Goal: Task Accomplishment & Management: Use online tool/utility

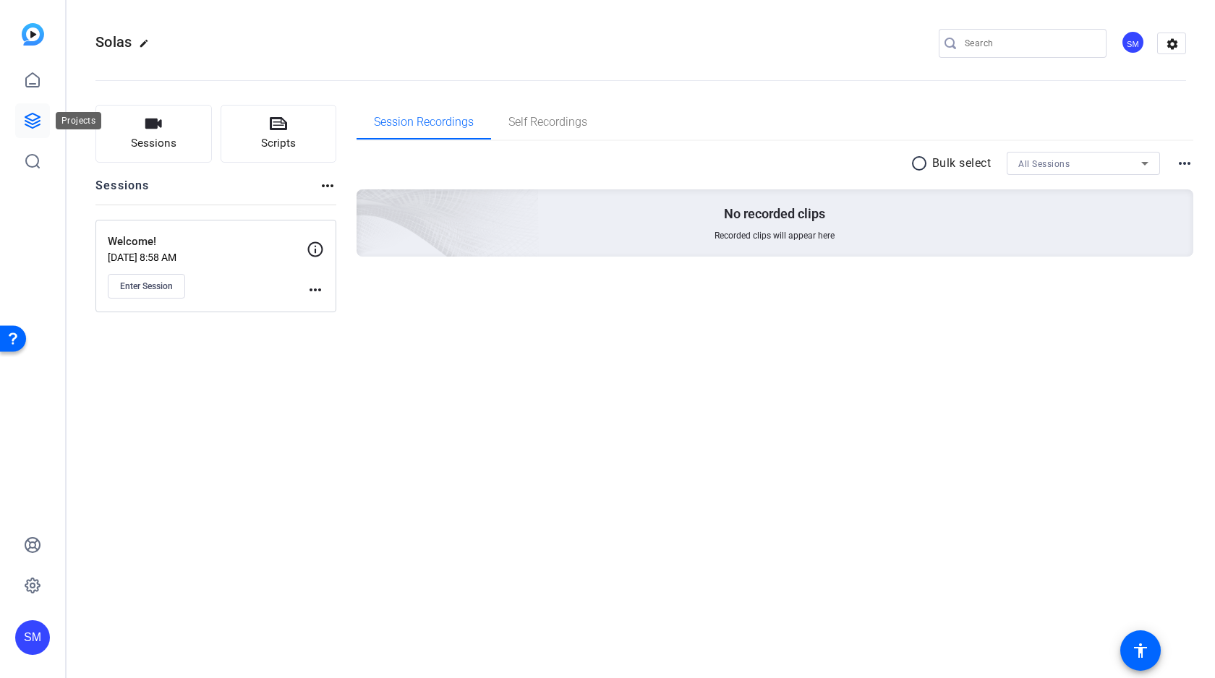
click at [32, 124] on icon at bounding box center [32, 121] width 14 height 14
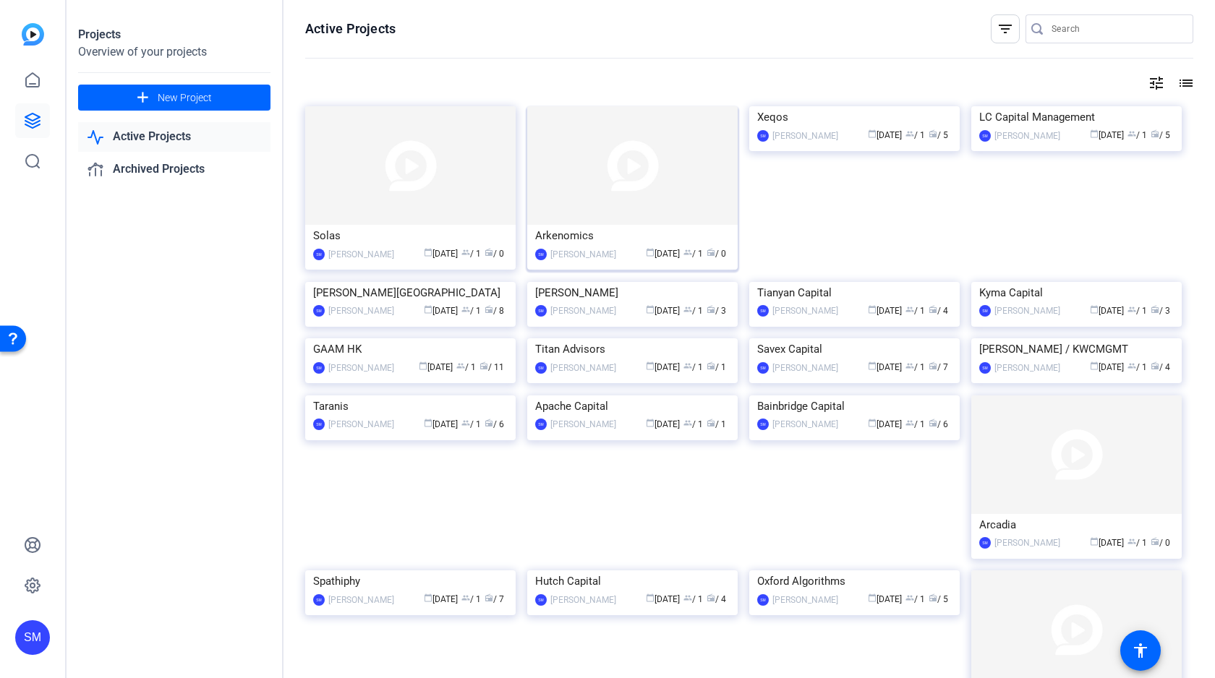
click at [624, 164] on img at bounding box center [632, 165] width 210 height 119
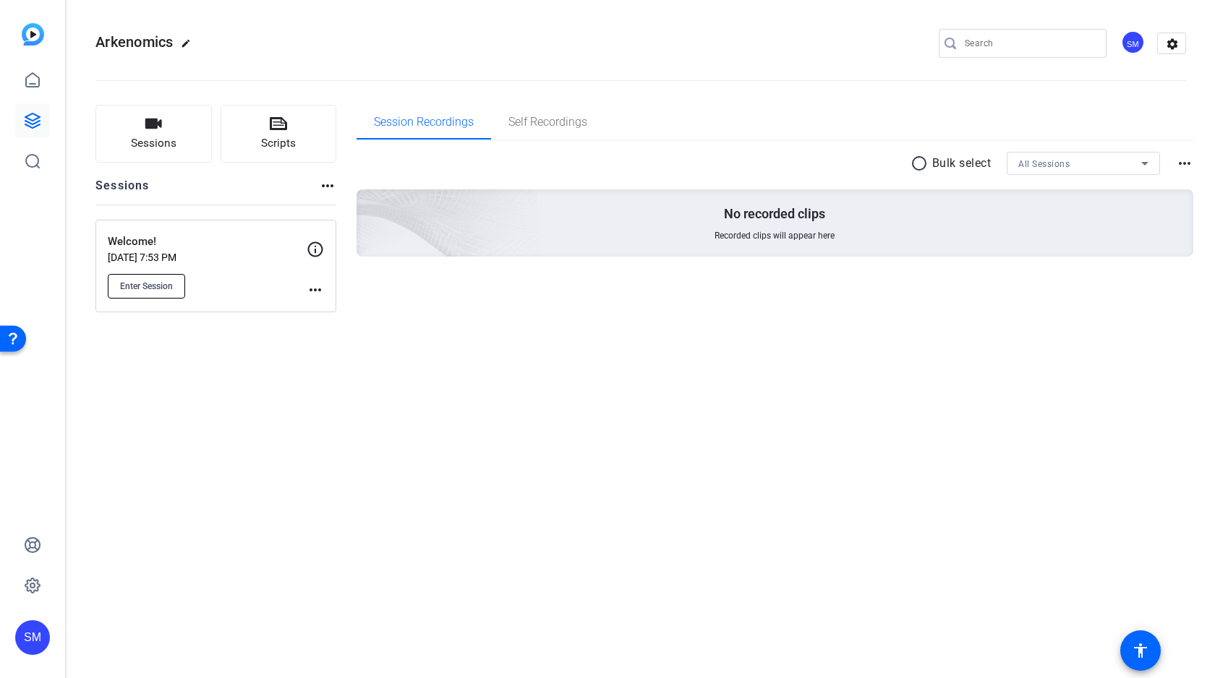
click at [153, 284] on span "Enter Session" at bounding box center [146, 287] width 53 height 12
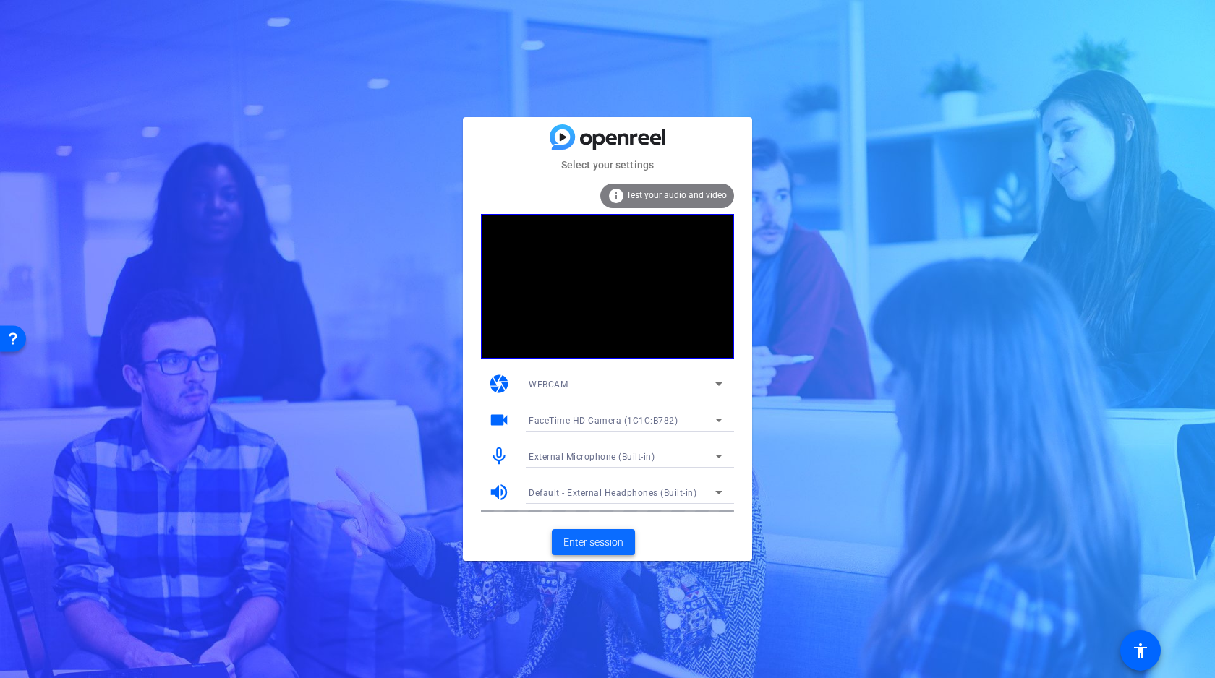
click at [597, 539] on span "Enter session" at bounding box center [593, 542] width 60 height 15
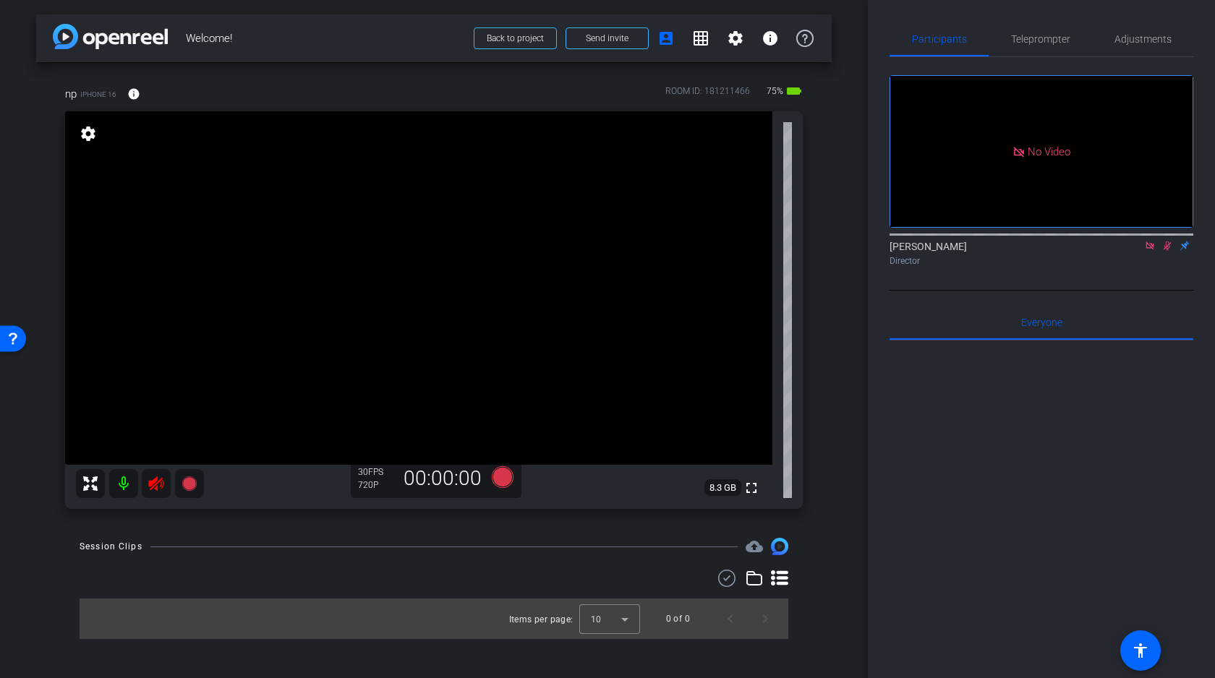
click at [1147, 249] on icon at bounding box center [1149, 246] width 8 height 8
click at [1152, 251] on icon at bounding box center [1150, 246] width 12 height 10
click at [124, 484] on mat-icon at bounding box center [123, 483] width 29 height 29
click at [1136, 44] on span "Adjustments" at bounding box center [1142, 39] width 57 height 10
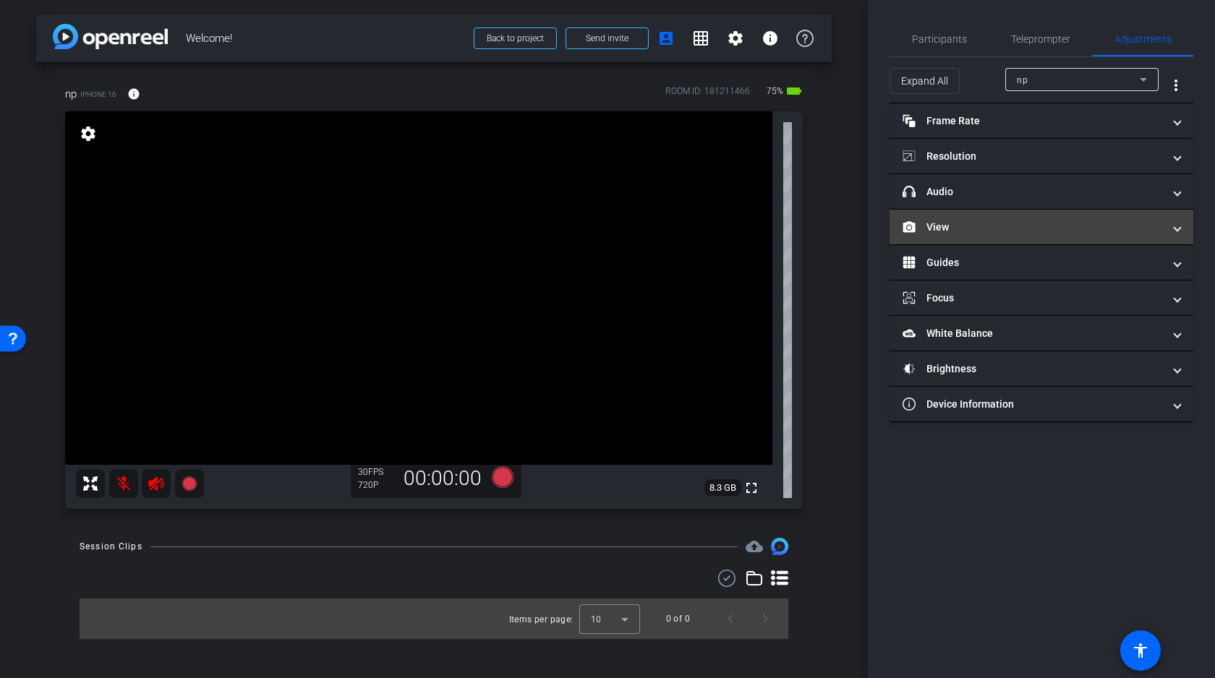
click at [1017, 221] on mat-panel-title "View" at bounding box center [1032, 227] width 260 height 15
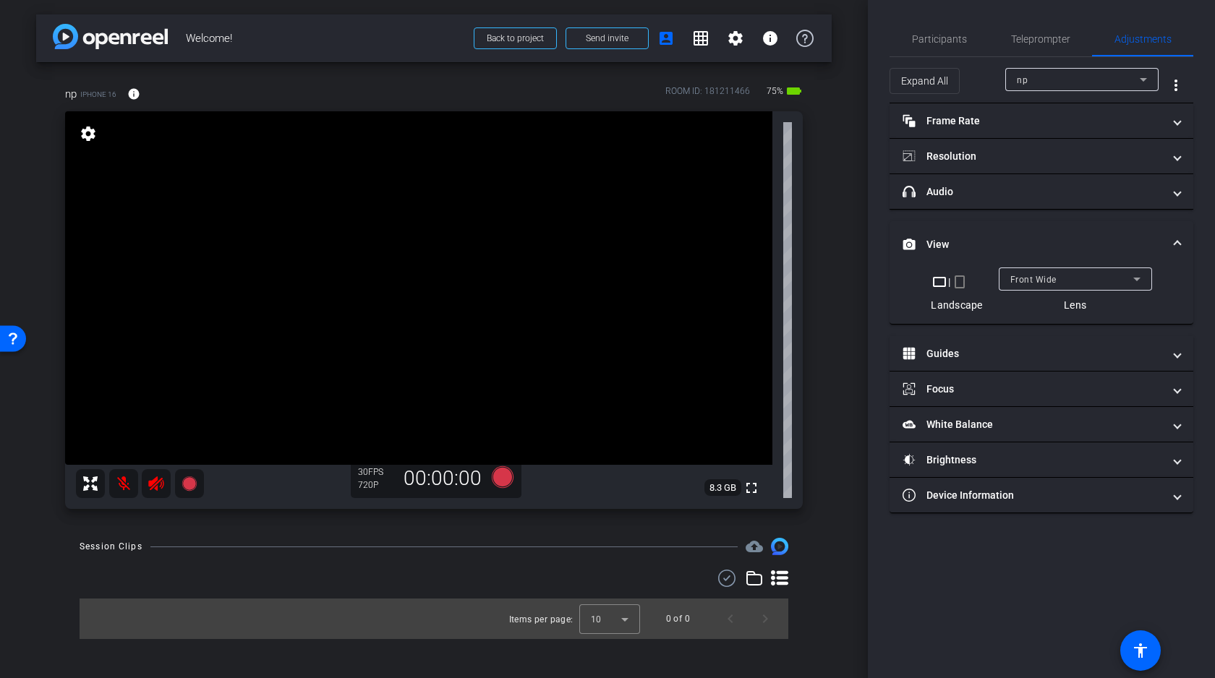
click at [1061, 277] on div "Front Wide" at bounding box center [1071, 279] width 123 height 18
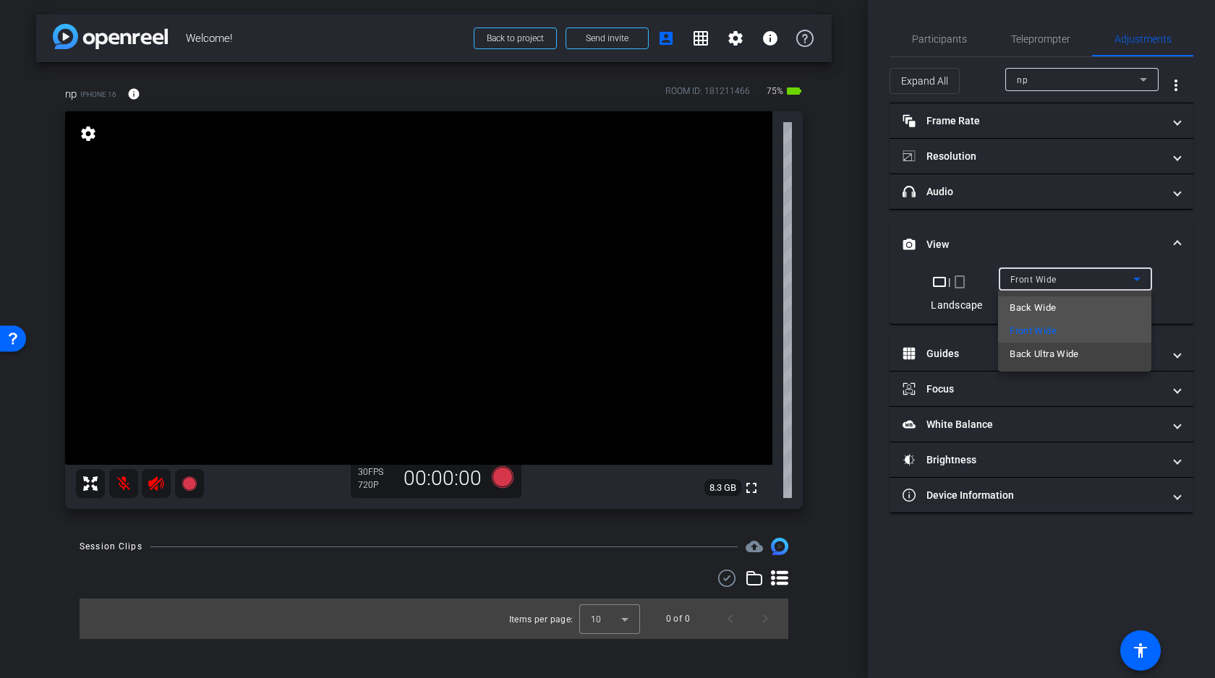
click at [1048, 306] on span "Back Wide" at bounding box center [1032, 307] width 46 height 17
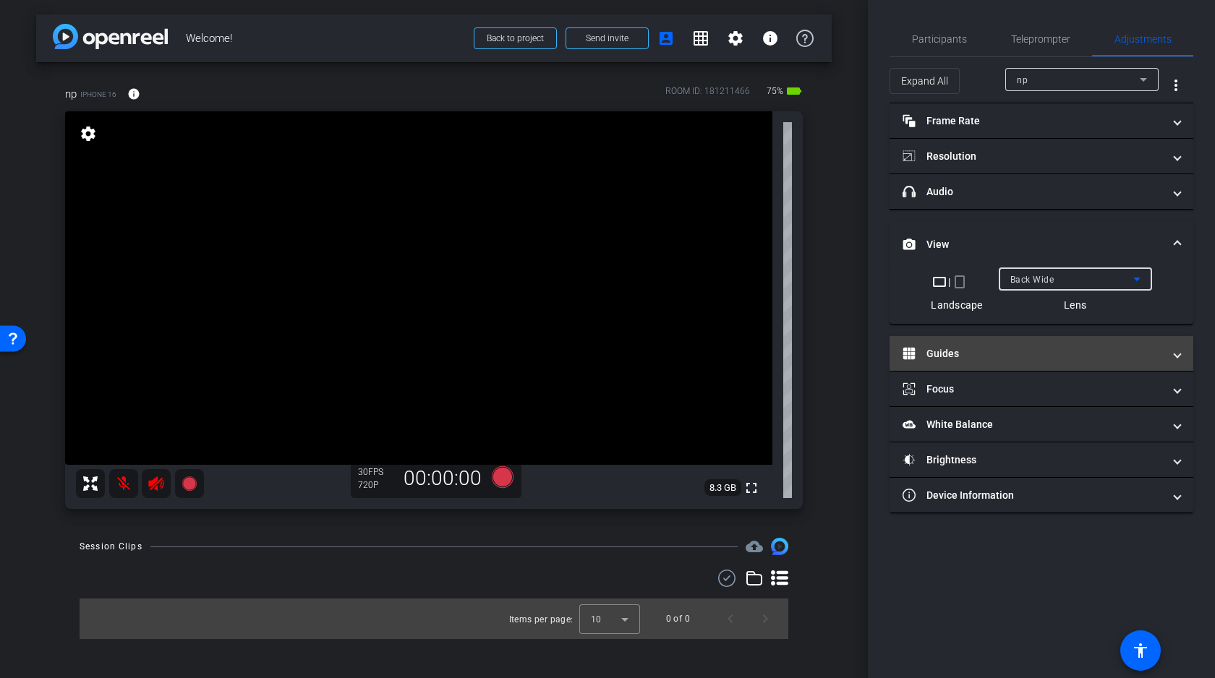
click at [983, 353] on mat-panel-title "Guides" at bounding box center [1032, 353] width 260 height 15
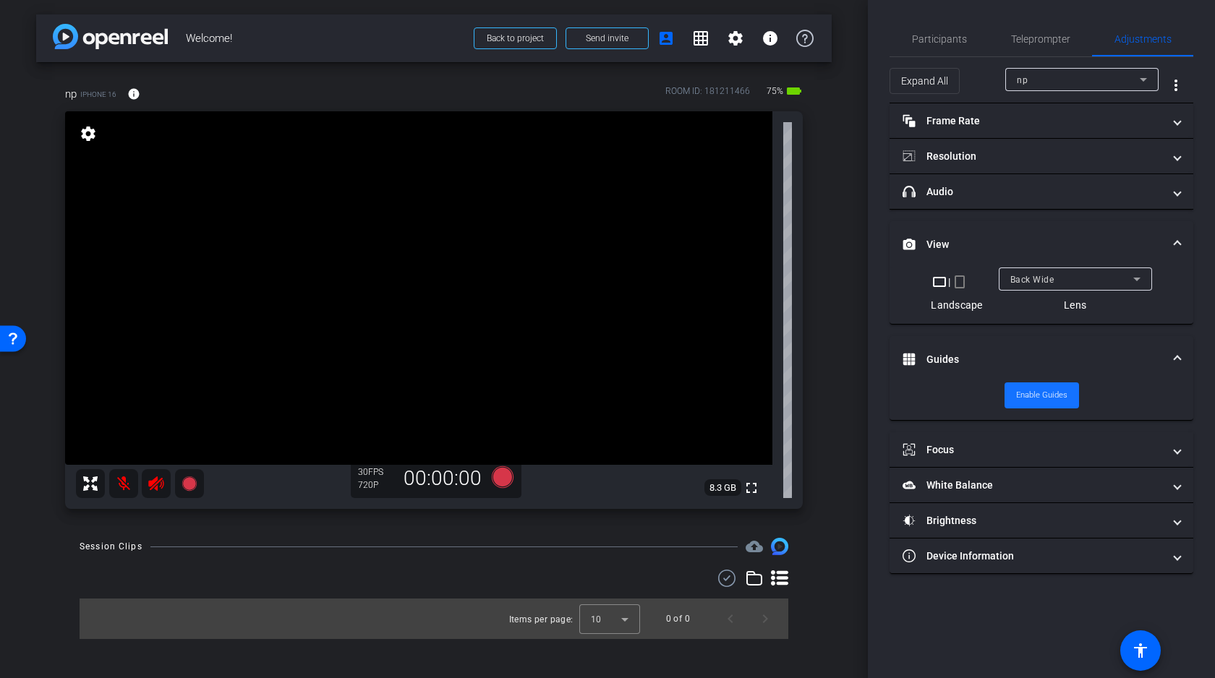
click at [1029, 396] on span "Enable Guides" at bounding box center [1041, 396] width 51 height 22
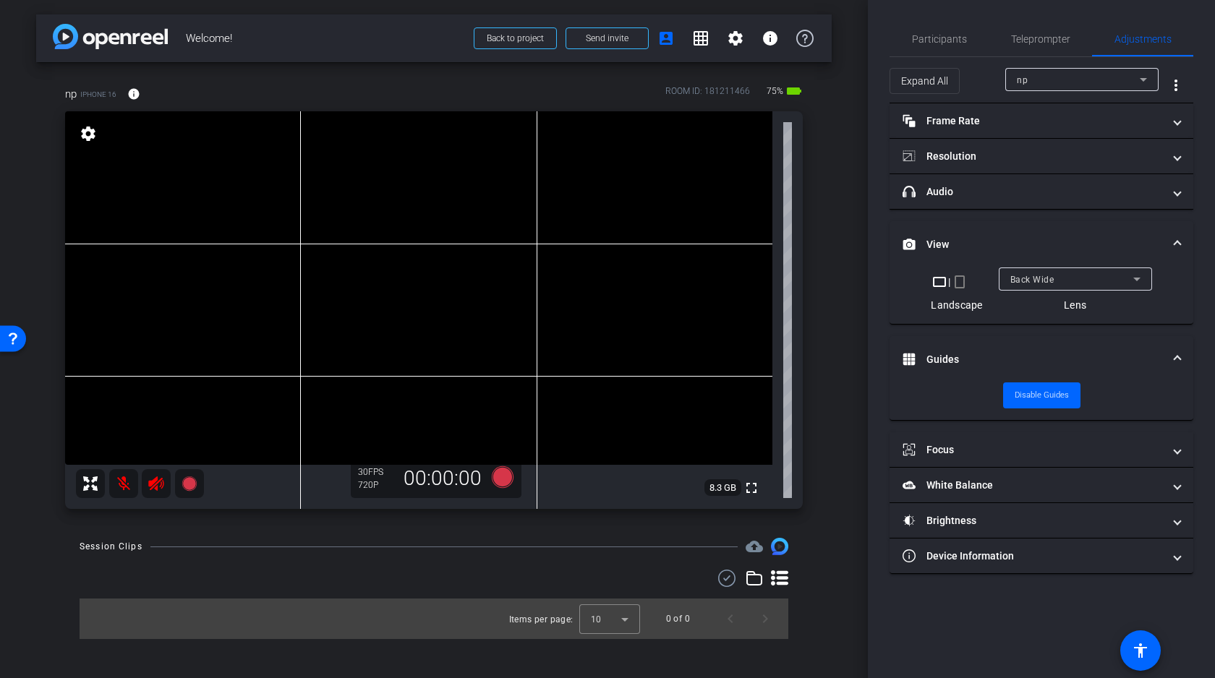
click at [249, 296] on video at bounding box center [418, 288] width 707 height 354
click at [155, 487] on icon at bounding box center [155, 483] width 15 height 14
click at [124, 484] on mat-icon at bounding box center [123, 483] width 29 height 29
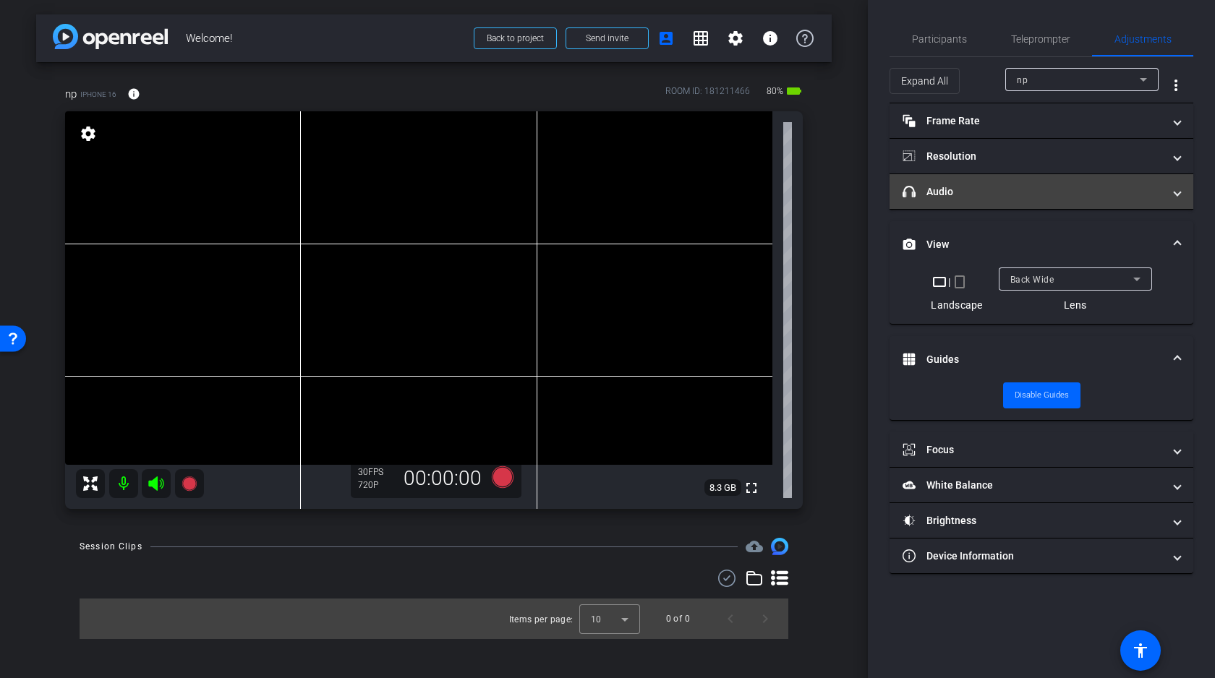
click at [1037, 197] on mat-panel-title "headphone icon Audio" at bounding box center [1032, 191] width 260 height 15
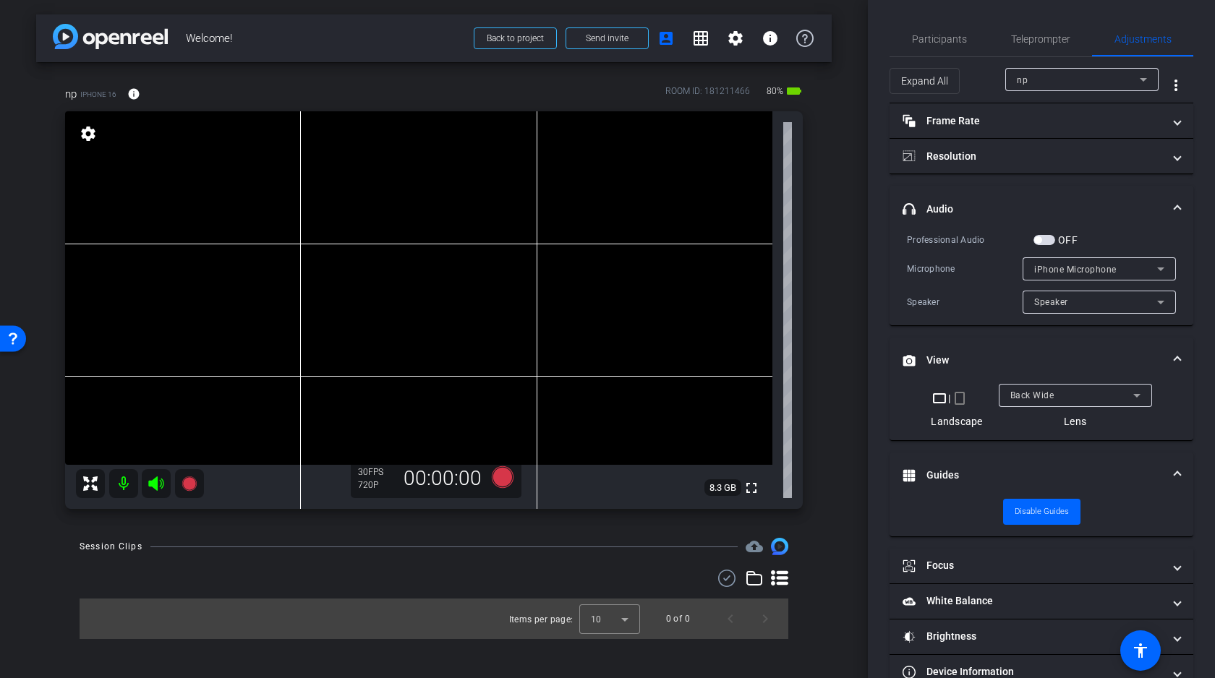
click at [1048, 239] on span "button" at bounding box center [1044, 240] width 22 height 10
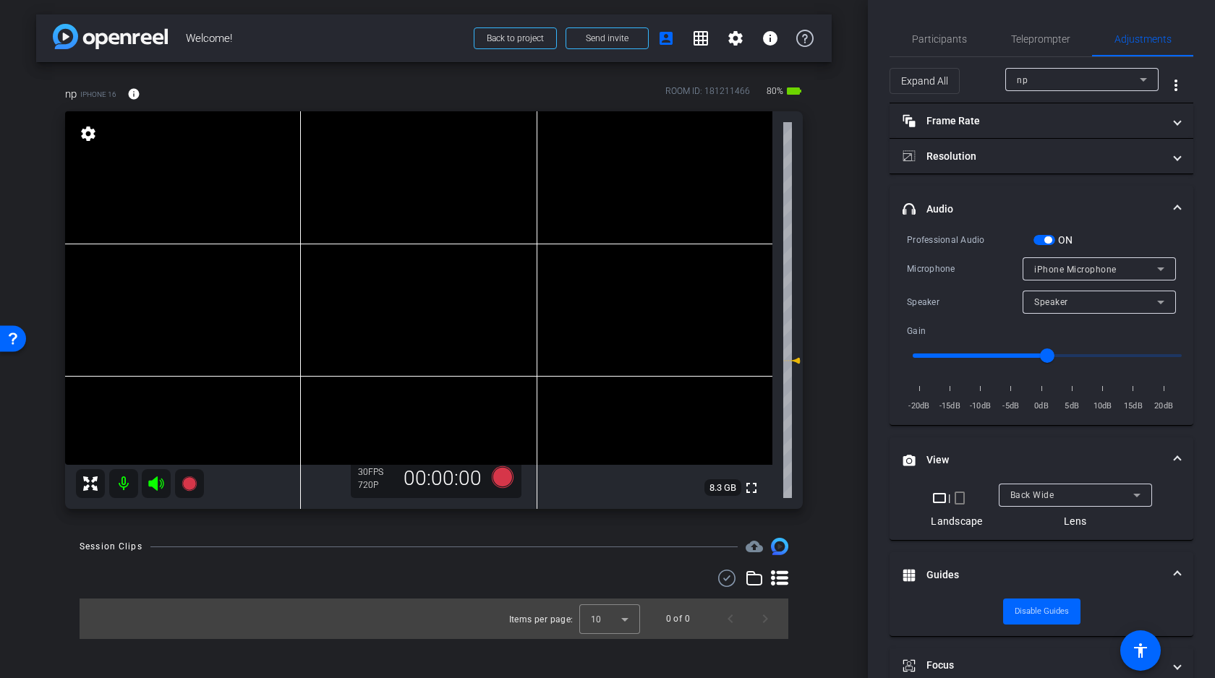
drag, startPoint x: 796, startPoint y: 311, endPoint x: 795, endPoint y: 362, distance: 50.6
click at [795, 362] on icon at bounding box center [795, 361] width 10 height 6
type input "-5"
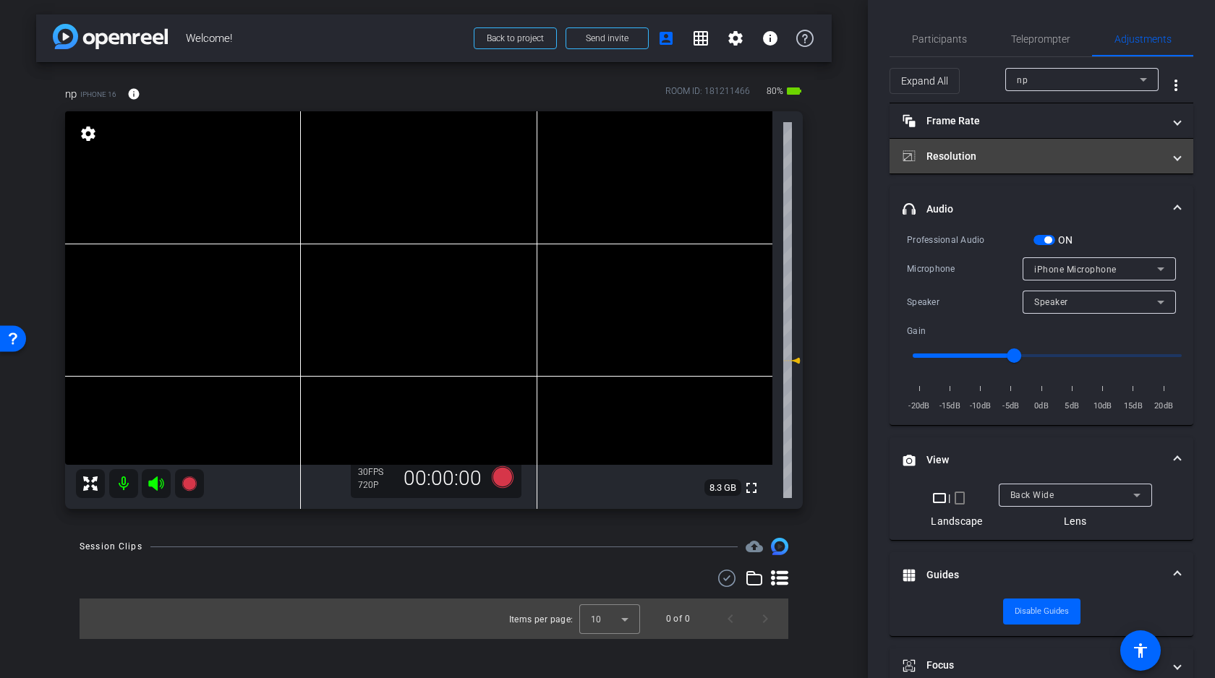
click at [993, 149] on mat-panel-title "Resolution" at bounding box center [1032, 156] width 260 height 15
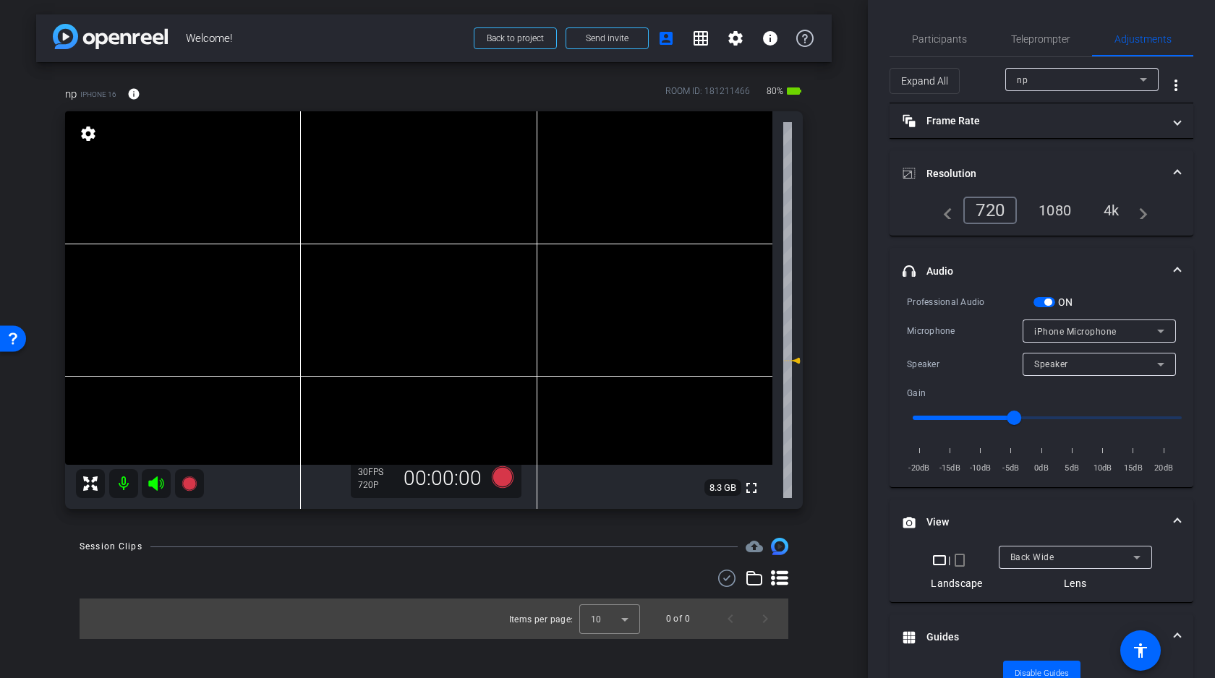
click at [1120, 210] on div "4k" at bounding box center [1112, 210] width 38 height 25
click at [277, 278] on video at bounding box center [418, 288] width 707 height 354
click at [276, 267] on video at bounding box center [418, 288] width 707 height 354
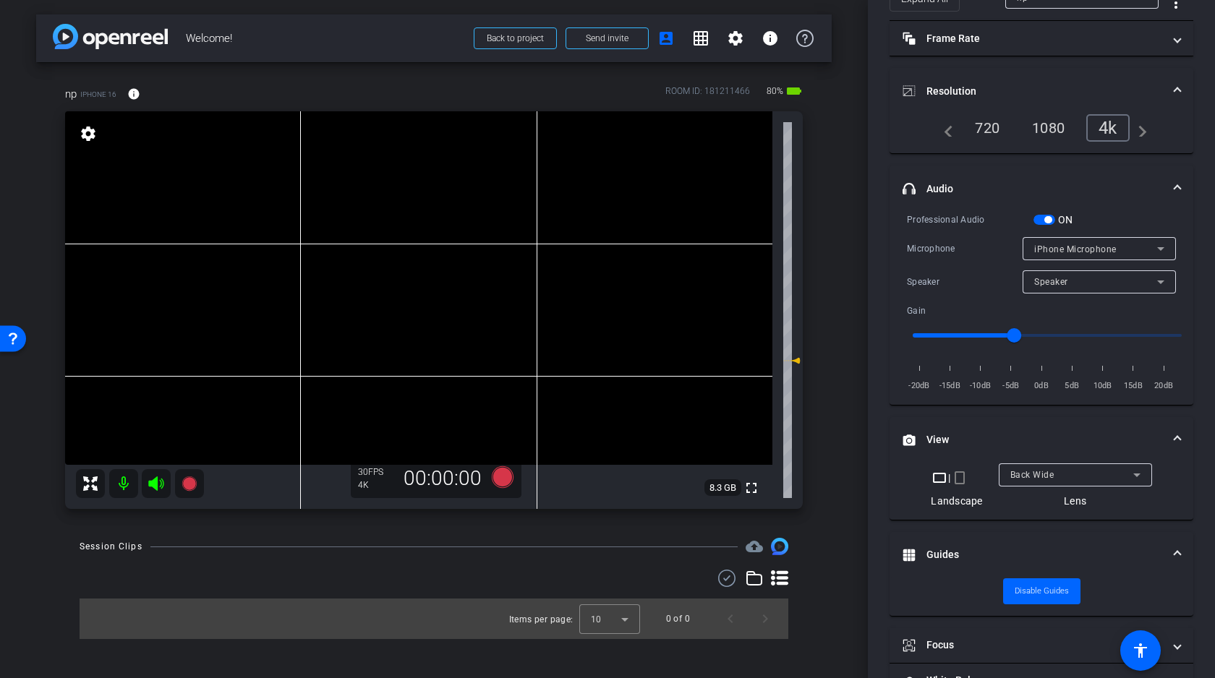
scroll to position [92, 0]
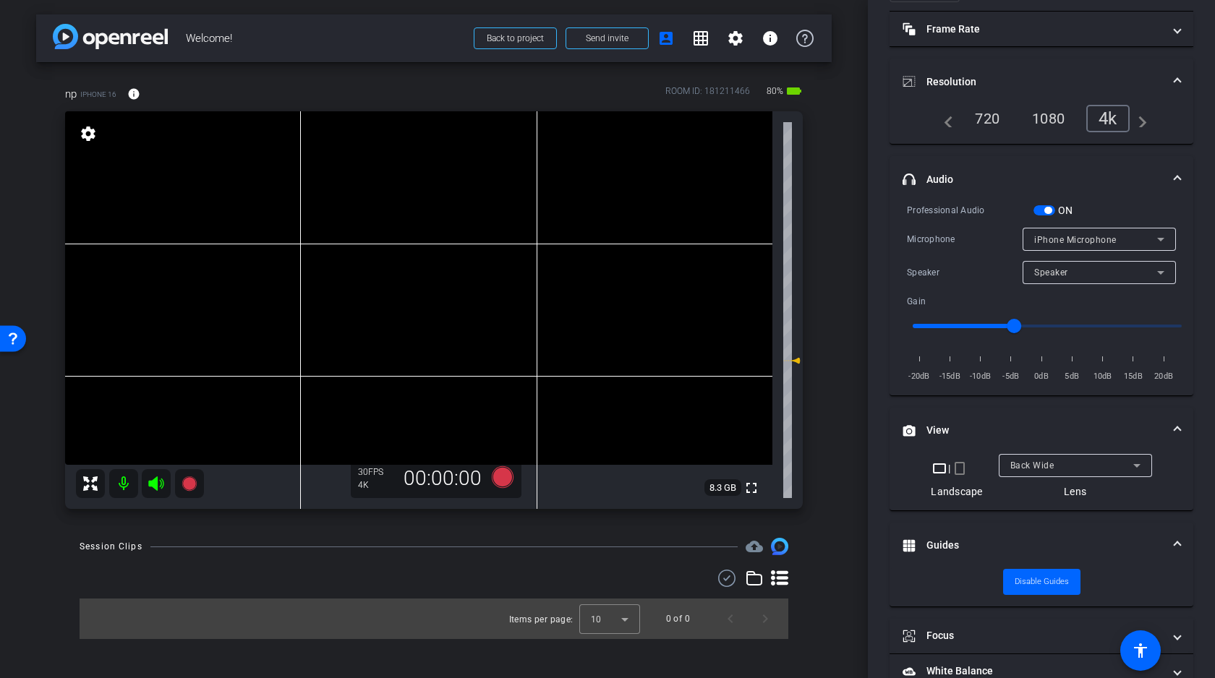
click at [1039, 210] on span "button" at bounding box center [1044, 210] width 22 height 10
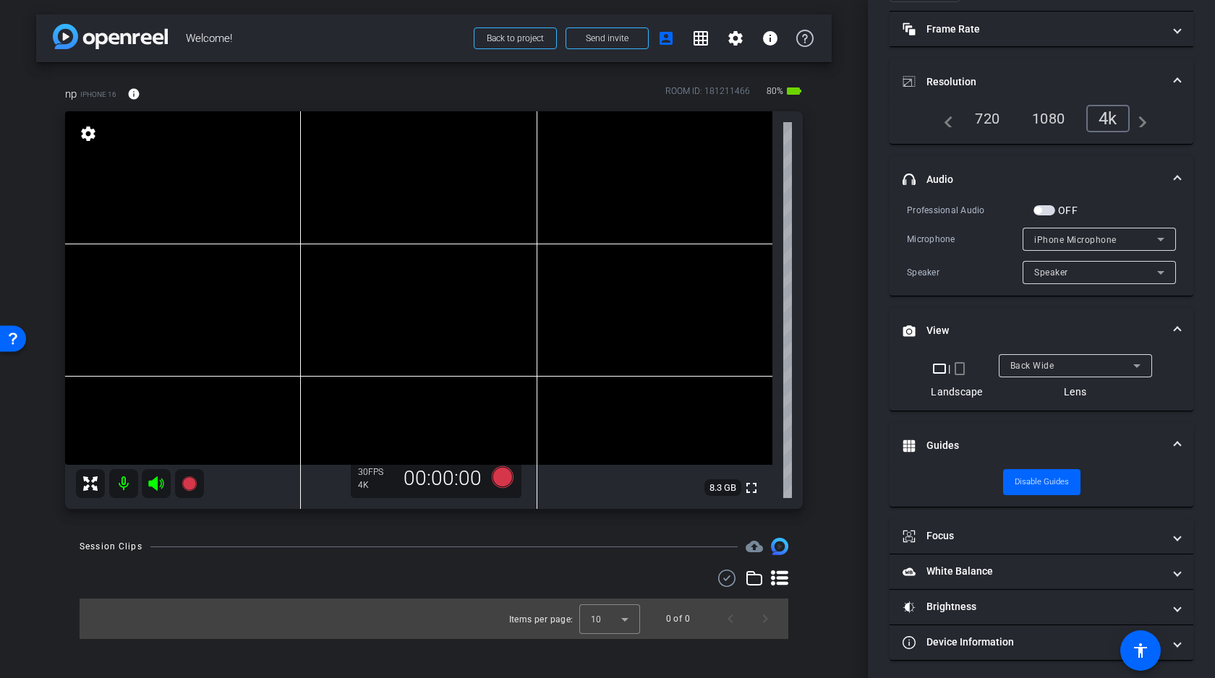
click at [304, 286] on video at bounding box center [418, 288] width 707 height 354
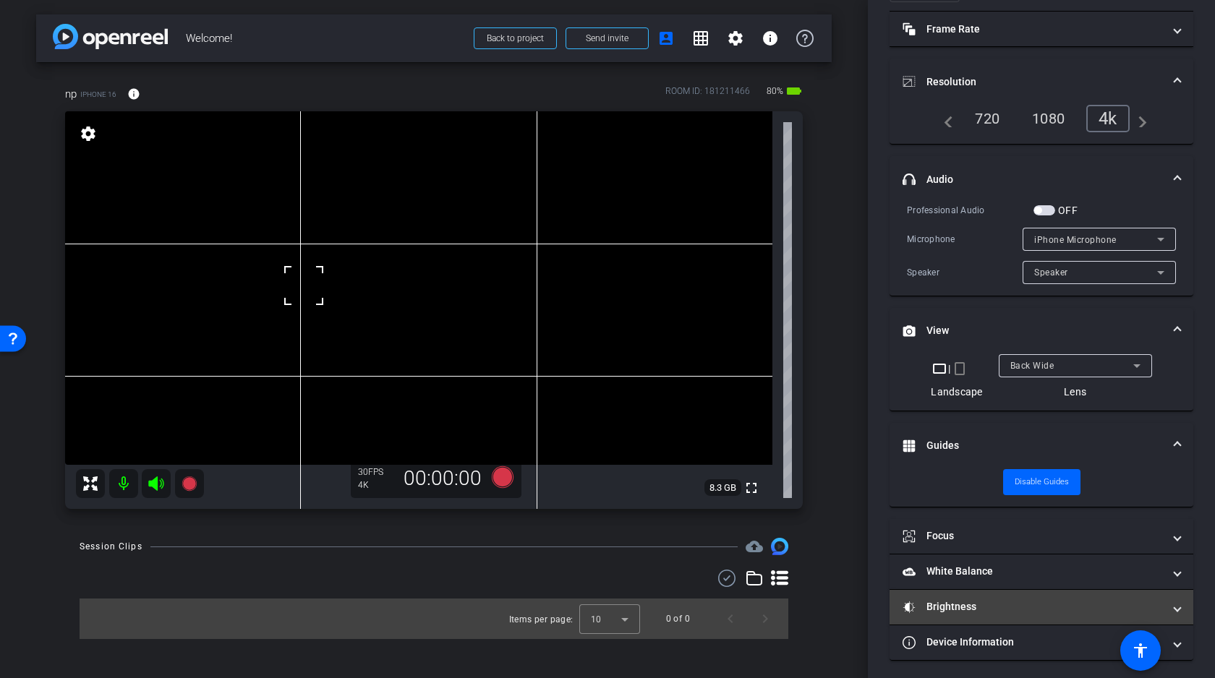
scroll to position [95, 0]
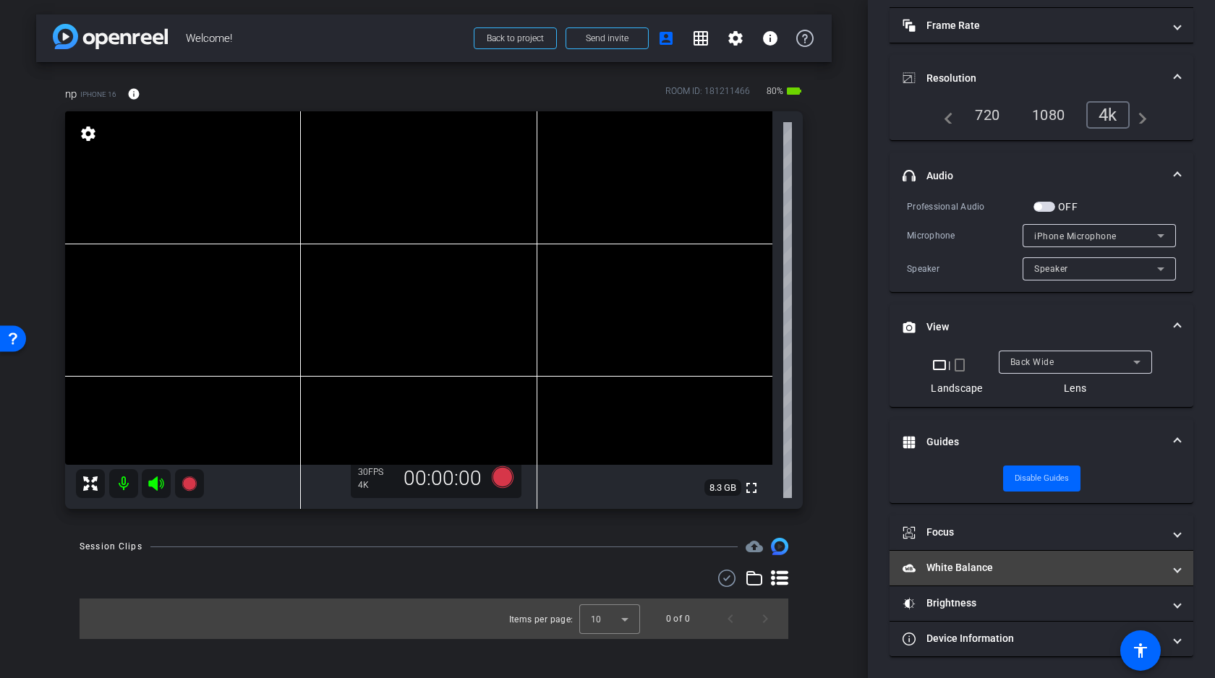
click at [986, 569] on mat-panel-title "White Balance White Balance" at bounding box center [1032, 567] width 260 height 15
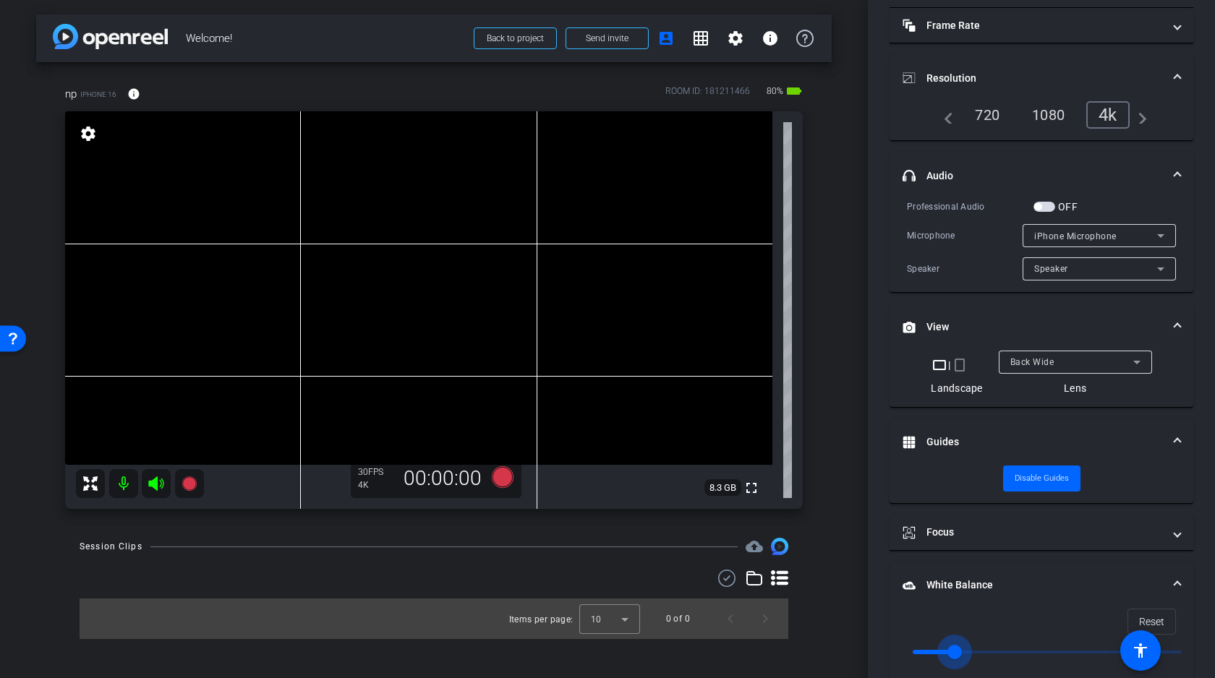
drag, startPoint x: 918, startPoint y: 648, endPoint x: 954, endPoint y: 641, distance: 37.6
type input "2500"
click at [954, 641] on input "range" at bounding box center [1046, 652] width 299 height 32
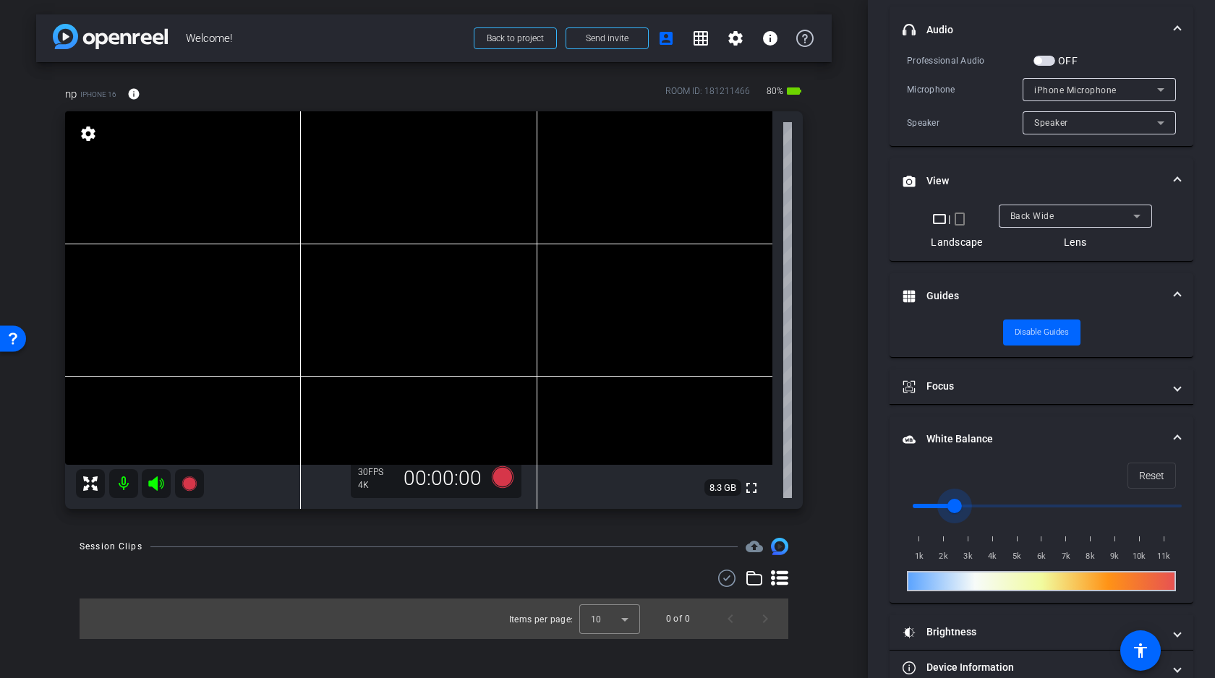
scroll to position [270, 0]
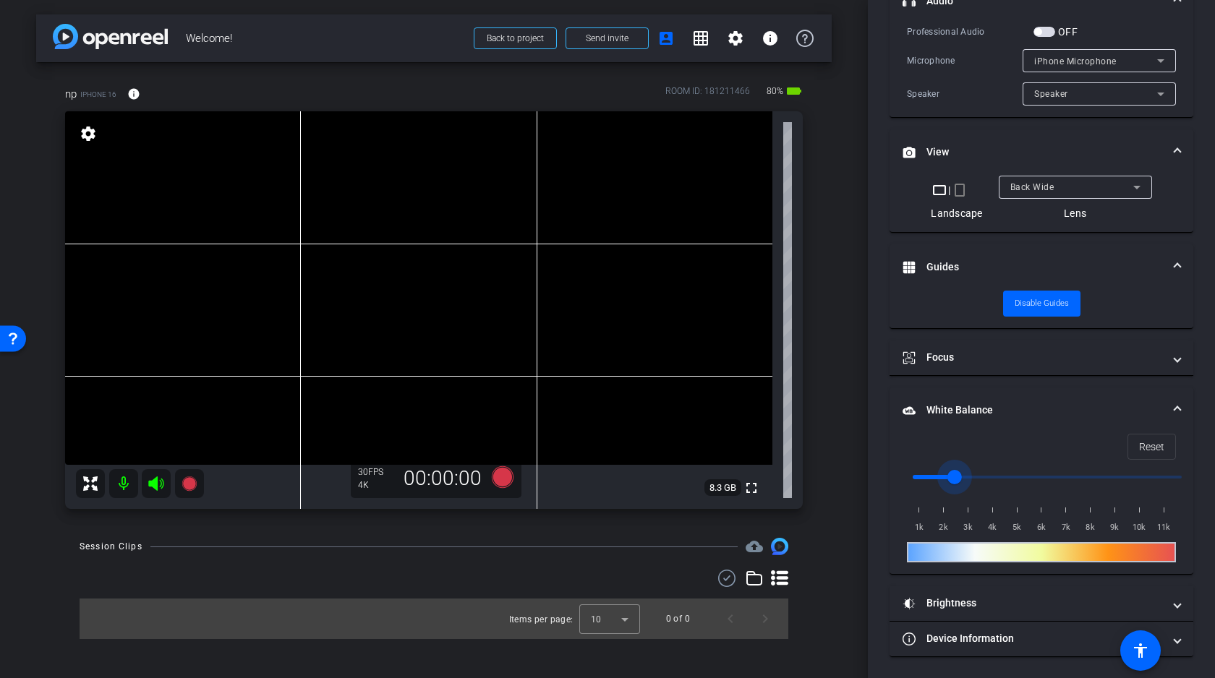
click at [273, 275] on video at bounding box center [418, 288] width 707 height 354
click at [190, 485] on icon at bounding box center [188, 483] width 14 height 14
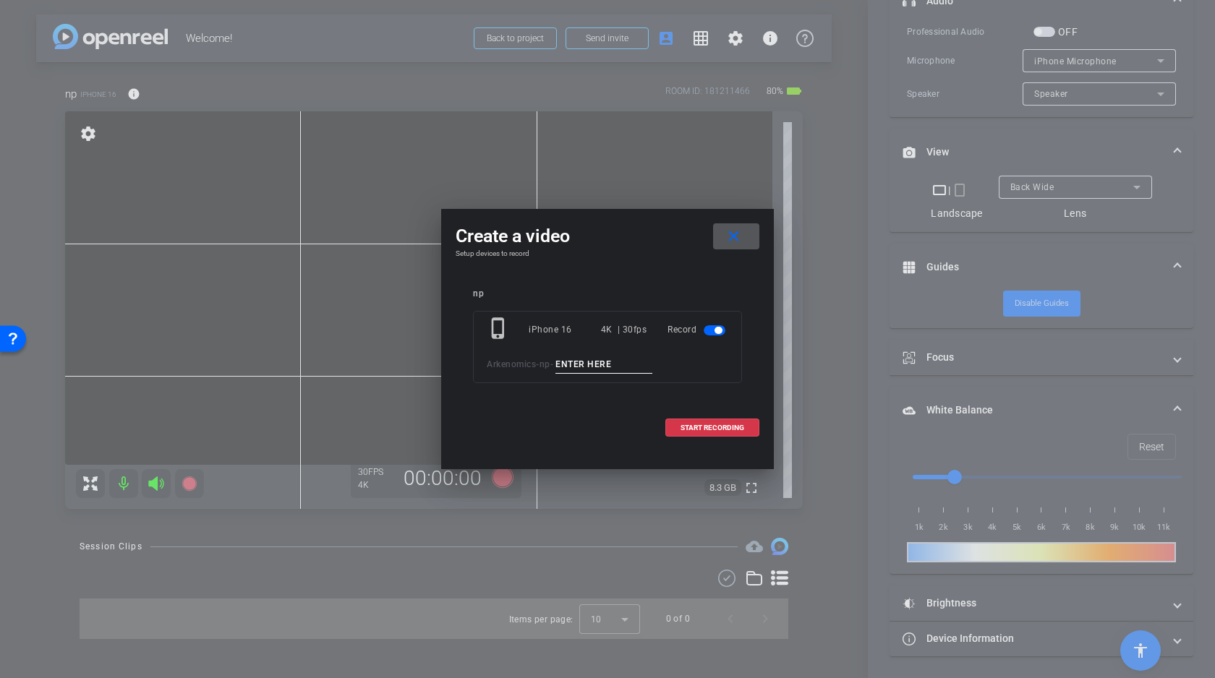
click at [602, 363] on input at bounding box center [603, 365] width 97 height 18
type input "A"
click at [722, 427] on span "START RECORDING" at bounding box center [712, 427] width 64 height 7
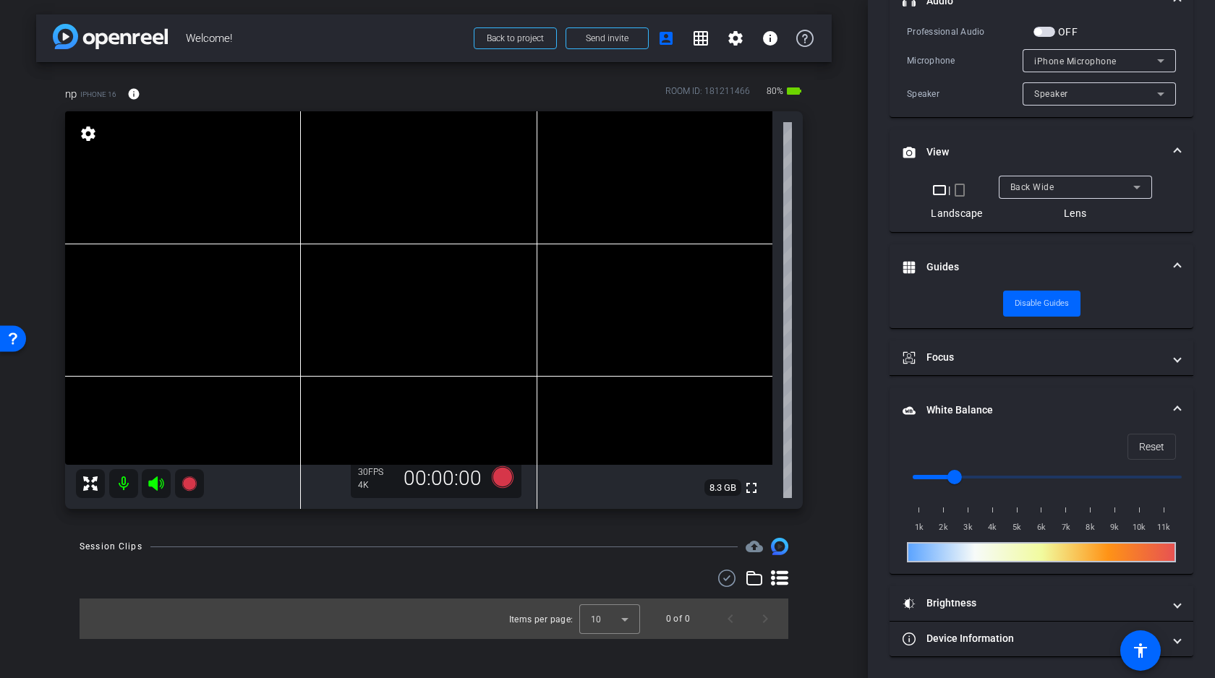
scroll to position [287, 0]
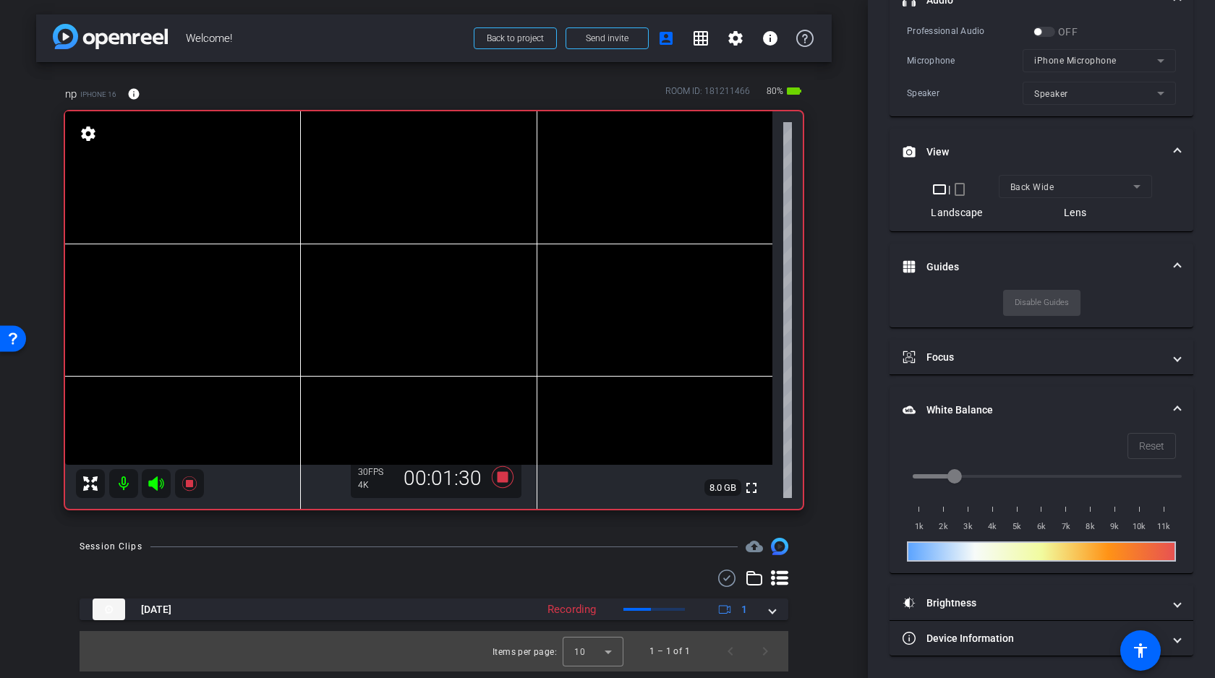
click at [282, 281] on video at bounding box center [418, 288] width 707 height 354
click at [158, 482] on icon at bounding box center [156, 483] width 17 height 17
click at [276, 272] on video at bounding box center [418, 288] width 707 height 354
click at [303, 273] on video at bounding box center [418, 288] width 707 height 354
click at [282, 281] on video at bounding box center [418, 288] width 707 height 354
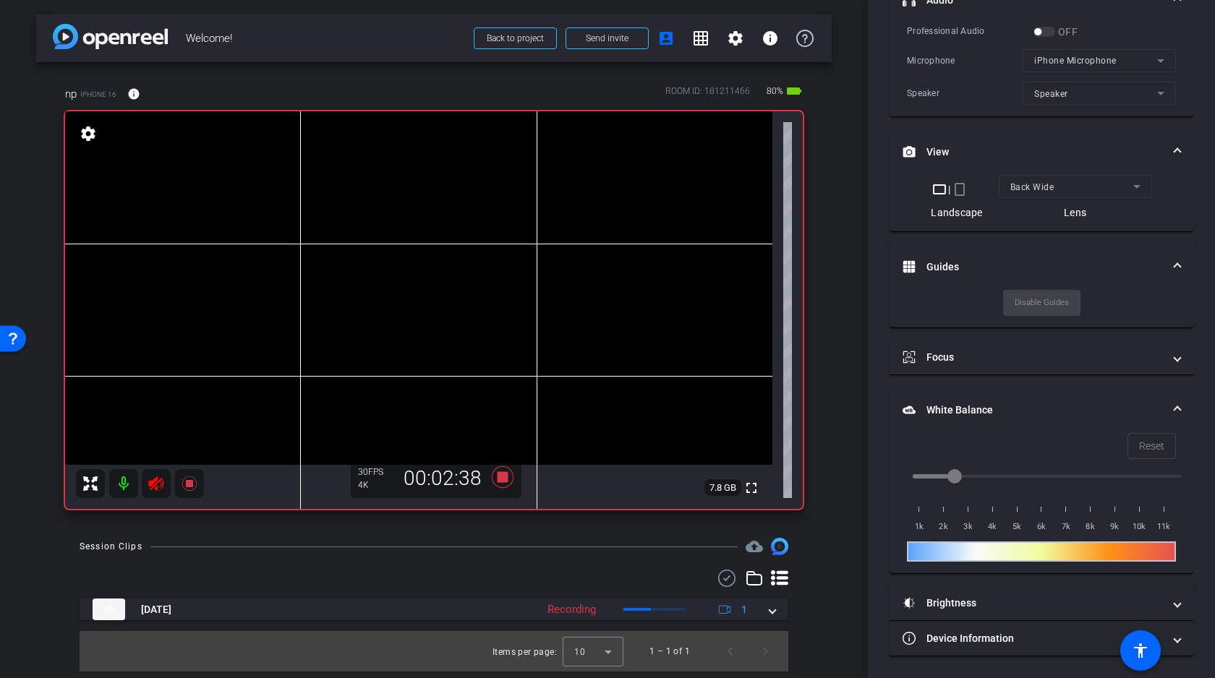
click at [268, 276] on video at bounding box center [418, 288] width 707 height 354
click at [283, 278] on video at bounding box center [418, 288] width 707 height 354
click at [292, 275] on video at bounding box center [418, 288] width 707 height 354
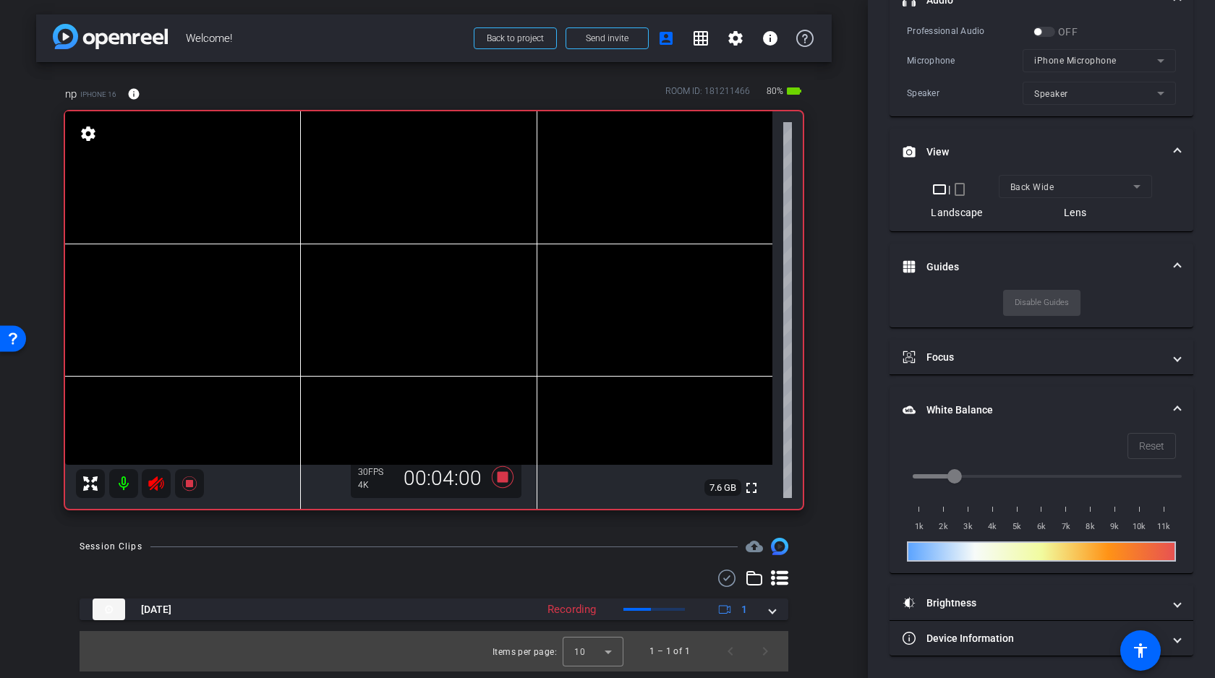
click at [294, 286] on video at bounding box center [418, 288] width 707 height 354
click at [270, 278] on video at bounding box center [418, 288] width 707 height 354
click at [280, 281] on video at bounding box center [418, 288] width 707 height 354
click at [264, 273] on video at bounding box center [418, 288] width 707 height 354
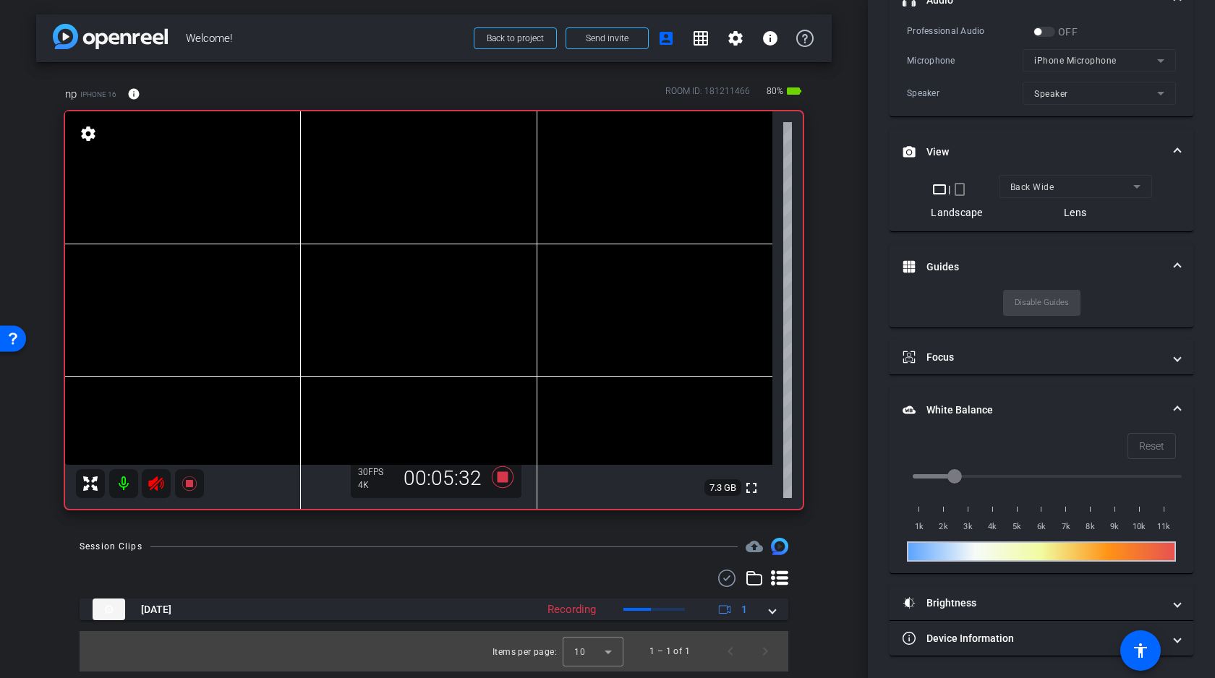
click at [256, 275] on video at bounding box center [418, 288] width 707 height 354
click at [268, 276] on video at bounding box center [418, 288] width 707 height 354
click at [156, 482] on icon at bounding box center [156, 483] width 17 height 17
click at [503, 476] on icon at bounding box center [503, 477] width 22 height 22
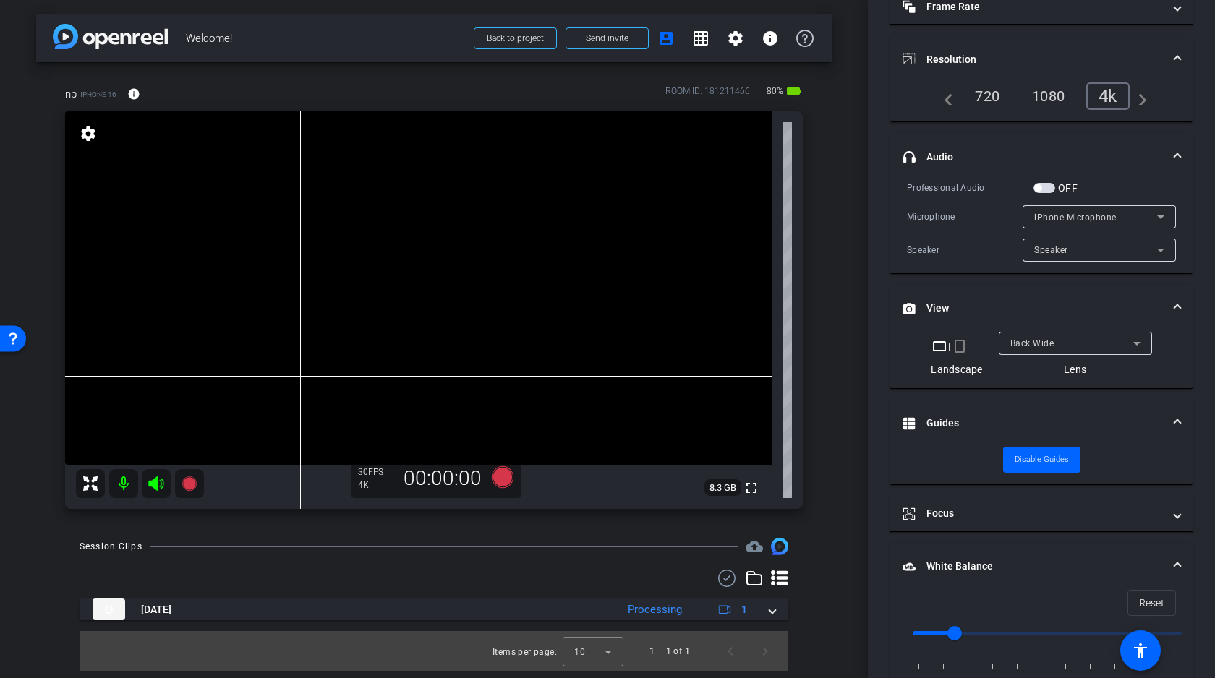
scroll to position [0, 0]
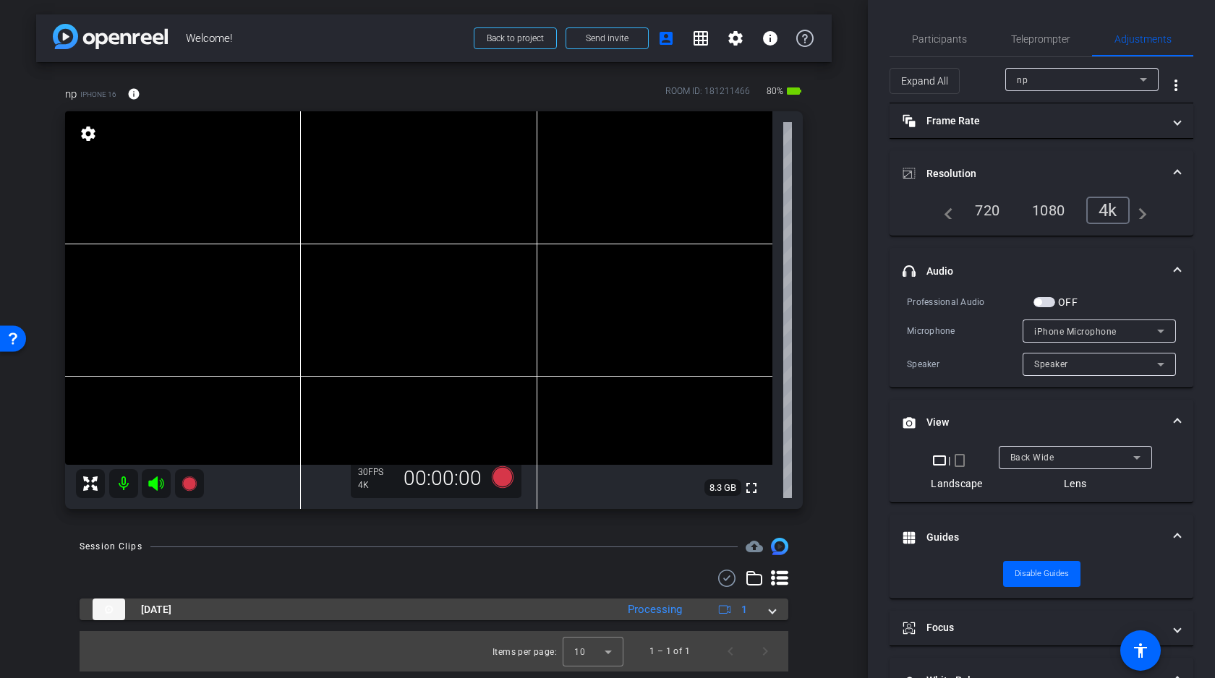
click at [775, 611] on span at bounding box center [772, 609] width 6 height 15
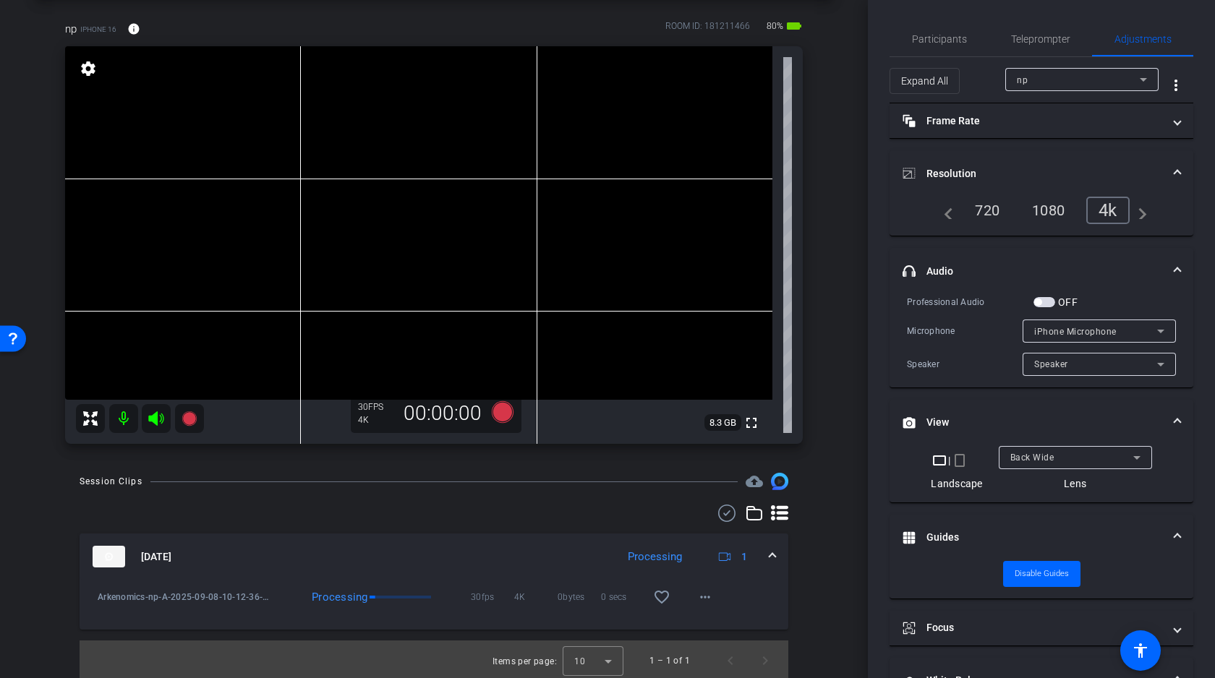
scroll to position [68, 0]
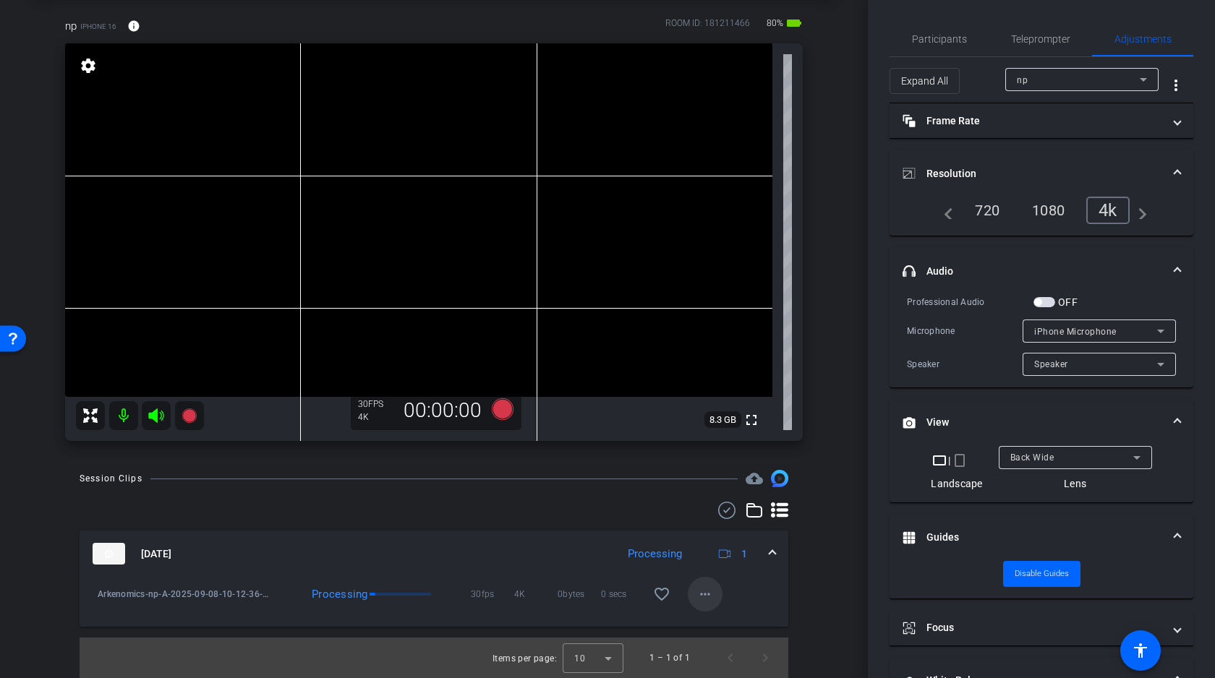
click at [709, 592] on mat-icon "more_horiz" at bounding box center [704, 594] width 17 height 17
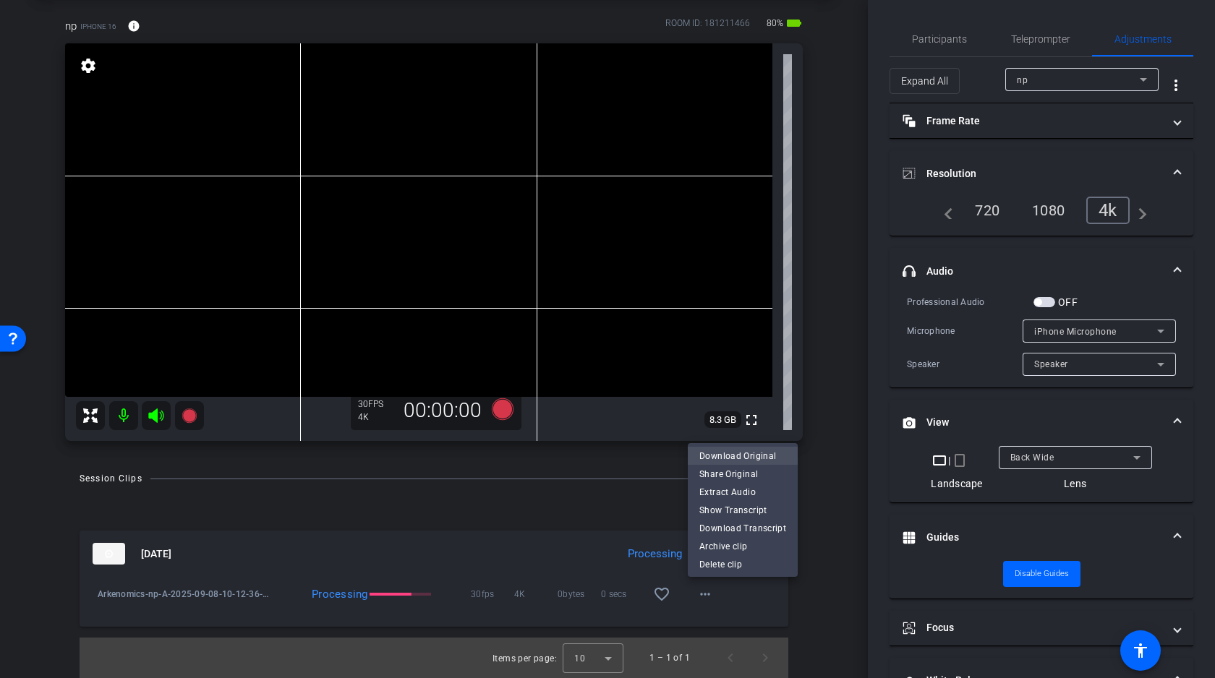
click at [756, 455] on span "Download Original" at bounding box center [742, 456] width 87 height 17
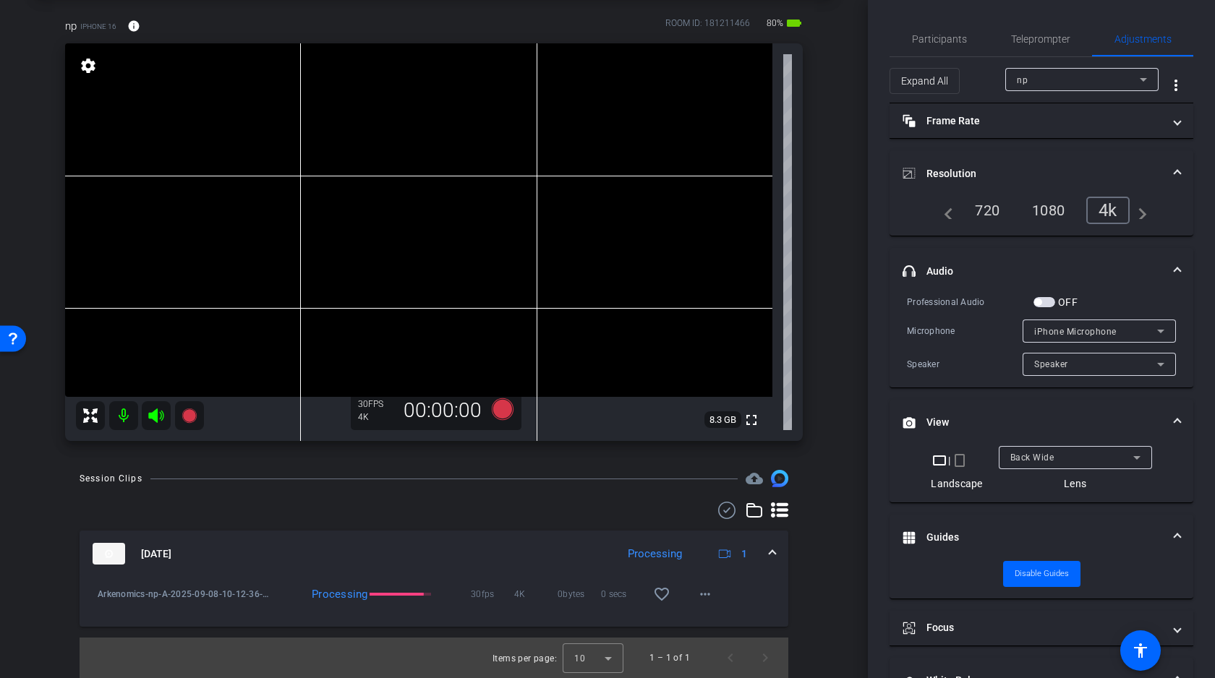
click at [833, 419] on div "arrow_back Welcome! Back to project Send invite account_box grid_on settings in…" at bounding box center [434, 271] width 868 height 678
click at [293, 213] on video at bounding box center [418, 220] width 707 height 354
click at [257, 211] on video at bounding box center [418, 220] width 707 height 354
click at [275, 212] on video at bounding box center [418, 220] width 707 height 354
click at [509, 404] on icon at bounding box center [503, 409] width 22 height 22
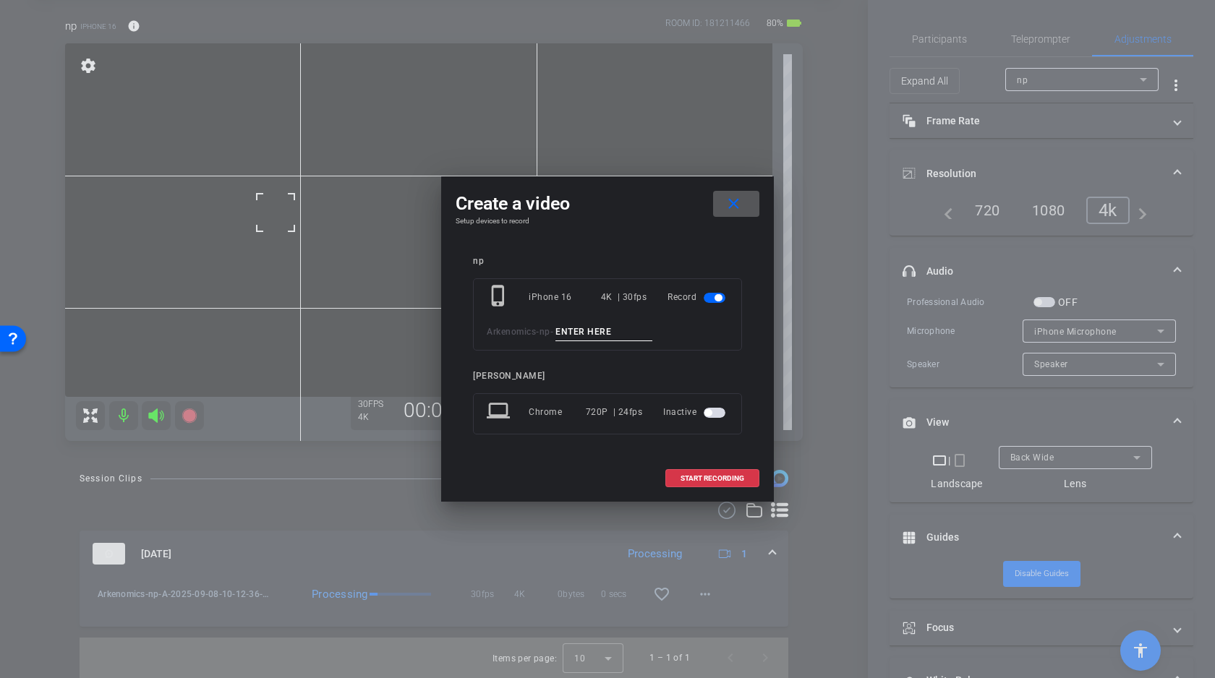
click at [635, 329] on input at bounding box center [603, 332] width 97 height 18
type input "B"
click at [709, 378] on div "Stefan Maucher" at bounding box center [607, 376] width 269 height 11
click at [710, 479] on span "START RECORDING" at bounding box center [712, 478] width 64 height 7
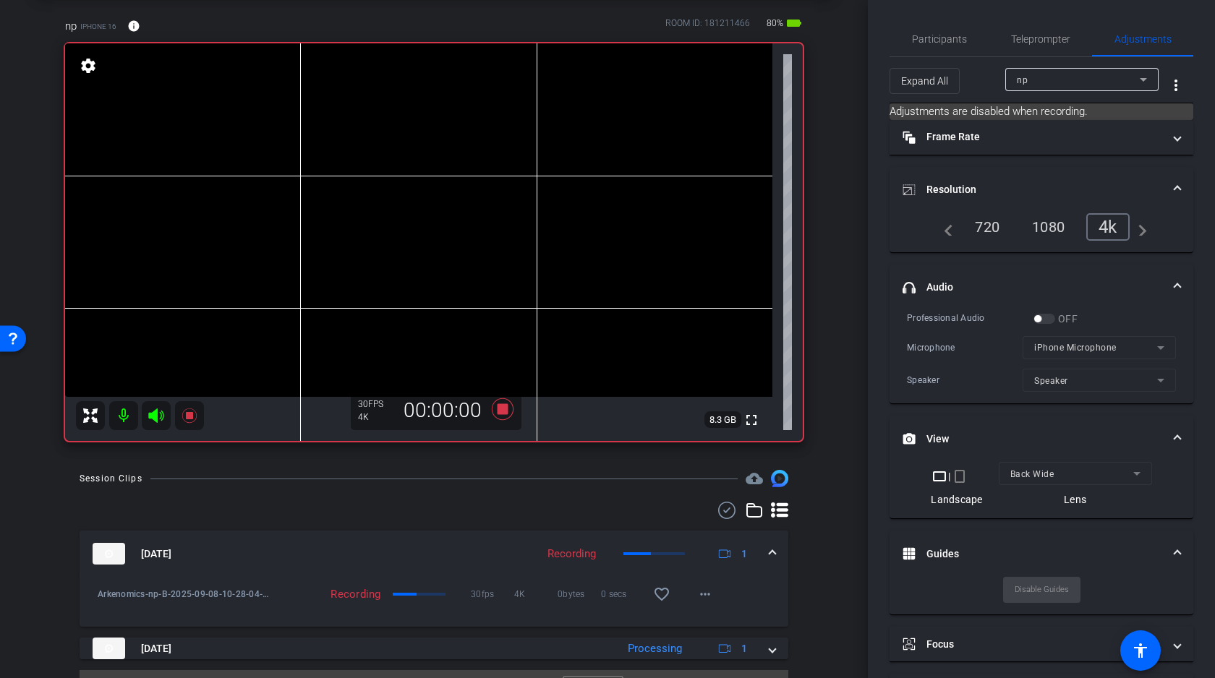
click at [262, 213] on video at bounding box center [418, 220] width 707 height 354
click at [158, 415] on icon at bounding box center [156, 415] width 17 height 17
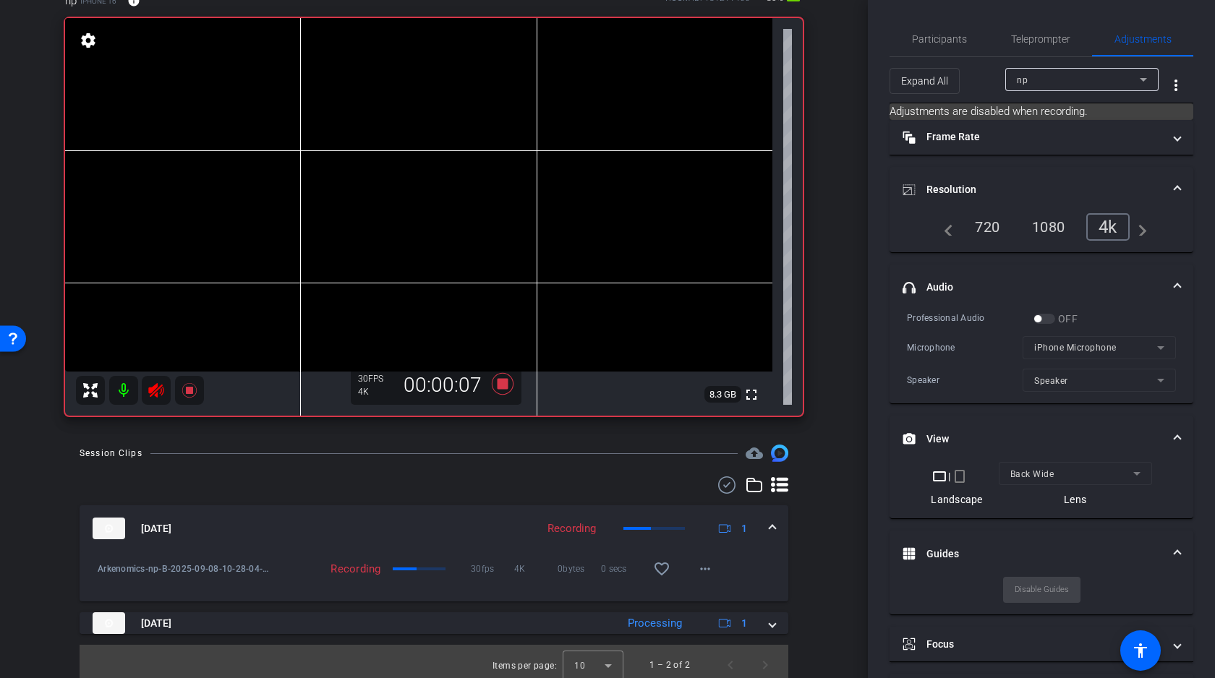
scroll to position [98, 0]
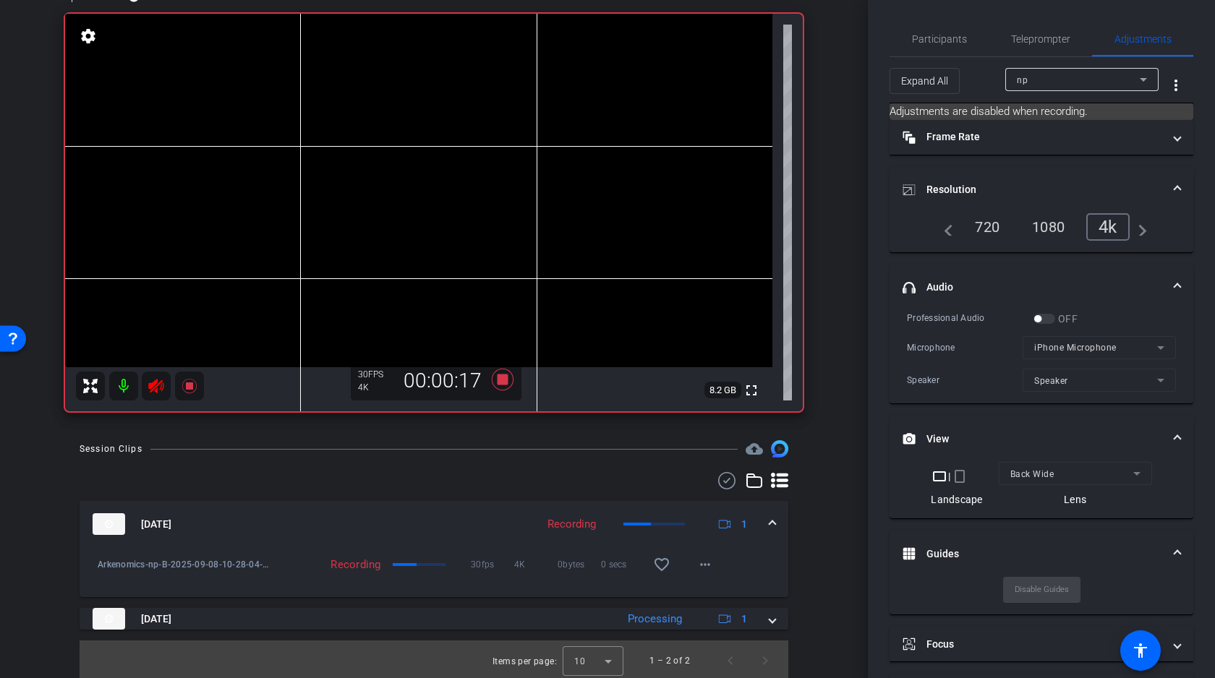
click at [268, 183] on video at bounding box center [418, 191] width 707 height 354
click at [283, 179] on video at bounding box center [418, 191] width 707 height 354
click at [257, 171] on video at bounding box center [418, 191] width 707 height 354
click at [299, 179] on video at bounding box center [418, 191] width 707 height 354
click at [259, 174] on video at bounding box center [418, 191] width 707 height 354
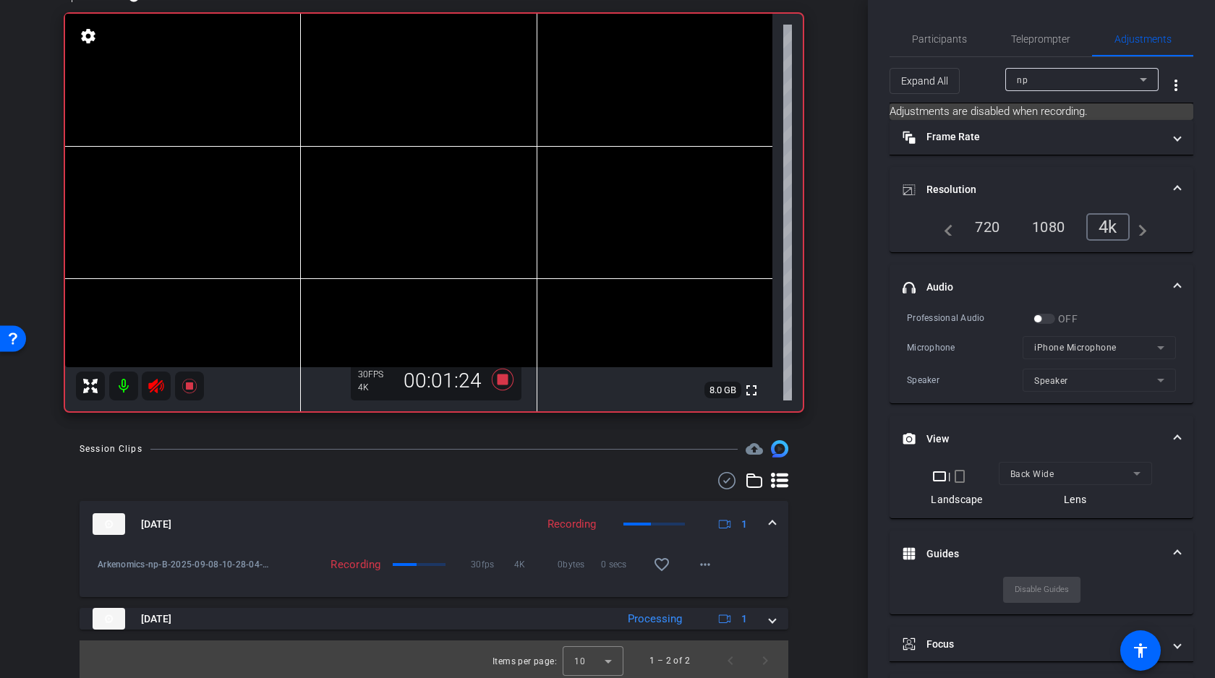
click at [154, 388] on icon at bounding box center [155, 386] width 15 height 14
click at [158, 385] on icon at bounding box center [156, 385] width 17 height 17
click at [156, 386] on icon at bounding box center [155, 386] width 15 height 14
click at [158, 386] on icon at bounding box center [156, 385] width 17 height 17
click at [262, 173] on video at bounding box center [418, 191] width 707 height 354
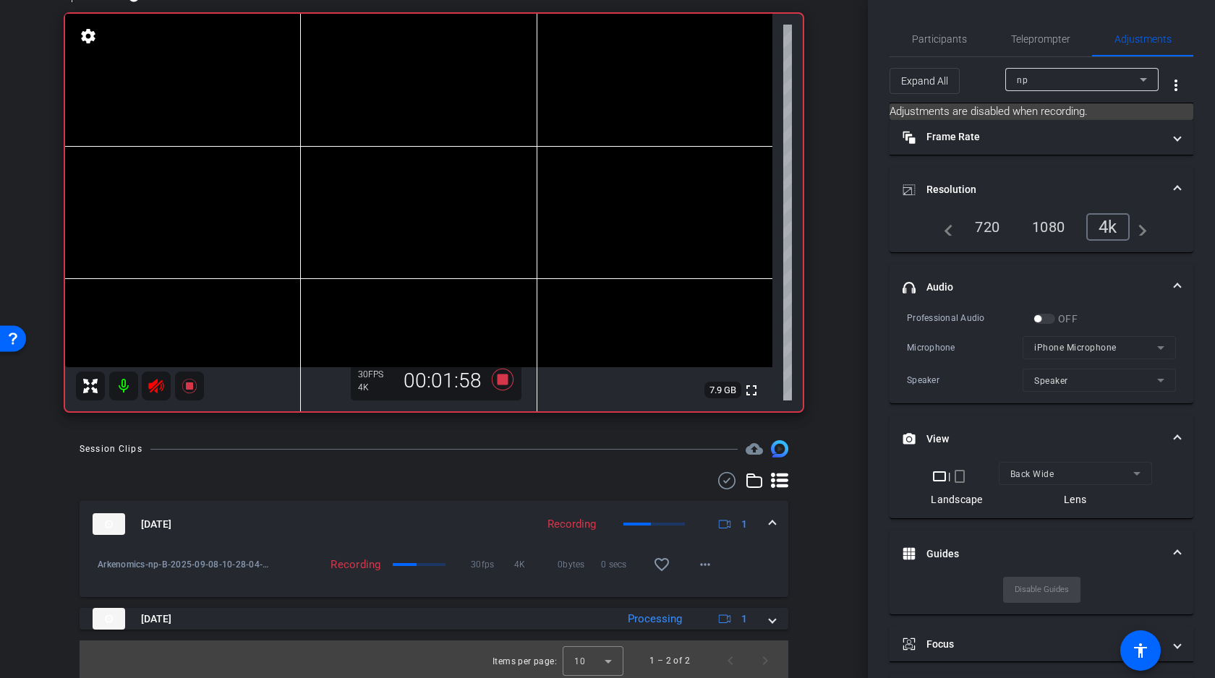
click at [284, 177] on video at bounding box center [418, 191] width 707 height 354
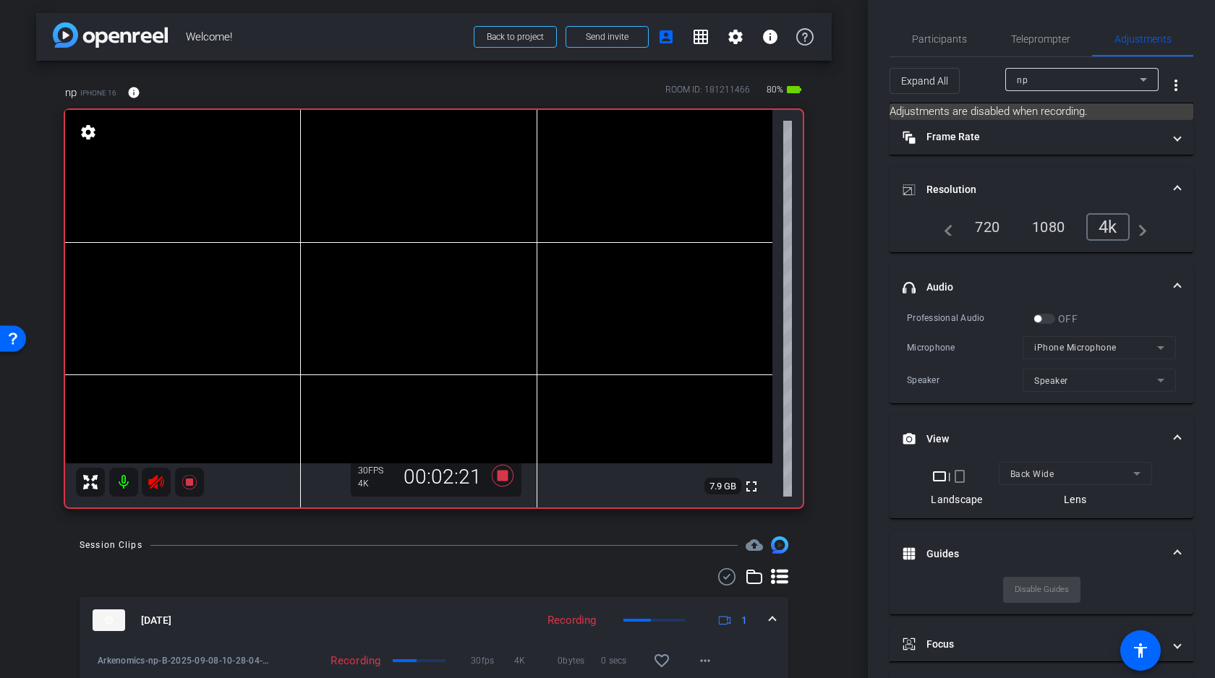
scroll to position [0, 0]
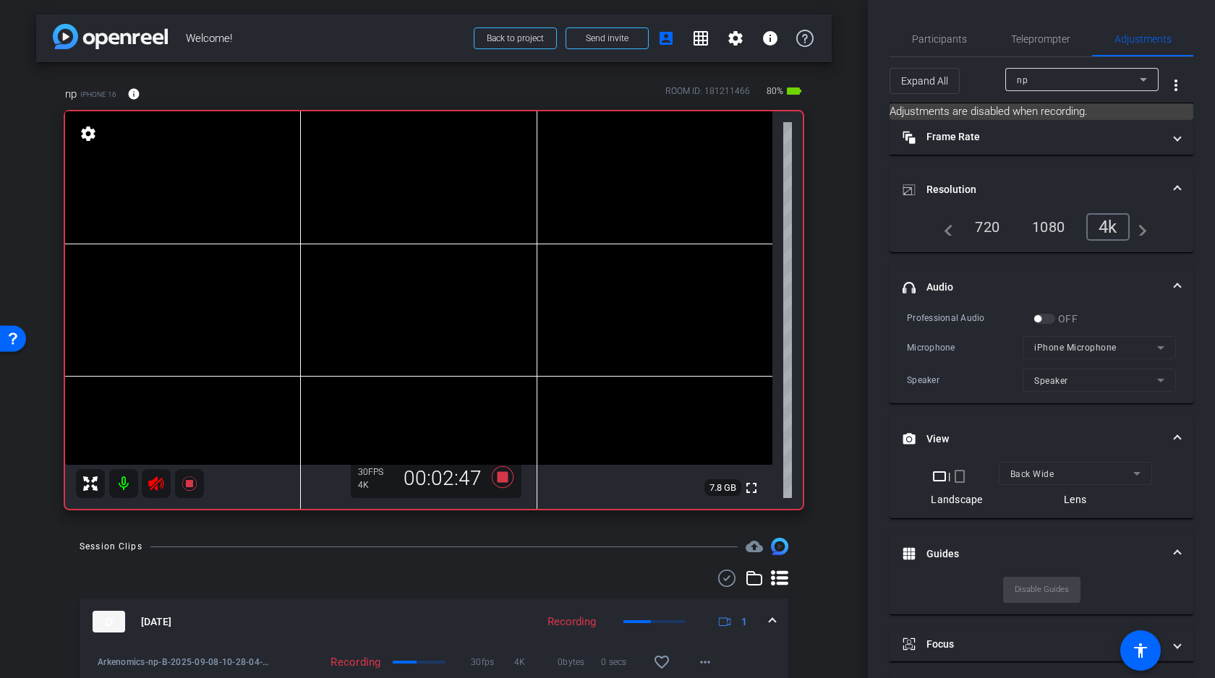
click at [286, 273] on video at bounding box center [418, 288] width 707 height 354
click at [265, 264] on video at bounding box center [418, 288] width 707 height 354
click at [295, 275] on video at bounding box center [418, 288] width 707 height 354
click at [294, 278] on video at bounding box center [418, 288] width 707 height 354
click at [290, 278] on video at bounding box center [418, 288] width 707 height 354
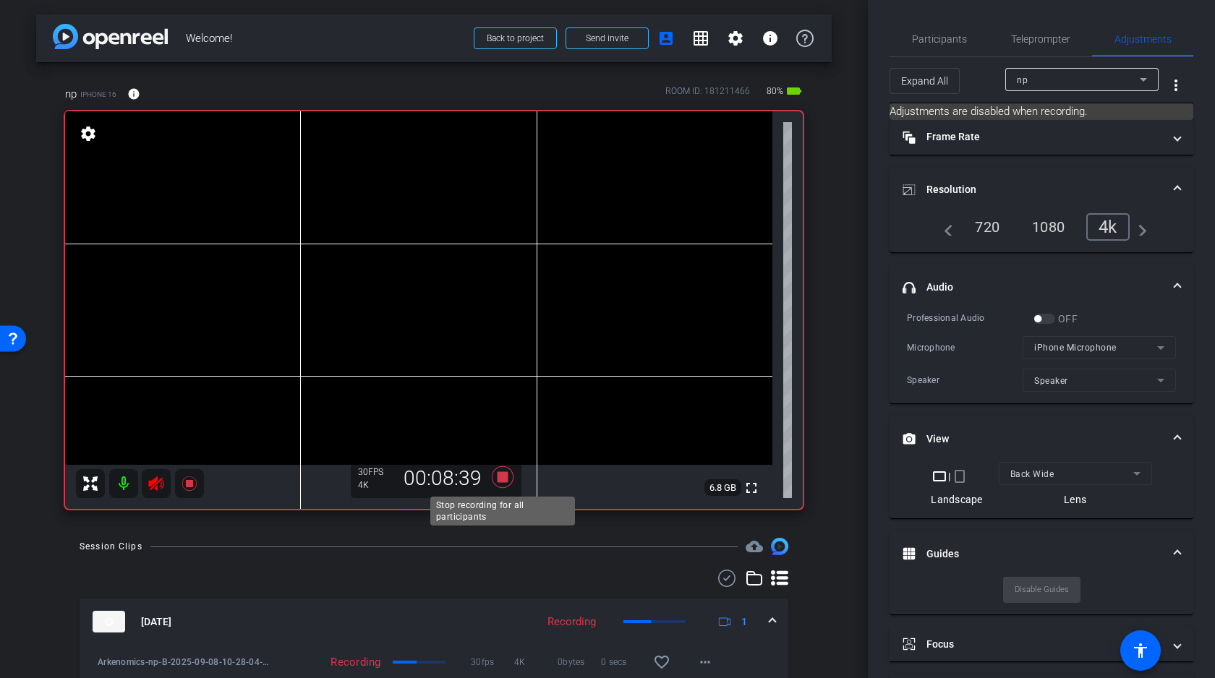
click at [499, 479] on icon at bounding box center [503, 477] width 22 height 22
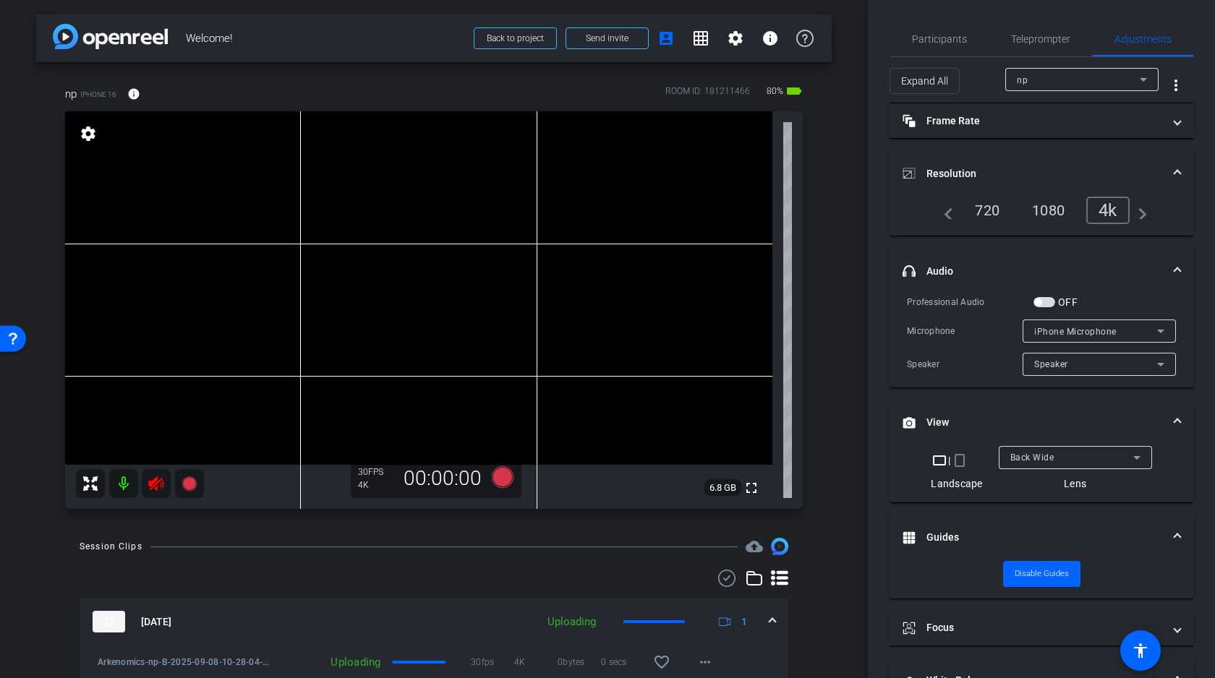
click at [154, 483] on icon at bounding box center [155, 483] width 15 height 14
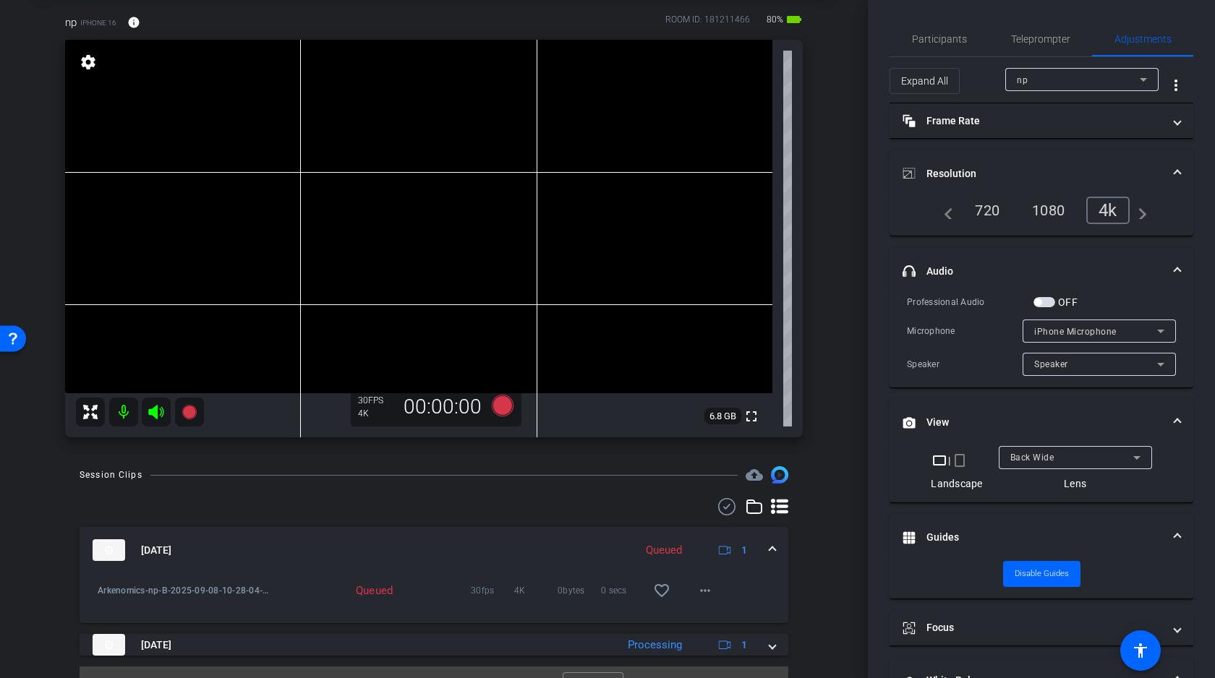
scroll to position [101, 0]
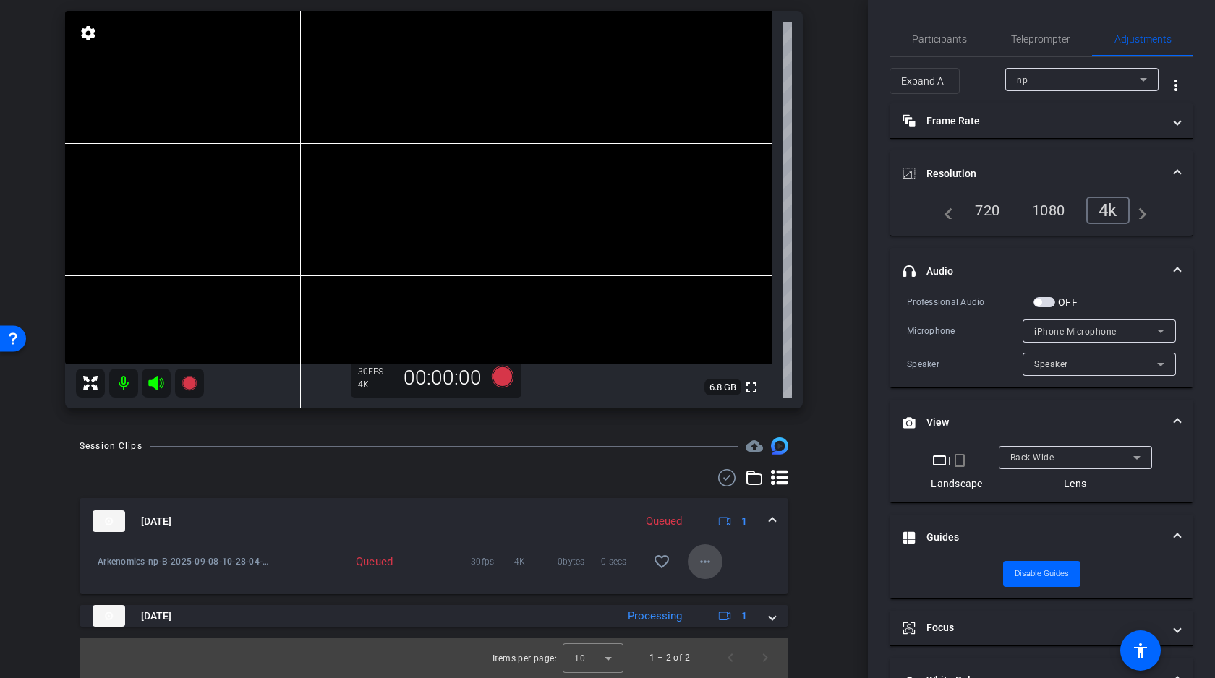
click at [705, 560] on mat-icon "more_horiz" at bounding box center [704, 561] width 17 height 17
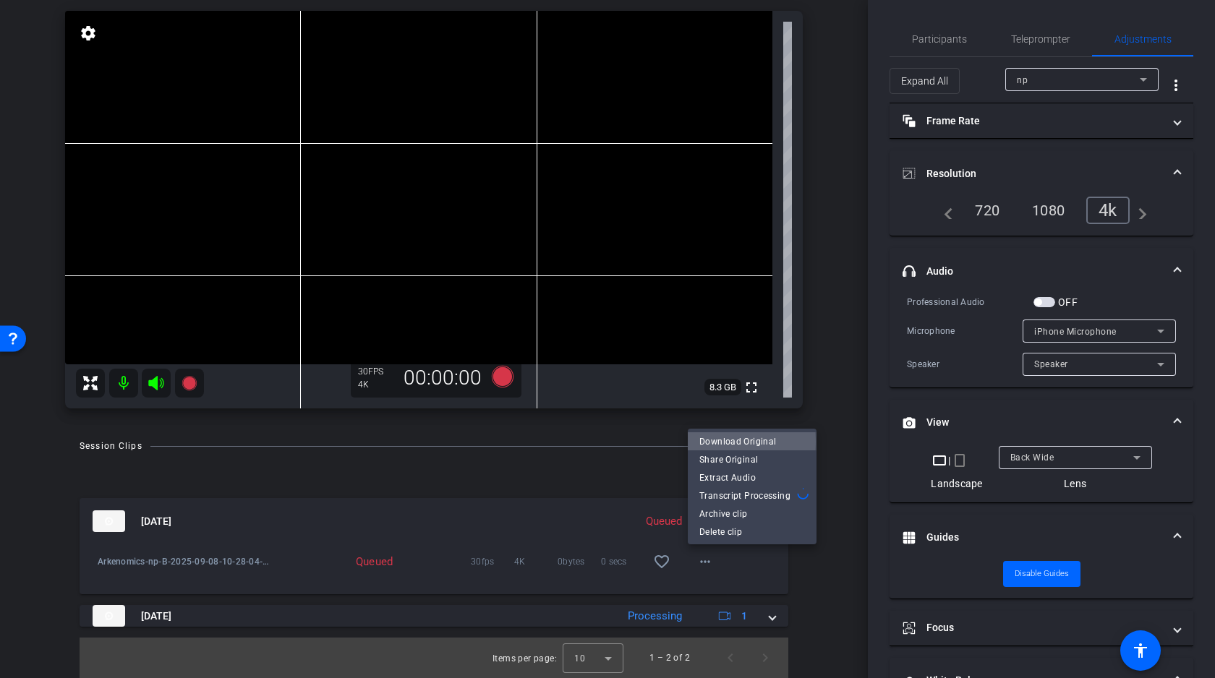
click at [730, 442] on span "Download Original" at bounding box center [752, 441] width 106 height 17
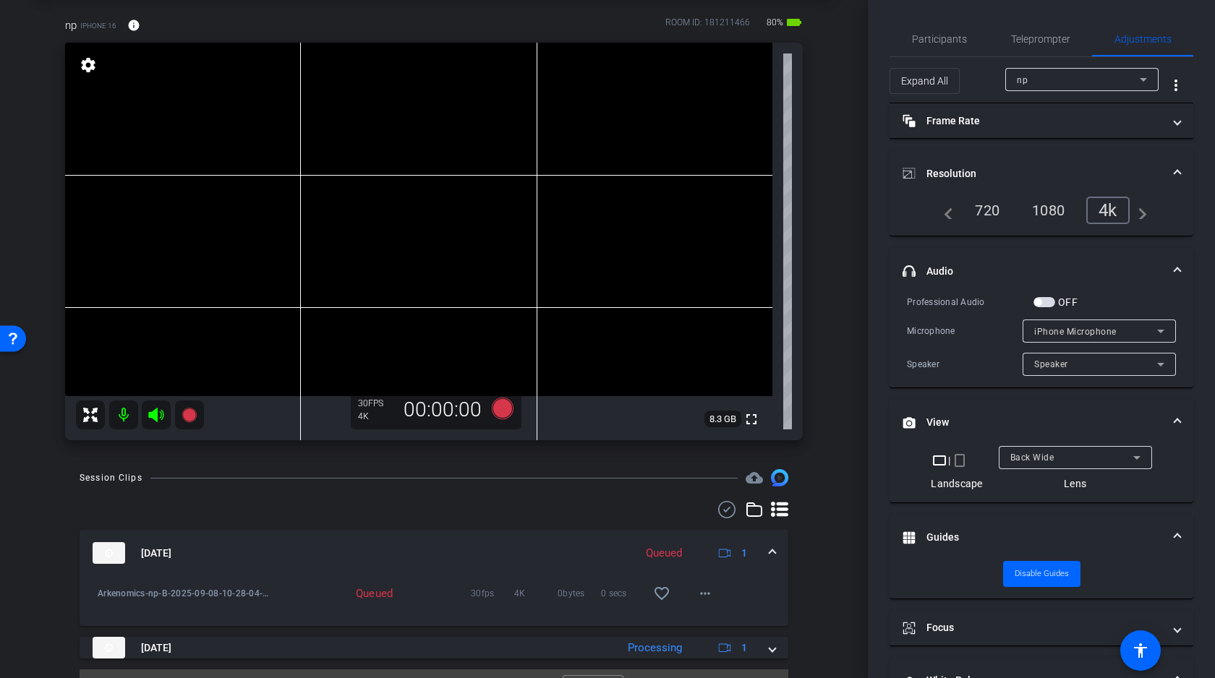
scroll to position [65, 0]
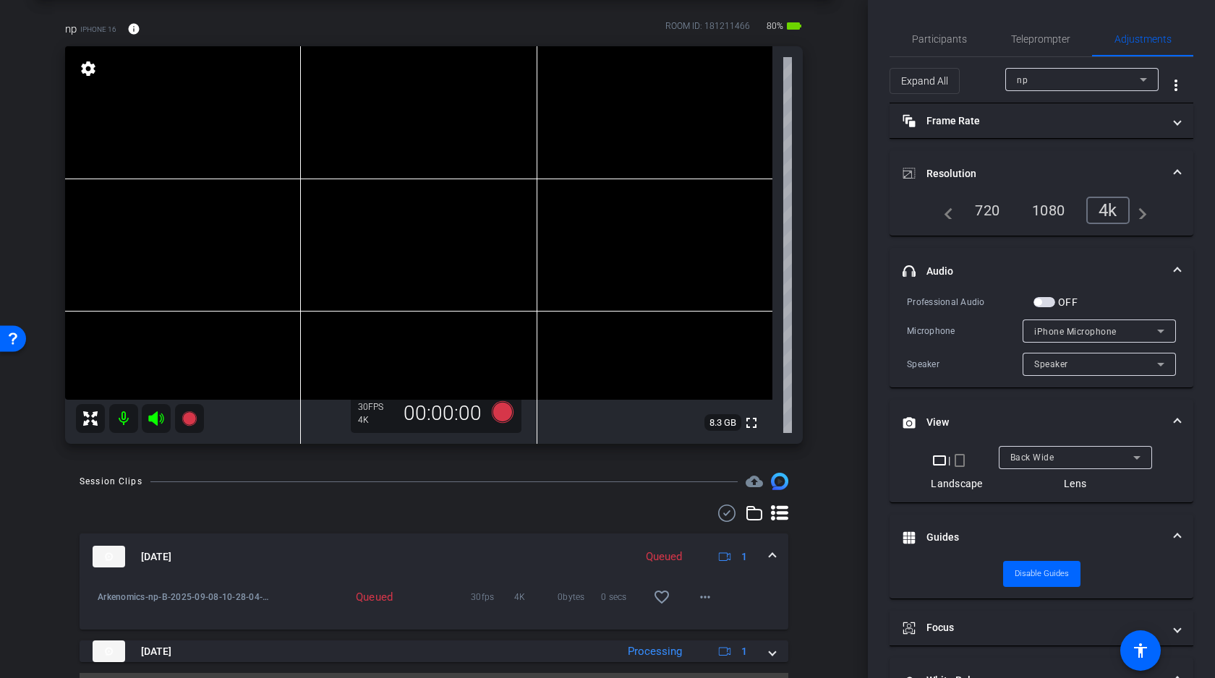
click at [270, 201] on video at bounding box center [418, 223] width 707 height 354
click at [268, 216] on video at bounding box center [418, 223] width 707 height 354
click at [192, 419] on icon at bounding box center [188, 418] width 14 height 14
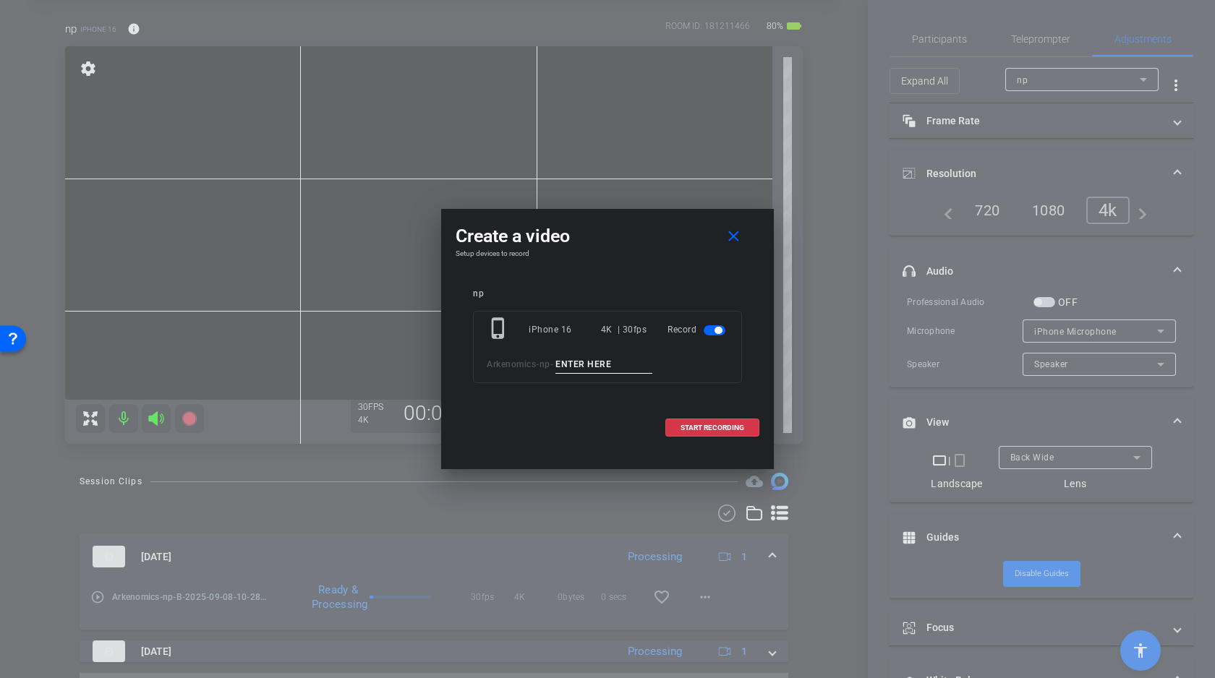
click at [603, 365] on input at bounding box center [603, 365] width 97 height 18
type input "C"
click at [717, 427] on span "START RECORDING" at bounding box center [712, 427] width 64 height 7
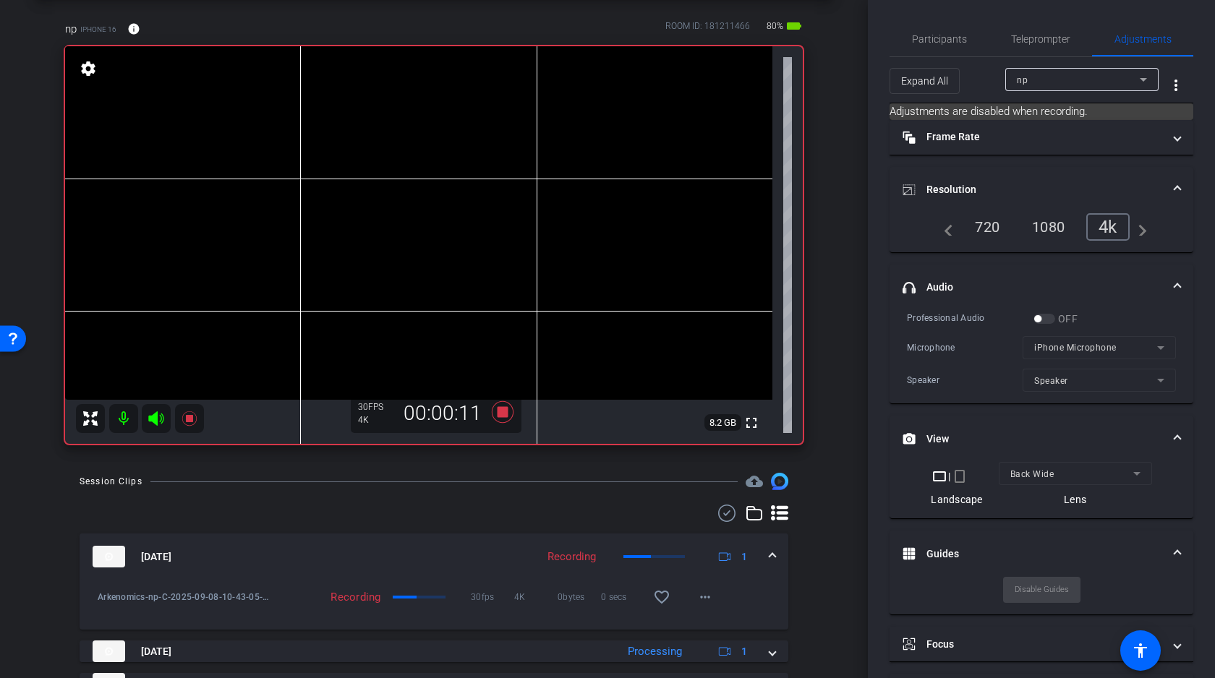
click at [265, 213] on video at bounding box center [418, 223] width 707 height 354
click at [509, 414] on icon at bounding box center [502, 412] width 35 height 26
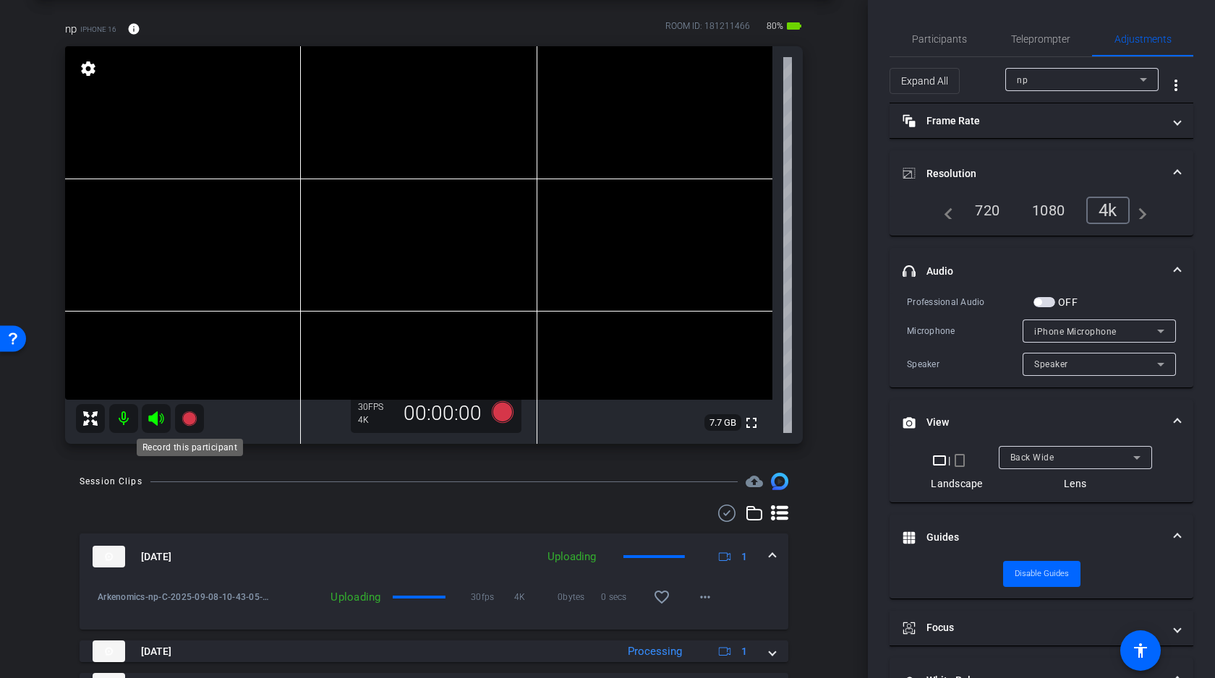
click at [187, 416] on icon at bounding box center [188, 418] width 14 height 14
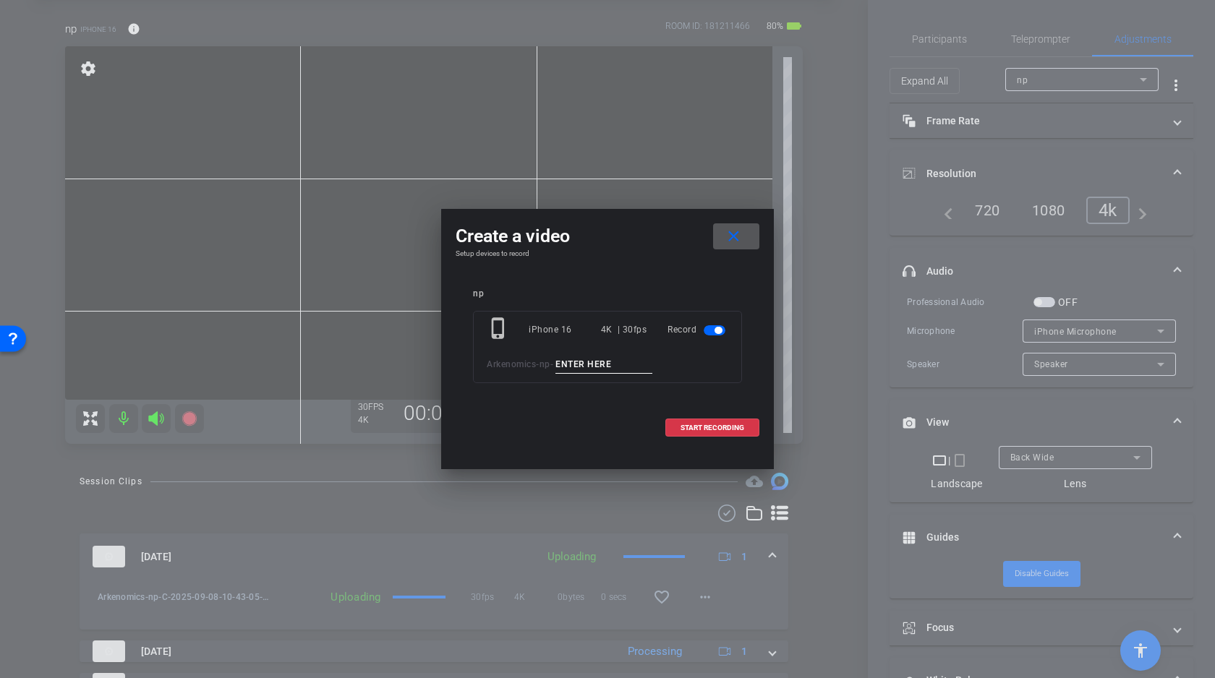
click at [591, 363] on input at bounding box center [603, 365] width 97 height 18
type input "D"
click at [717, 432] on span "START RECORDING" at bounding box center [712, 427] width 64 height 7
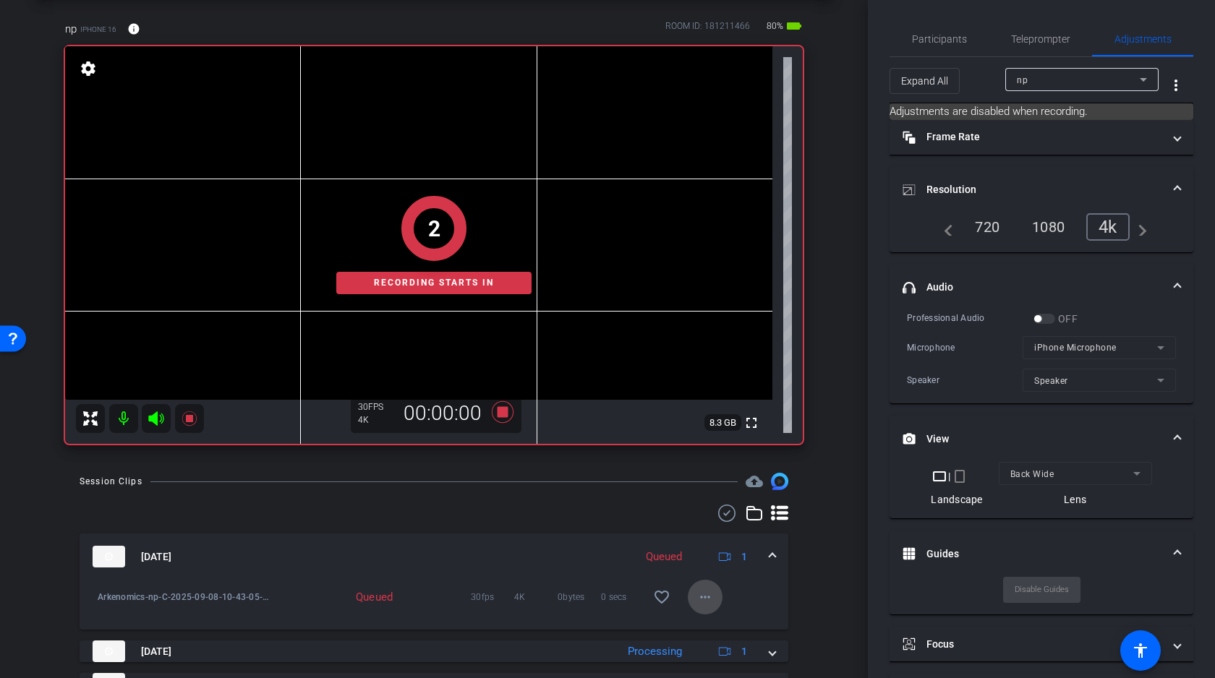
click at [704, 592] on mat-icon "more_horiz" at bounding box center [704, 597] width 17 height 17
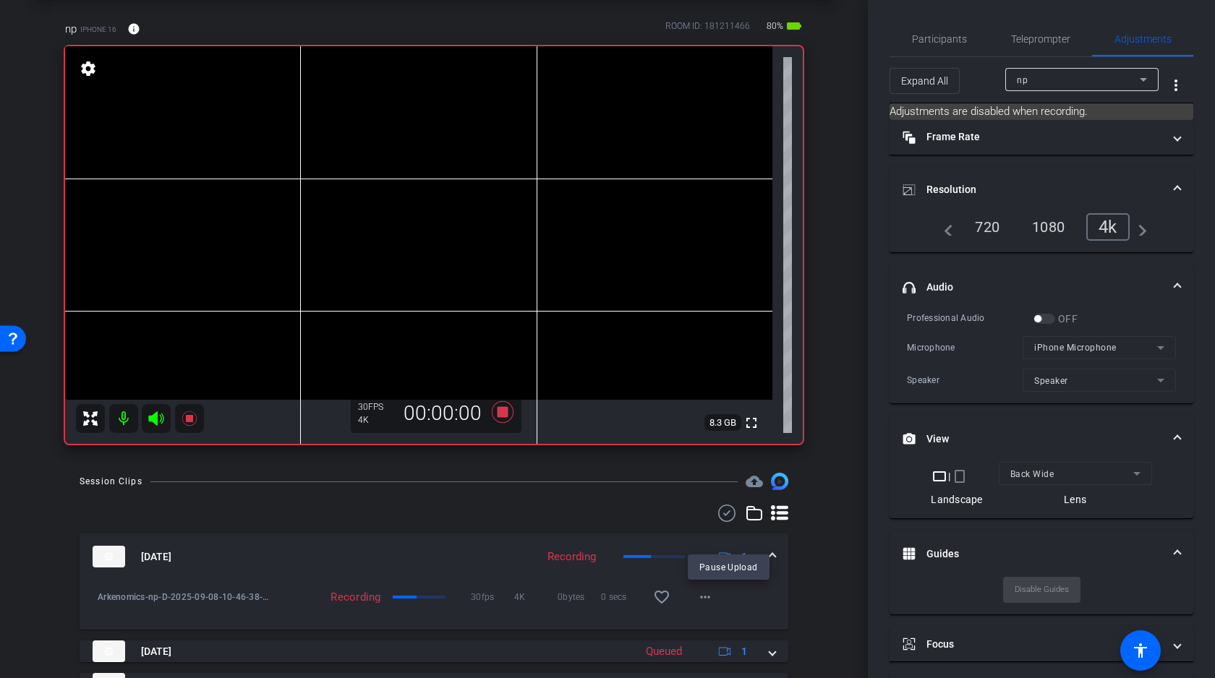
click at [815, 608] on div at bounding box center [607, 339] width 1215 height 678
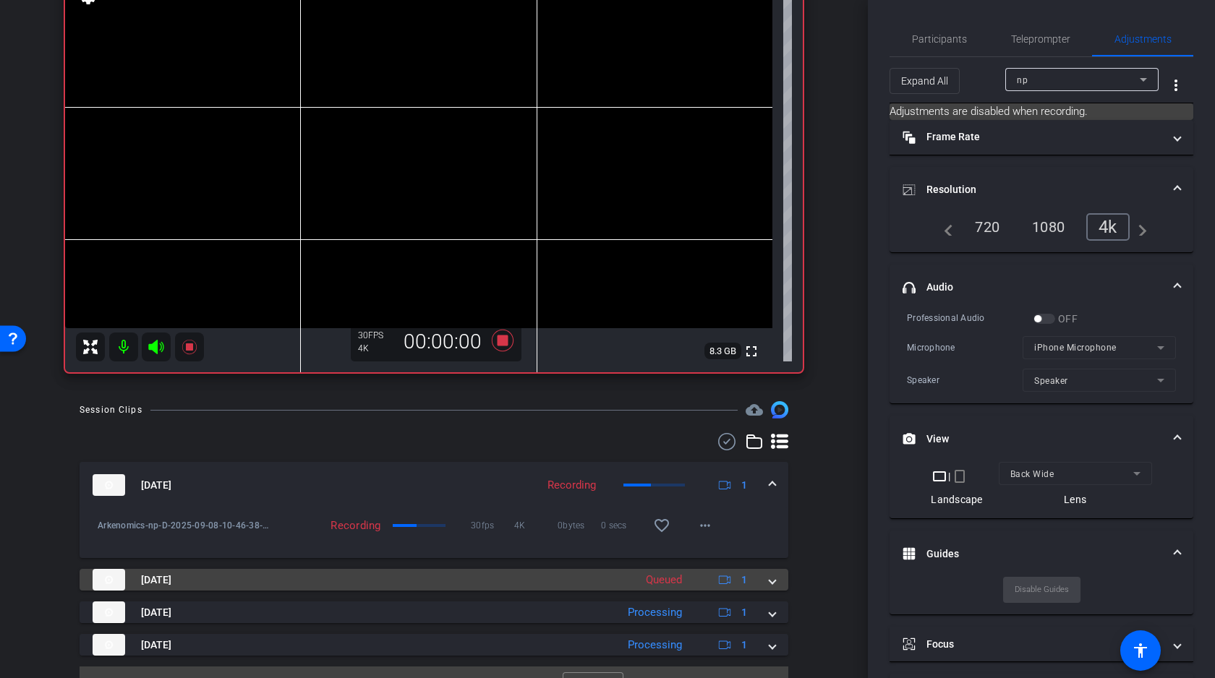
click at [769, 582] on span at bounding box center [772, 580] width 6 height 15
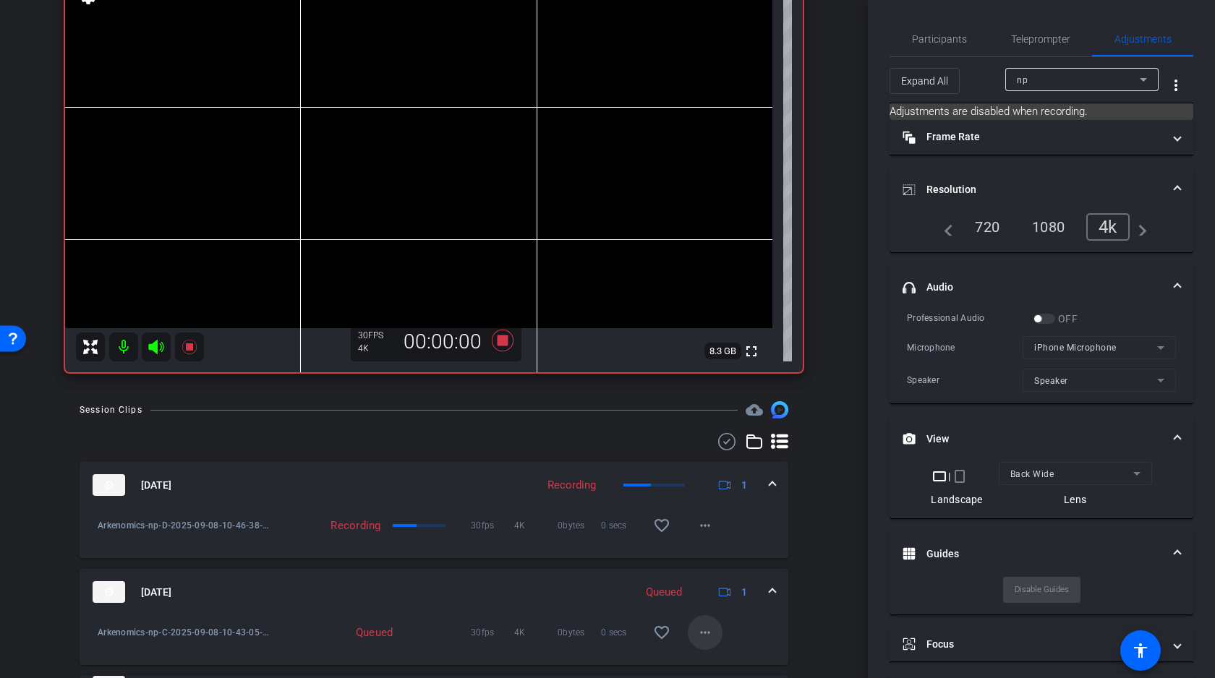
click at [703, 625] on mat-icon "more_horiz" at bounding box center [704, 632] width 17 height 17
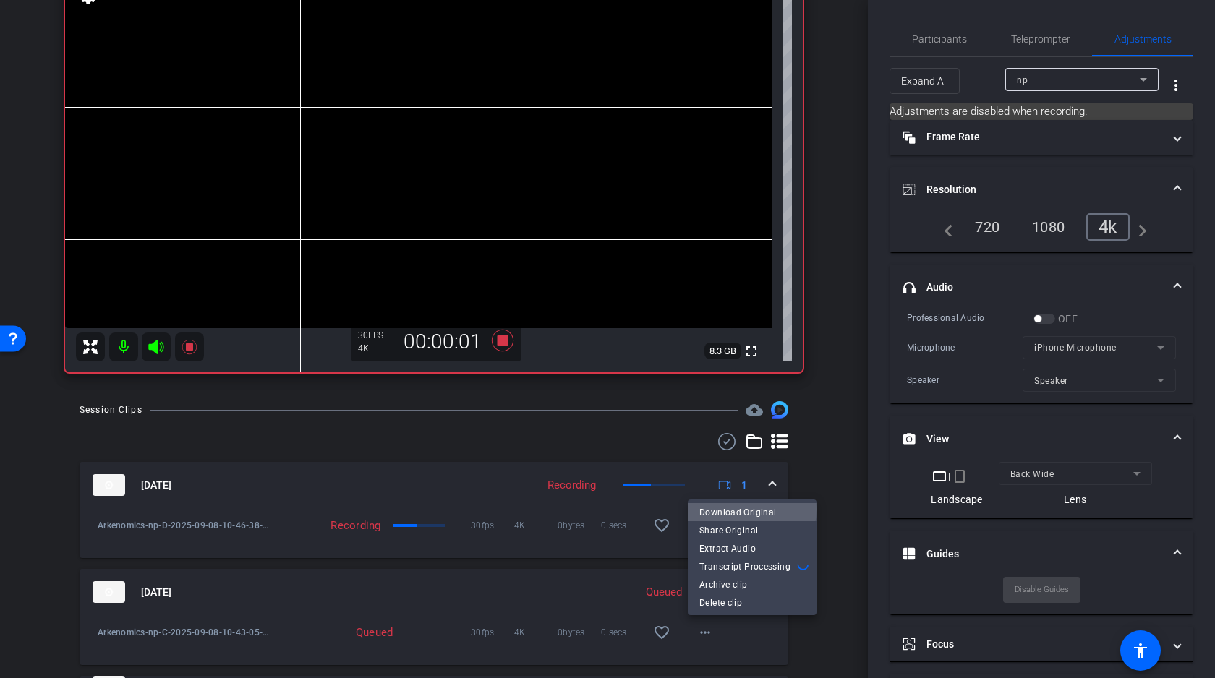
click at [726, 509] on span "Download Original" at bounding box center [752, 512] width 106 height 17
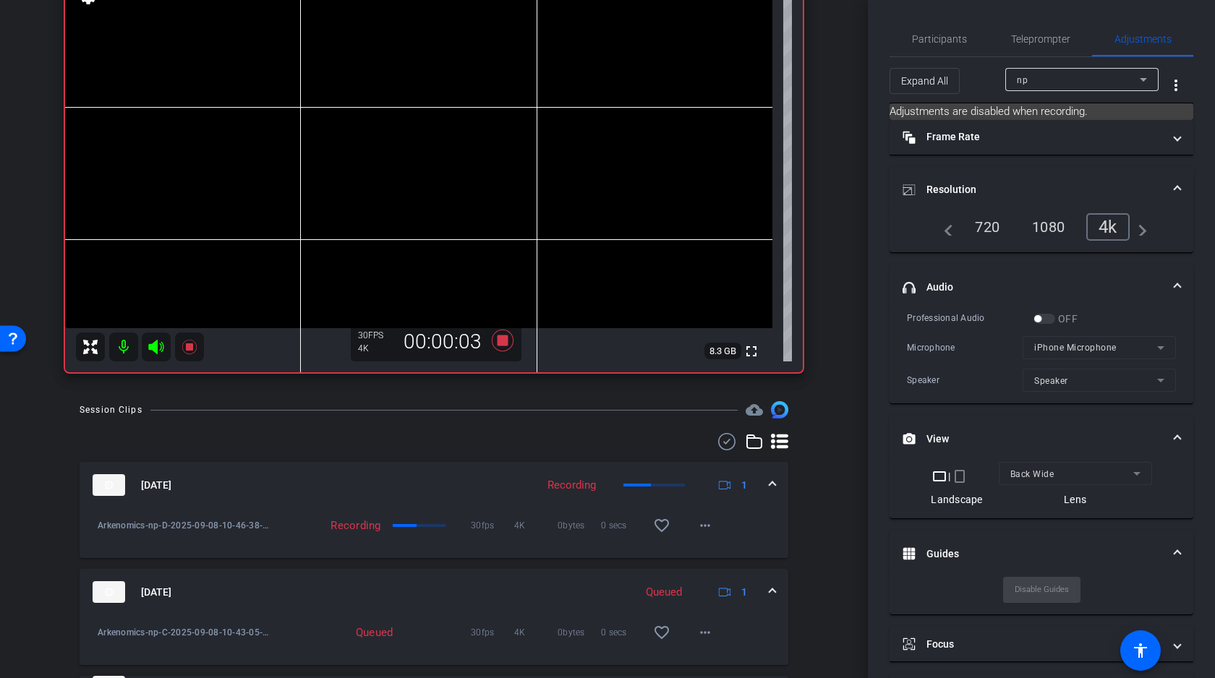
scroll to position [0, 0]
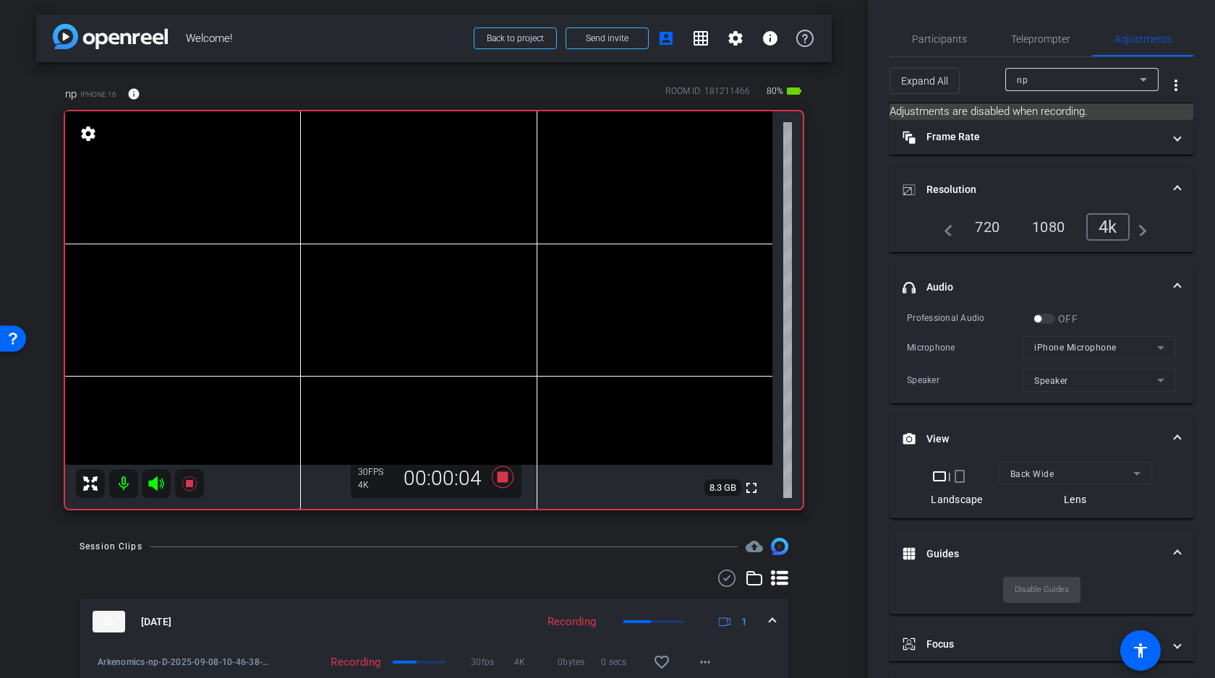
click at [282, 277] on video at bounding box center [418, 288] width 707 height 354
click at [159, 483] on icon at bounding box center [156, 483] width 17 height 17
click at [273, 270] on video at bounding box center [418, 288] width 707 height 354
click at [302, 275] on video at bounding box center [418, 288] width 707 height 354
click at [158, 485] on icon at bounding box center [156, 483] width 17 height 17
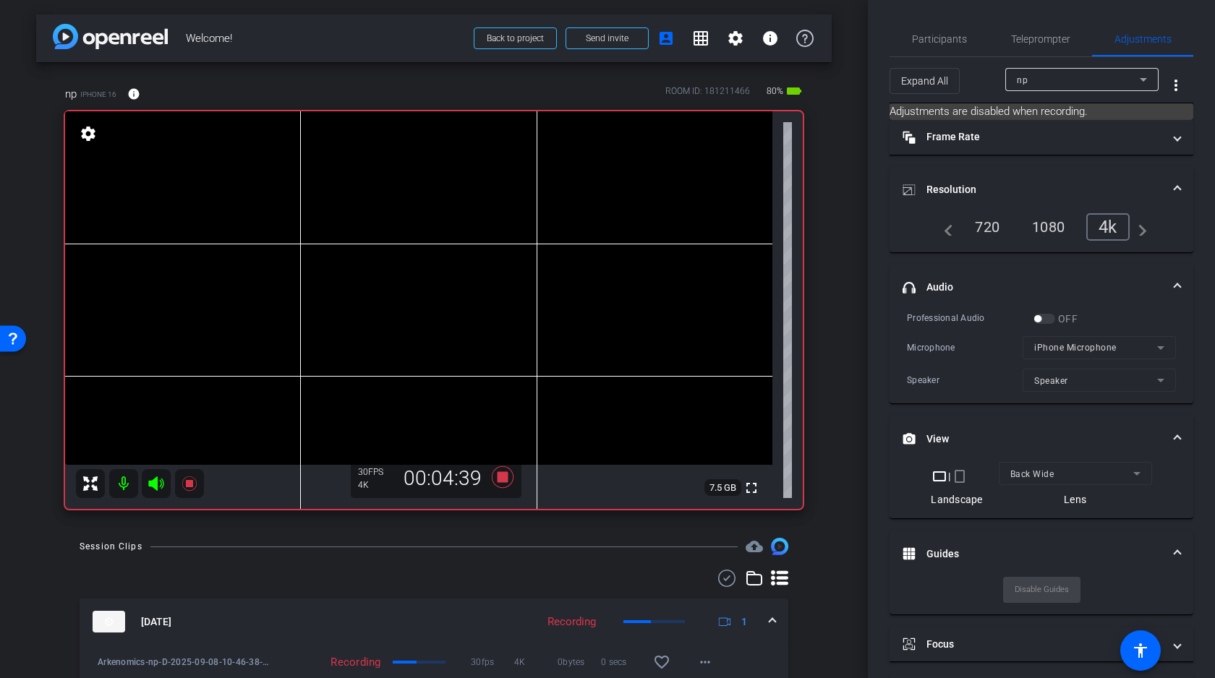
click at [158, 479] on icon at bounding box center [156, 483] width 17 height 17
click at [155, 478] on icon at bounding box center [155, 483] width 15 height 14
click at [503, 476] on icon at bounding box center [503, 477] width 22 height 22
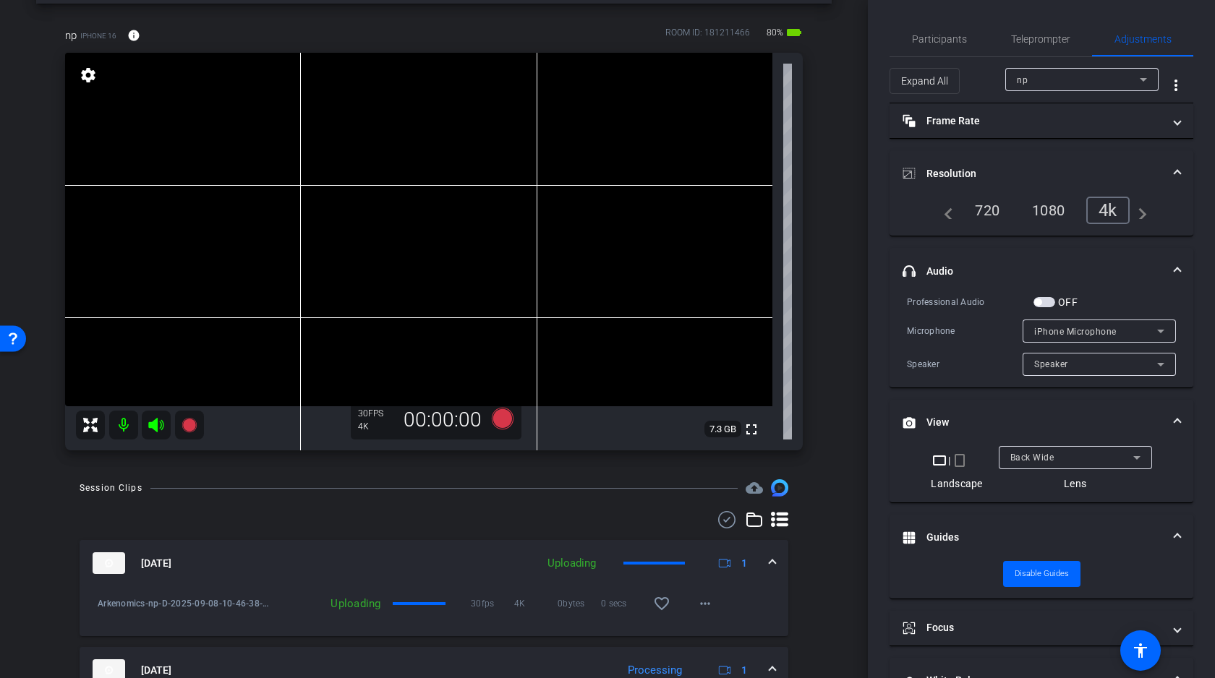
scroll to position [78, 0]
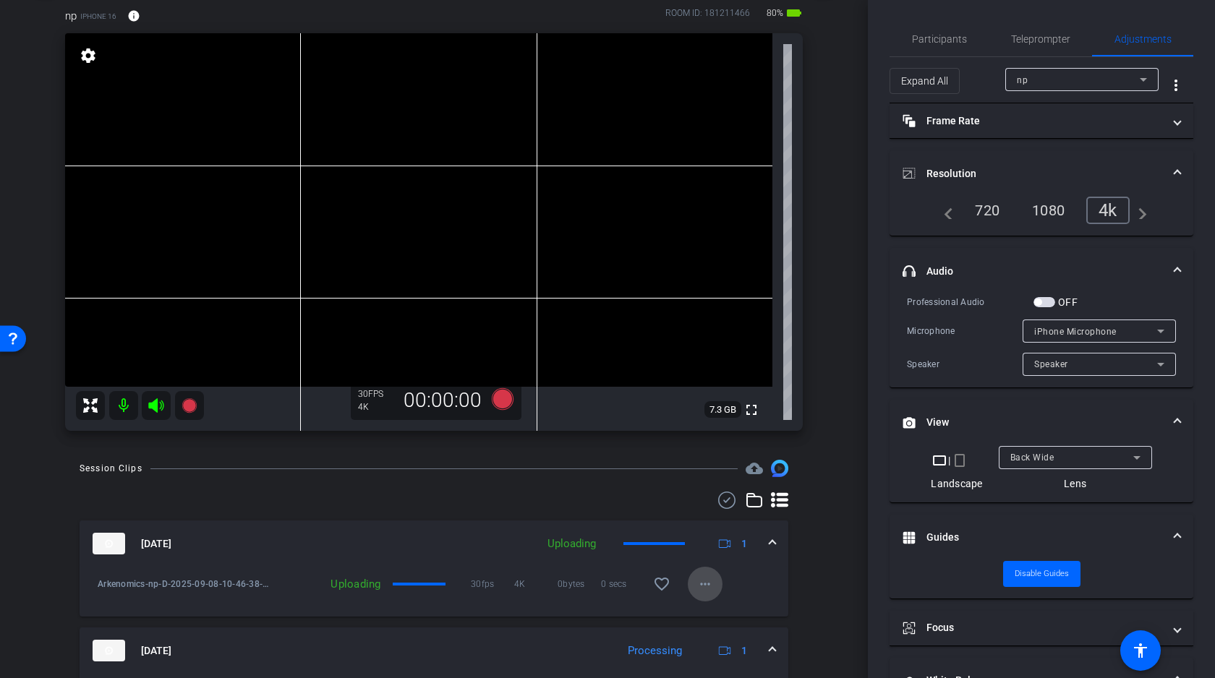
click at [702, 580] on mat-icon "more_horiz" at bounding box center [704, 584] width 17 height 17
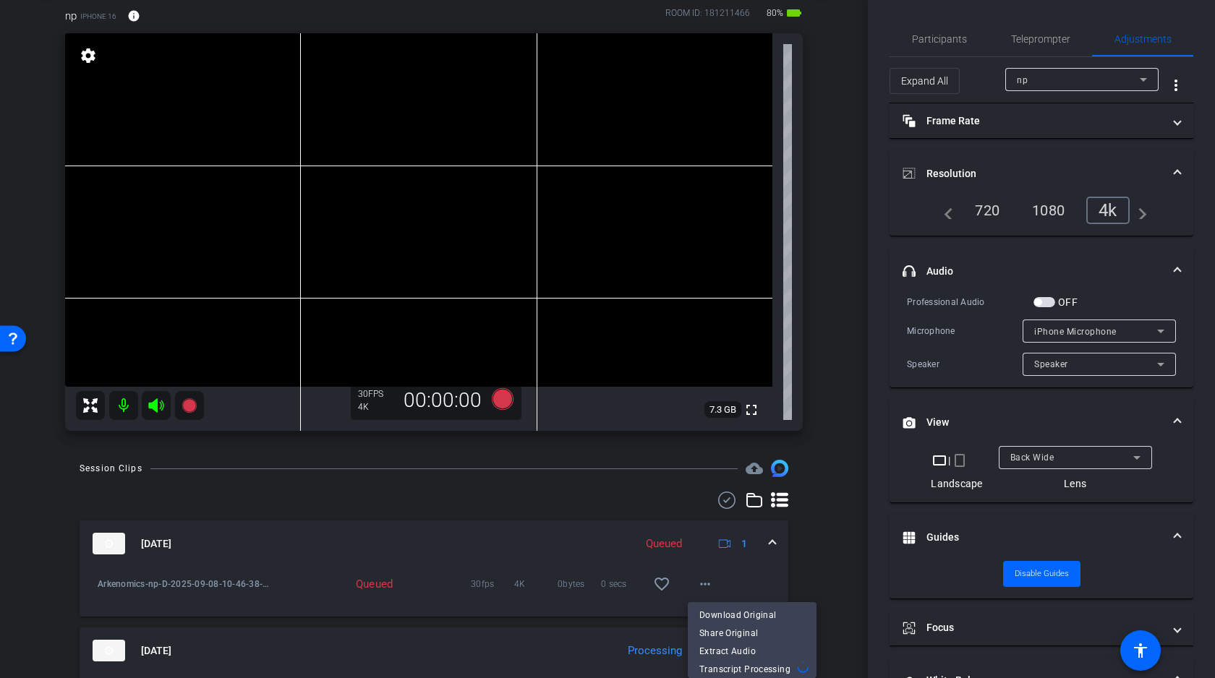
click at [825, 571] on div at bounding box center [607, 339] width 1215 height 678
click at [701, 586] on mat-icon "more_horiz" at bounding box center [704, 584] width 17 height 17
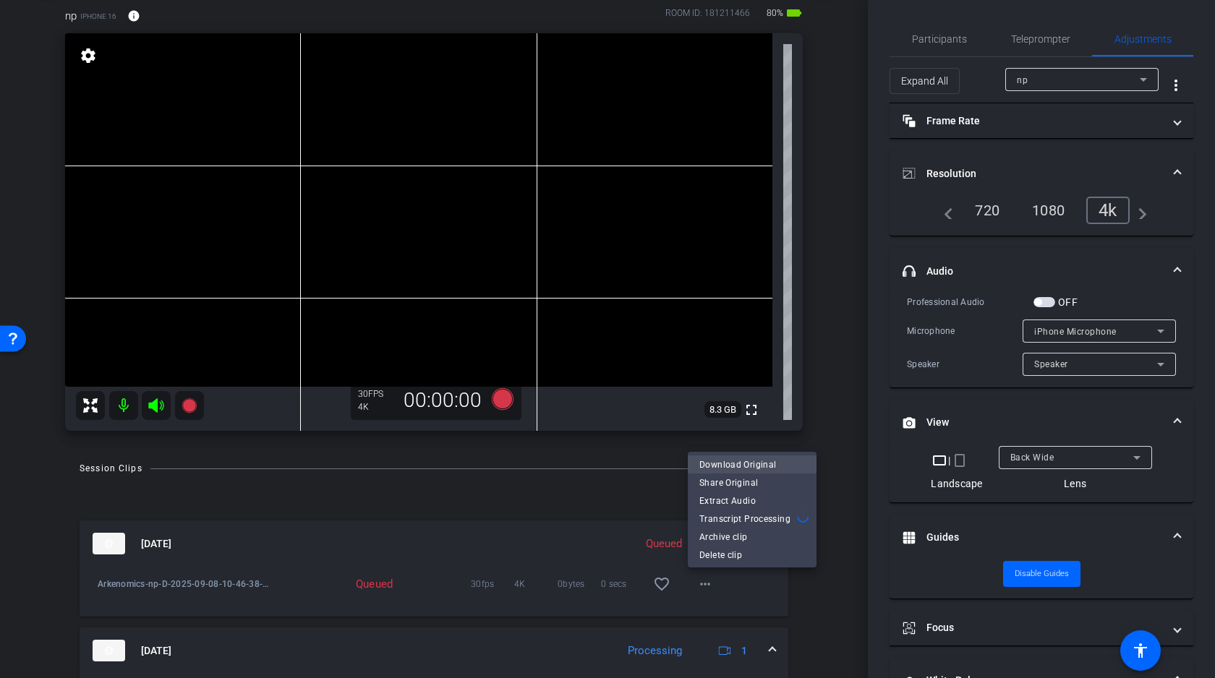
click at [729, 461] on span "Download Original" at bounding box center [752, 464] width 106 height 17
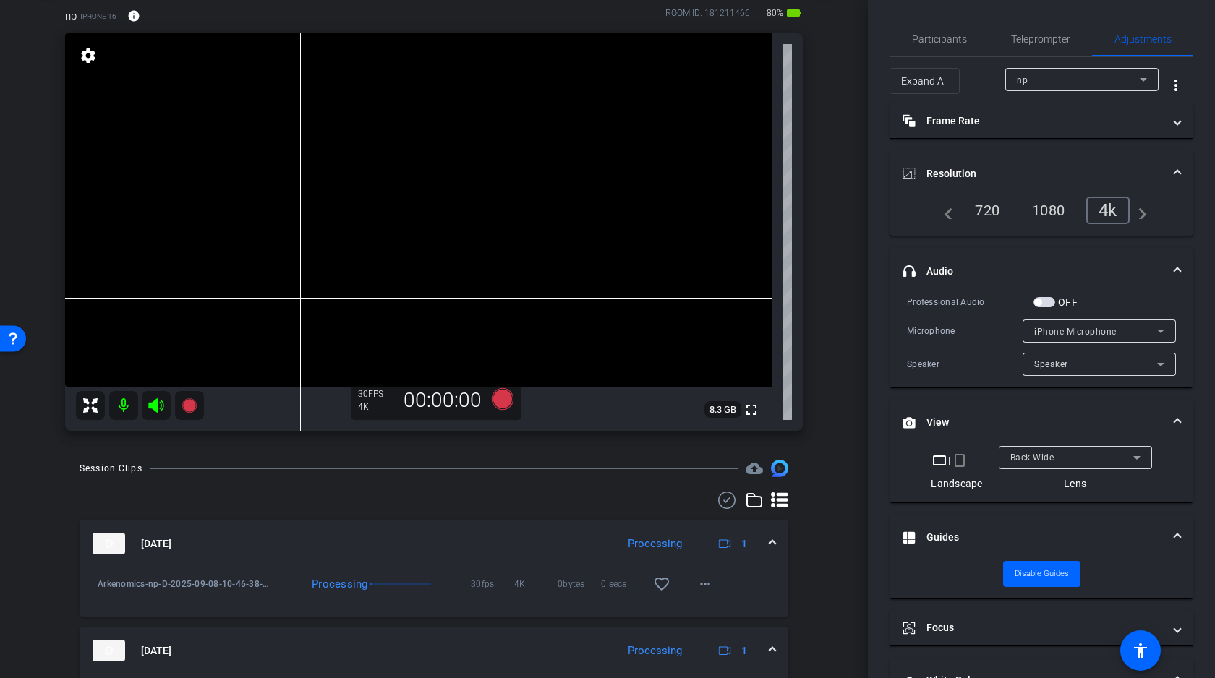
click at [840, 430] on div "arrow_back Welcome! Back to project Send invite account_box grid_on settings in…" at bounding box center [434, 261] width 868 height 678
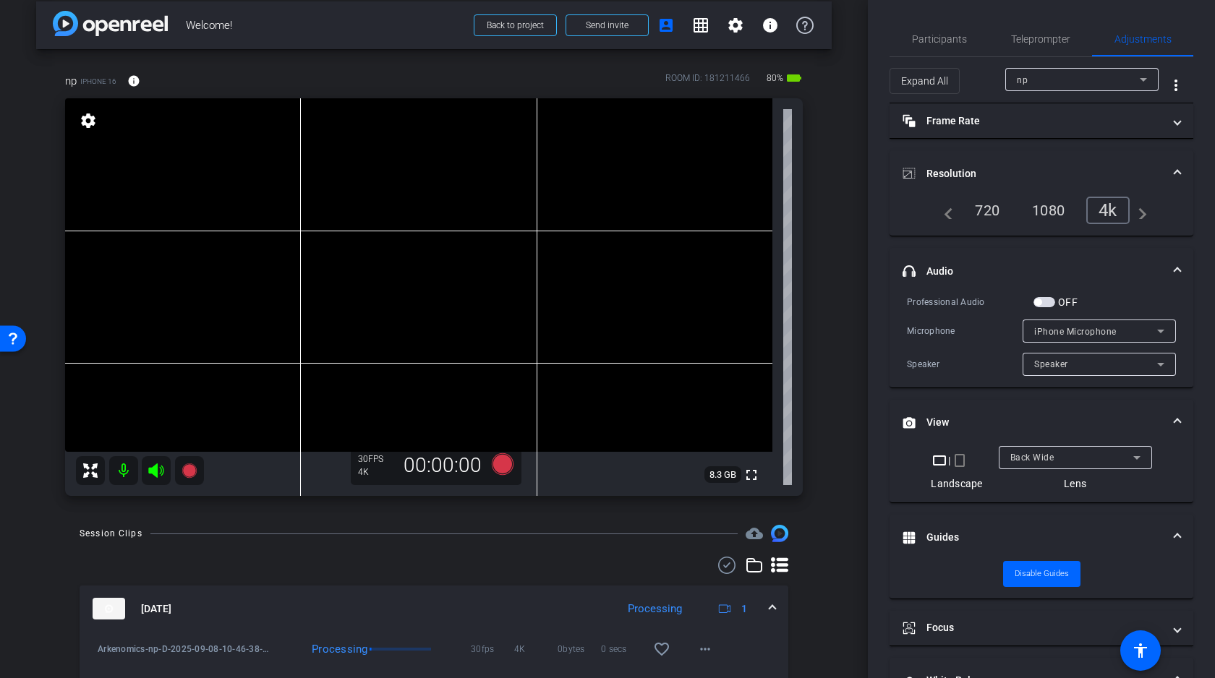
scroll to position [0, 0]
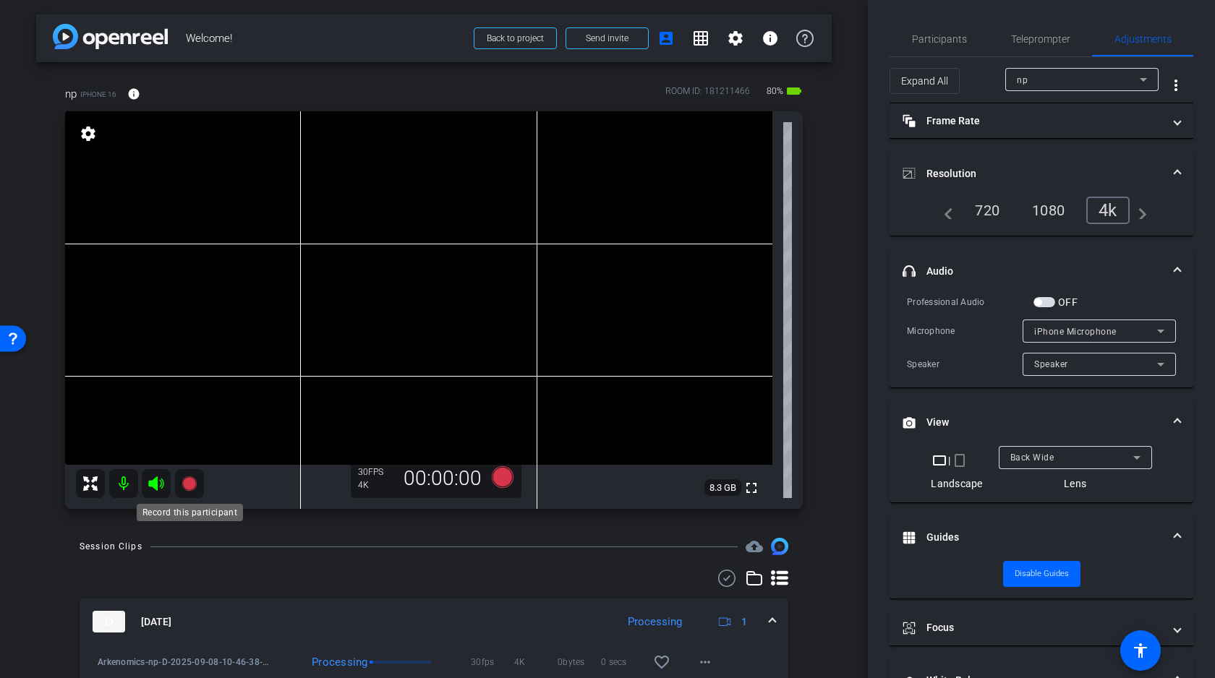
click at [190, 482] on icon at bounding box center [188, 483] width 14 height 14
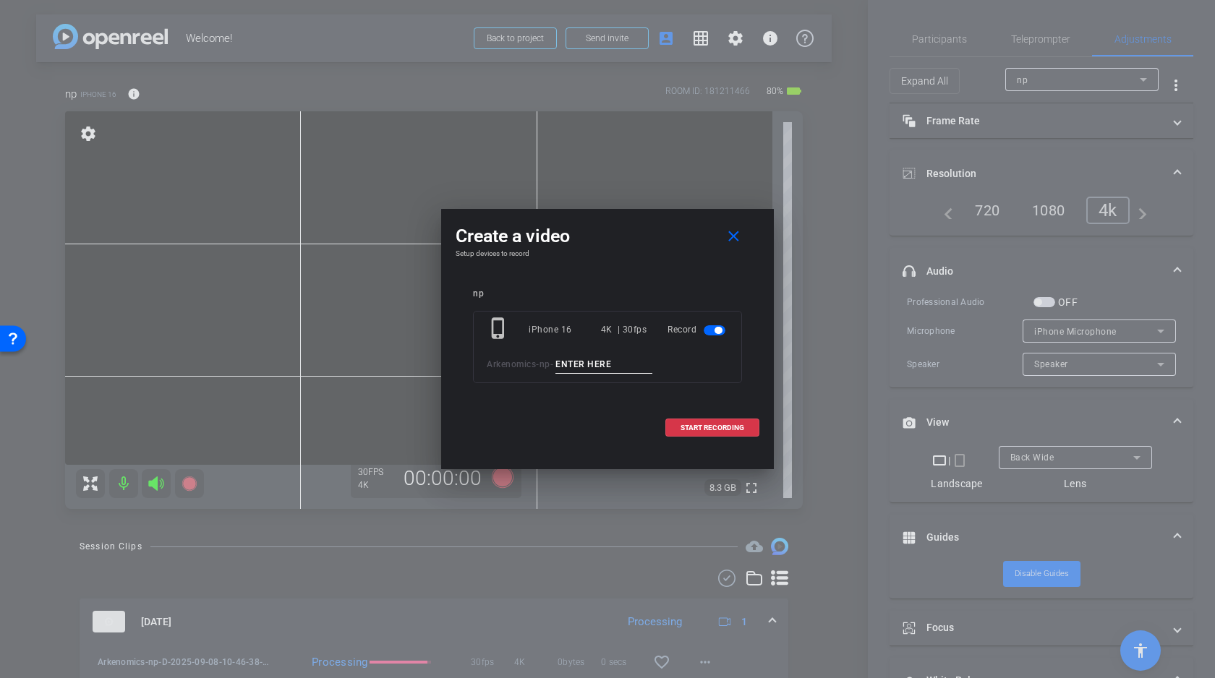
click at [597, 357] on input at bounding box center [603, 365] width 97 height 18
type input "Z"
click at [698, 424] on span "START RECORDING" at bounding box center [712, 427] width 64 height 7
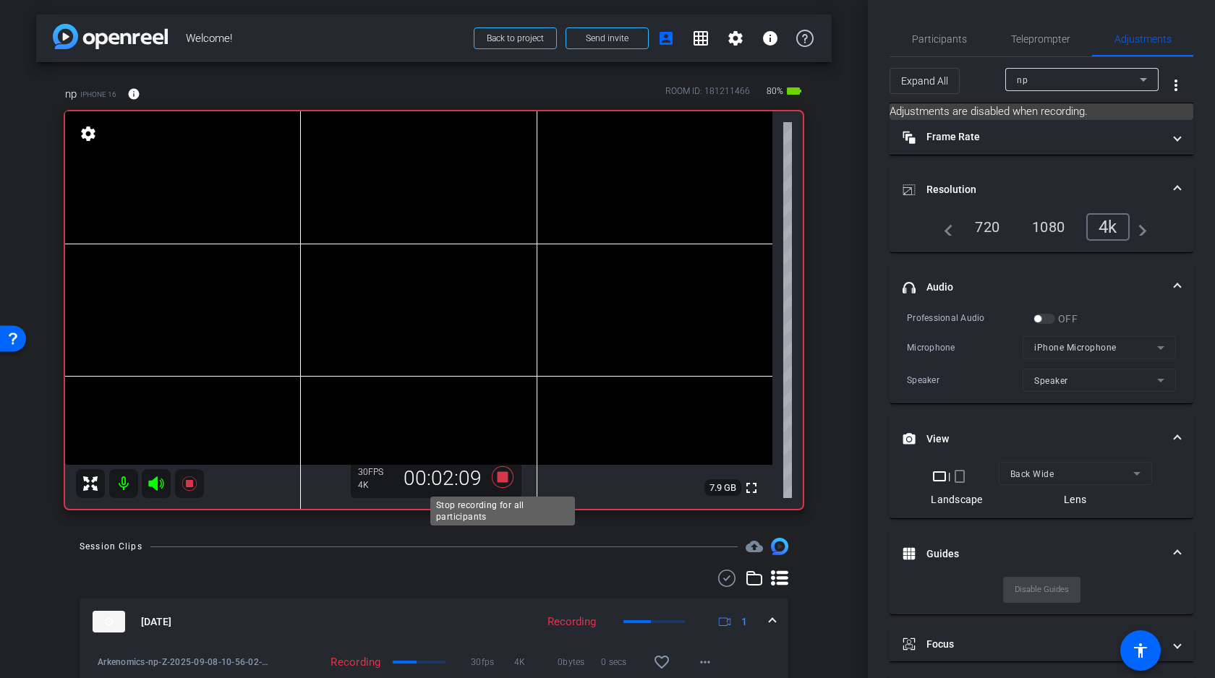
click at [500, 476] on icon at bounding box center [503, 477] width 22 height 22
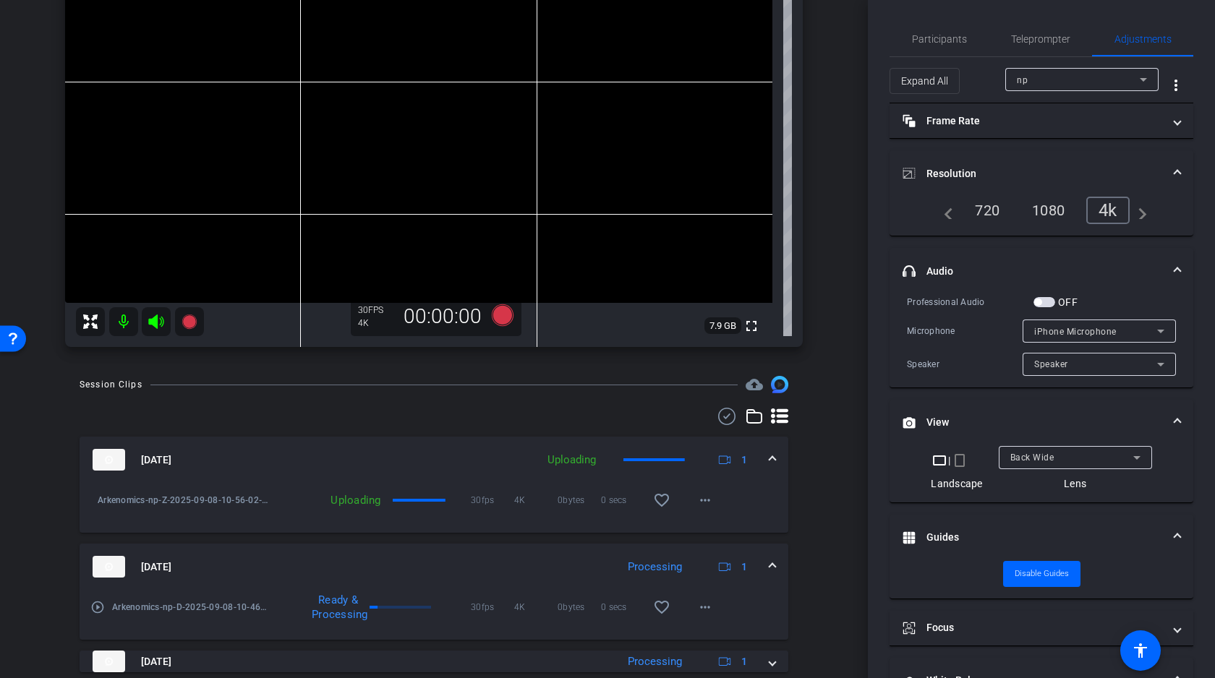
scroll to position [166, 0]
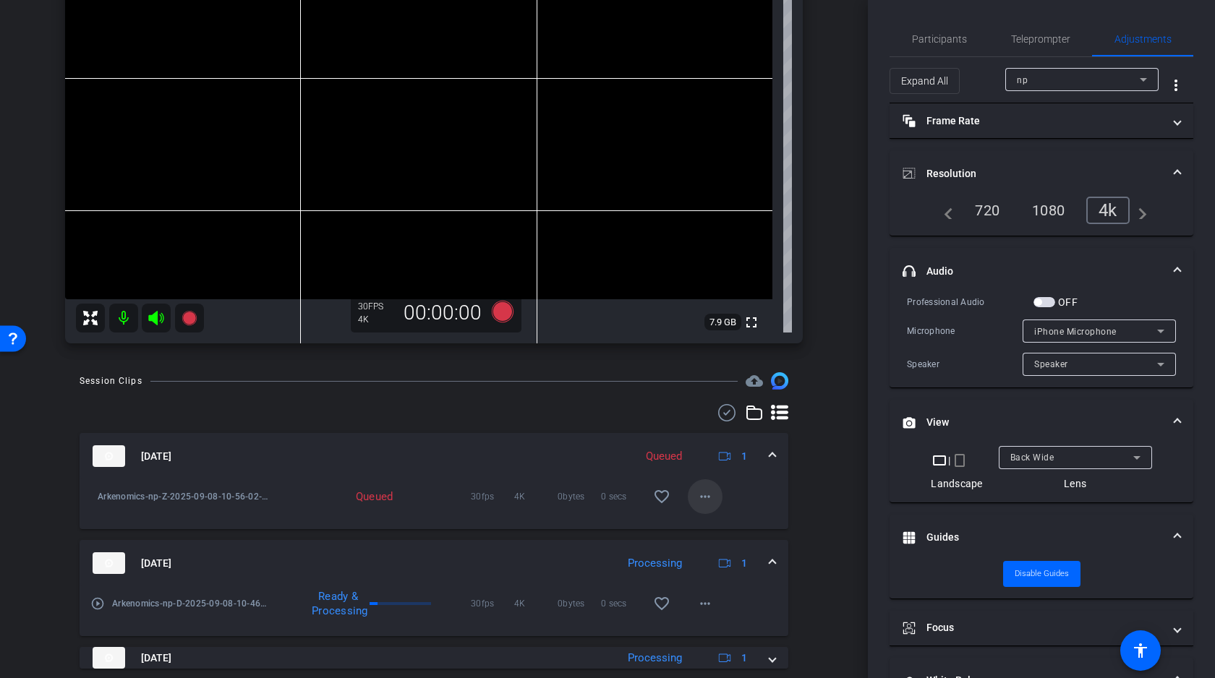
click at [706, 497] on mat-icon "more_horiz" at bounding box center [704, 496] width 17 height 17
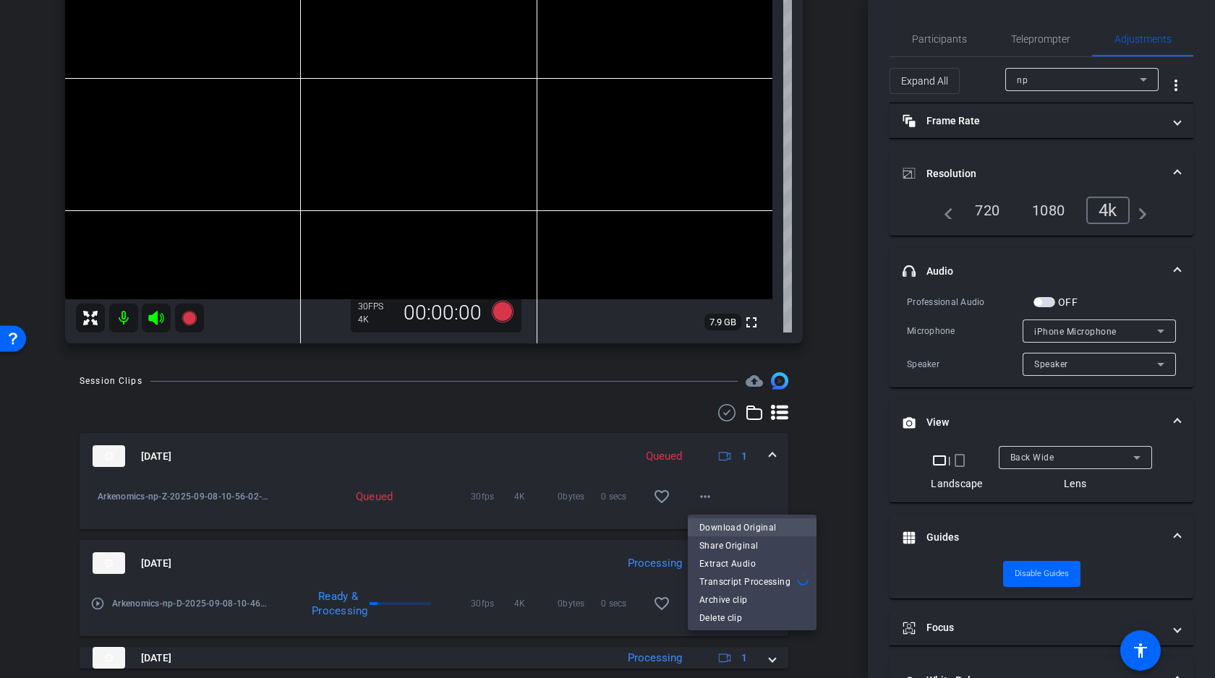
click at [728, 530] on span "Download Original" at bounding box center [752, 526] width 106 height 17
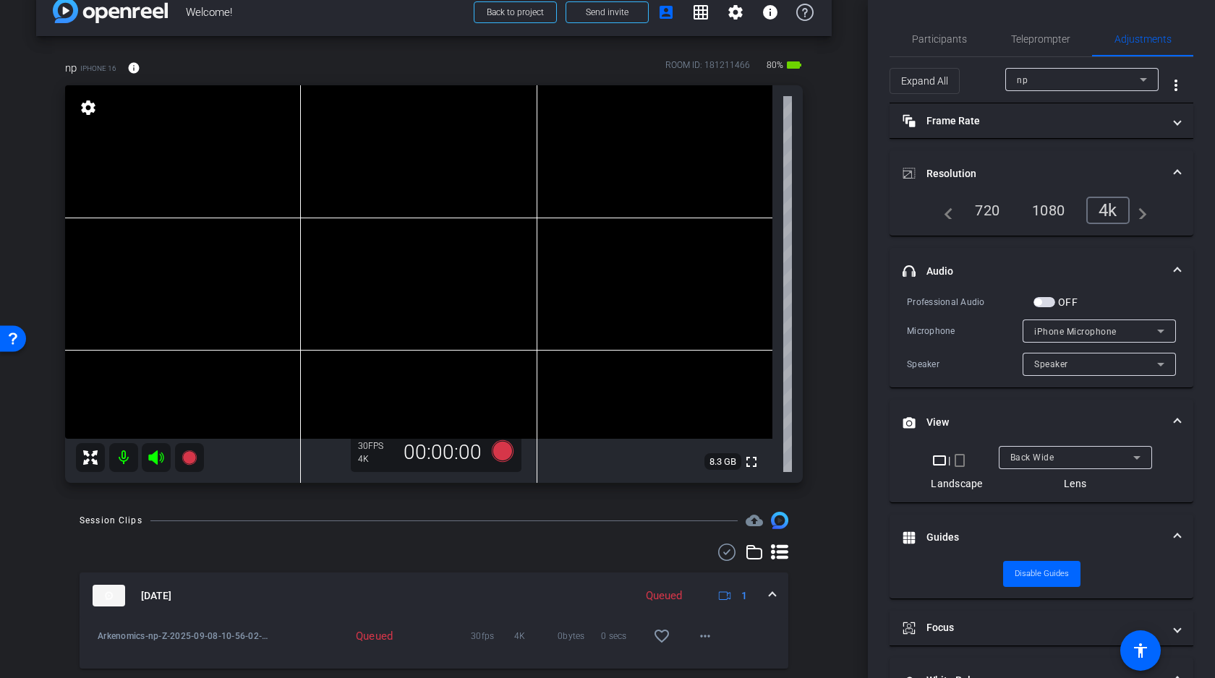
scroll to position [38, 0]
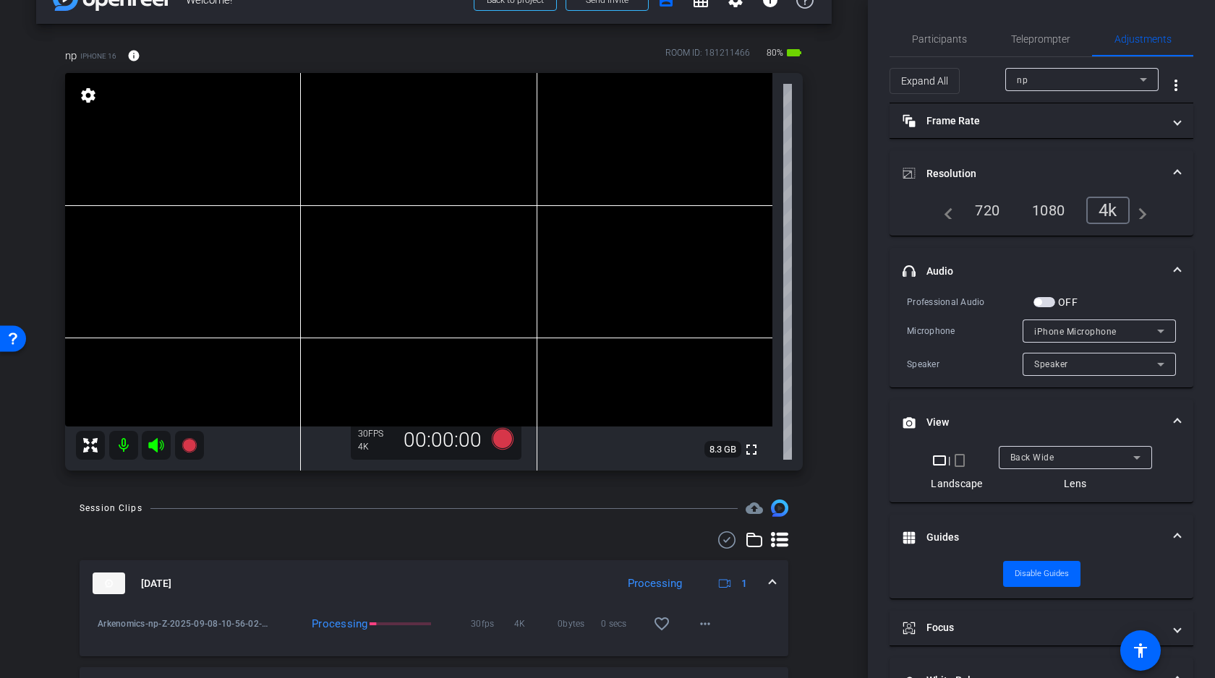
click at [845, 149] on div "arrow_back Welcome! Back to project Send invite account_box grid_on settings in…" at bounding box center [434, 301] width 868 height 678
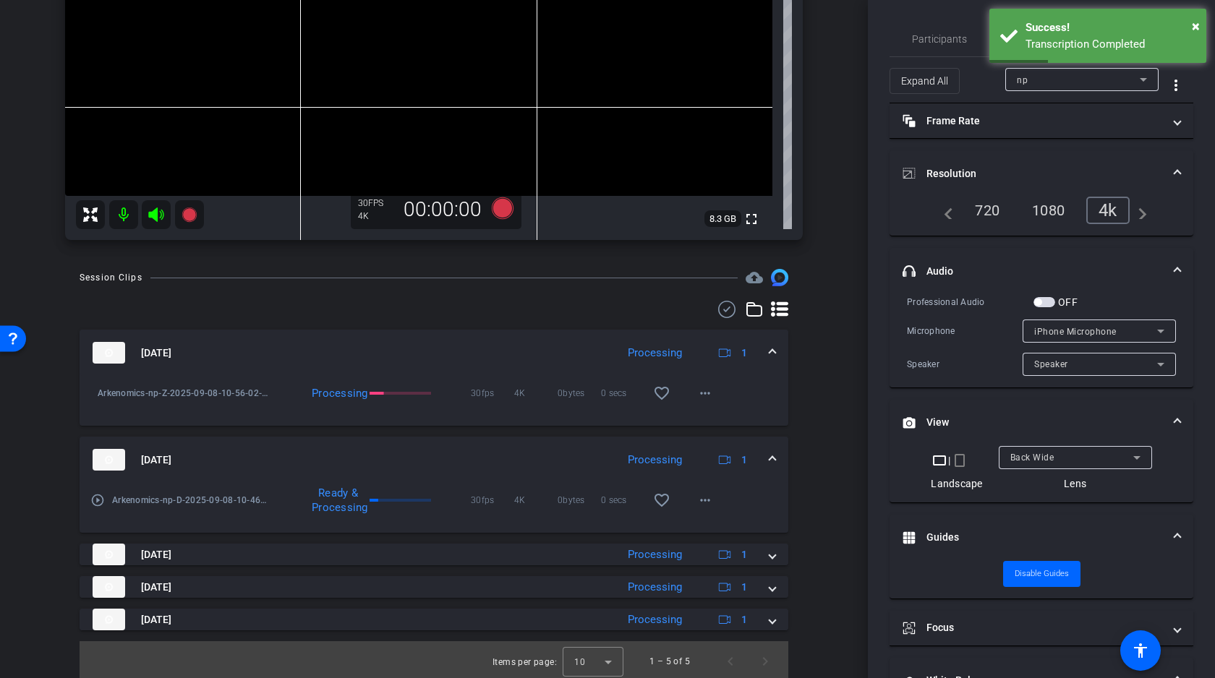
scroll to position [273, 0]
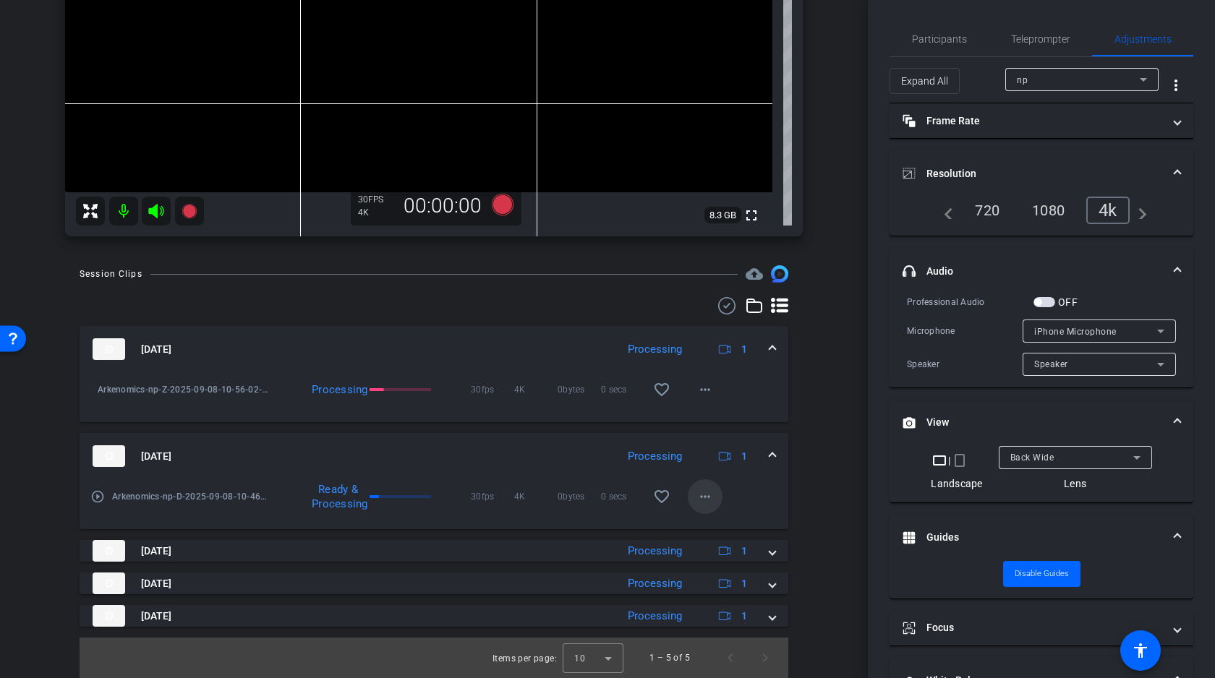
click at [709, 492] on mat-icon "more_horiz" at bounding box center [704, 496] width 17 height 17
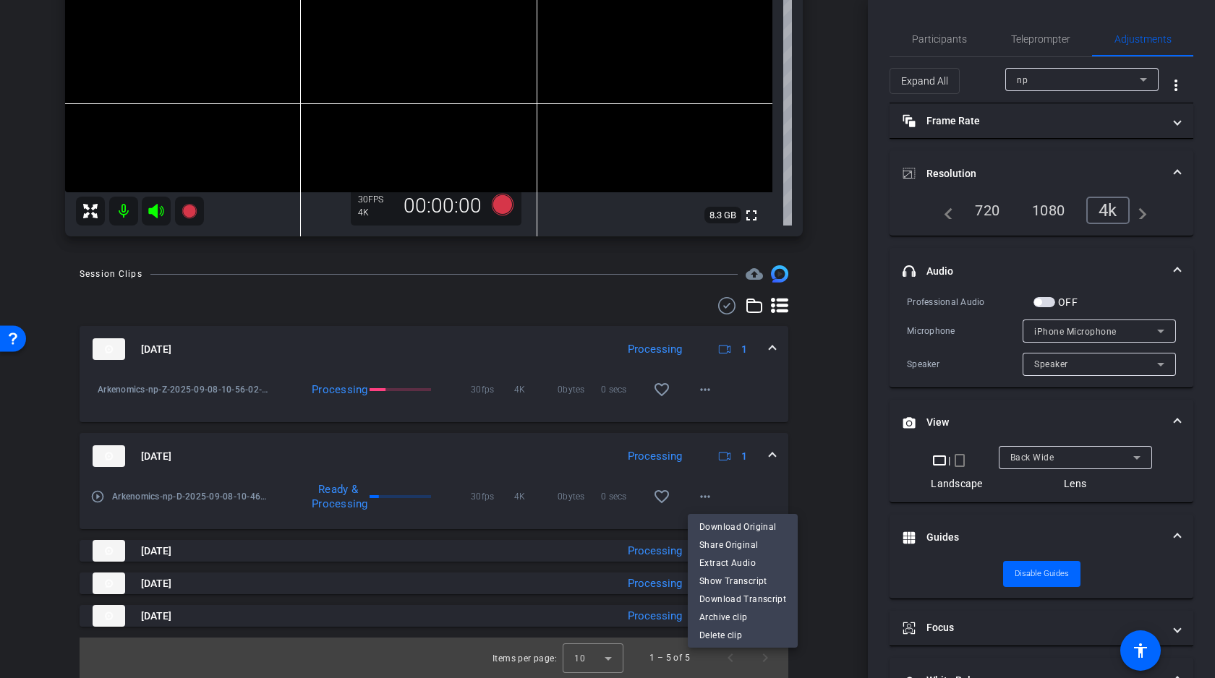
click at [826, 496] on div at bounding box center [607, 339] width 1215 height 678
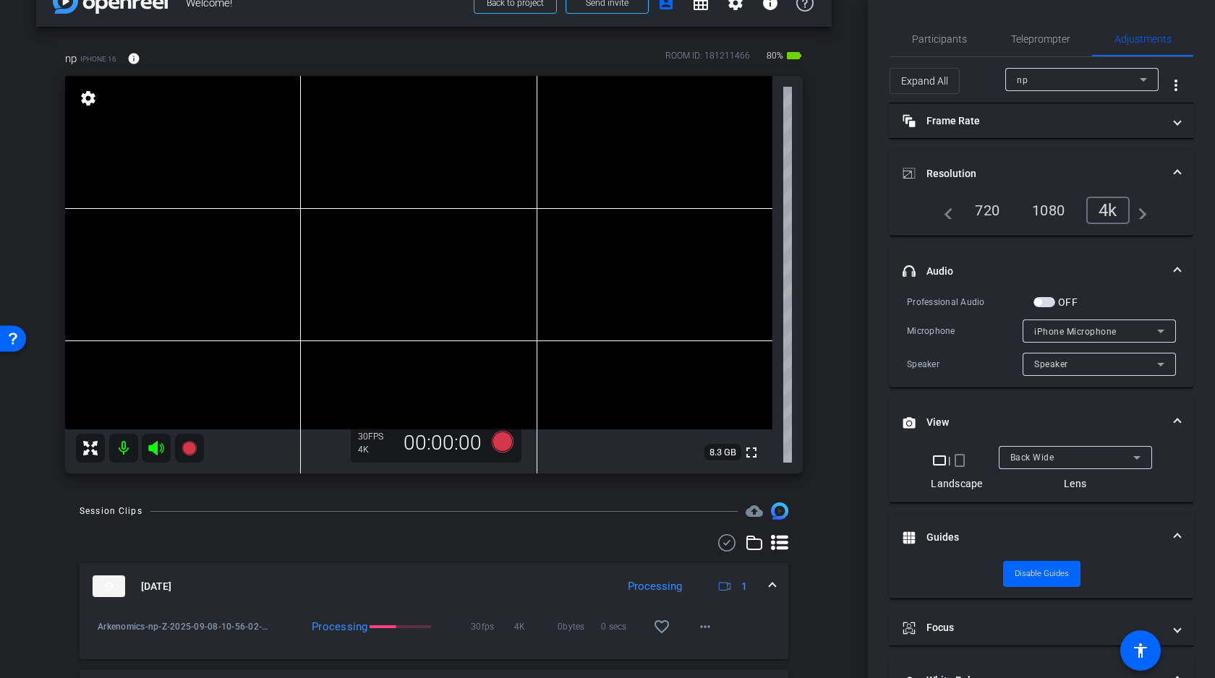
scroll to position [35, 0]
click at [186, 454] on icon at bounding box center [189, 448] width 17 height 17
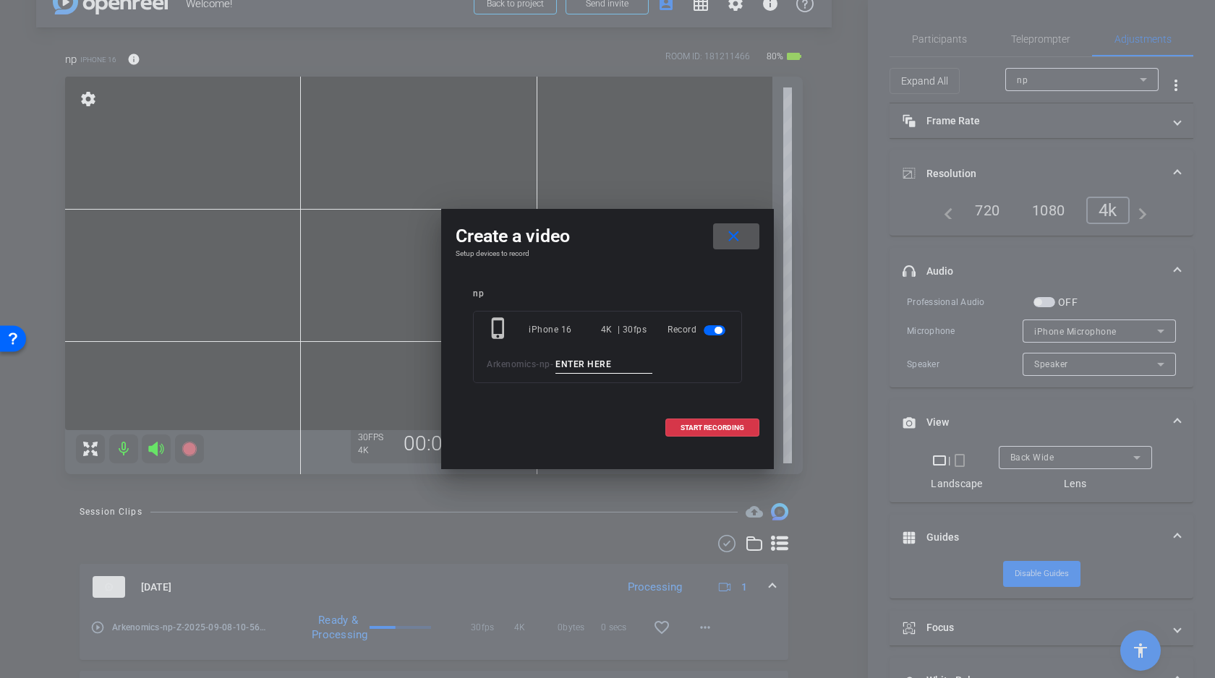
click at [606, 353] on div "phone_iphone iPhone 16 4K | 30fps Record Arkenomics - np -" at bounding box center [607, 347] width 269 height 72
click at [604, 365] on input at bounding box center [603, 365] width 97 height 18
type input "Y"
click at [709, 419] on span at bounding box center [712, 428] width 93 height 35
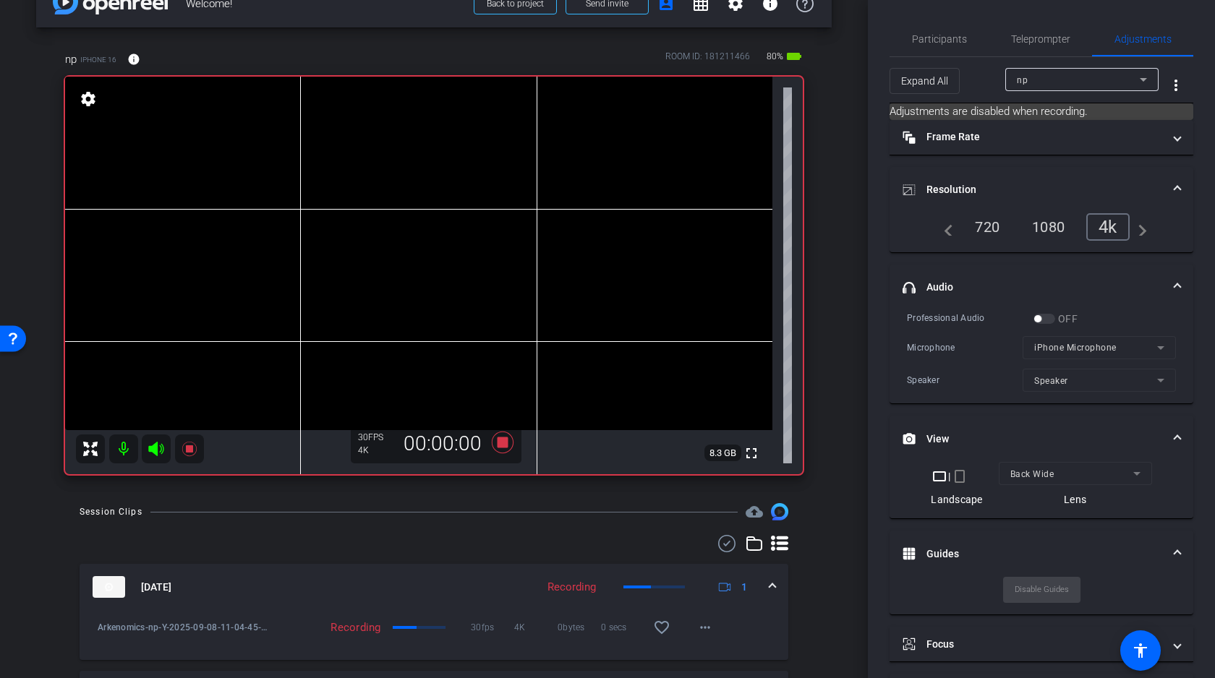
click at [155, 450] on icon at bounding box center [155, 449] width 15 height 14
click at [267, 247] on video at bounding box center [418, 254] width 707 height 354
click at [260, 498] on div "arrow_back Welcome! Back to project Send invite account_box grid_on settings in…" at bounding box center [434, 304] width 868 height 678
click at [264, 231] on video at bounding box center [418, 254] width 707 height 354
click at [156, 450] on icon at bounding box center [156, 448] width 17 height 17
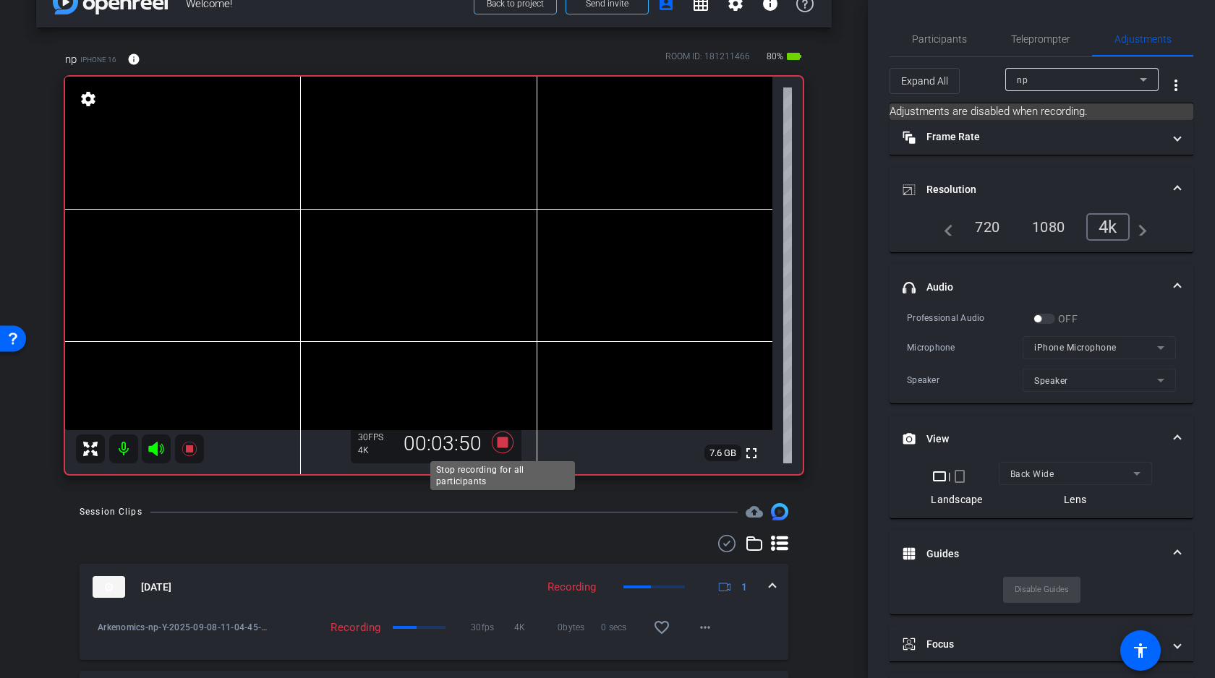
click at [501, 436] on icon at bounding box center [502, 442] width 35 height 26
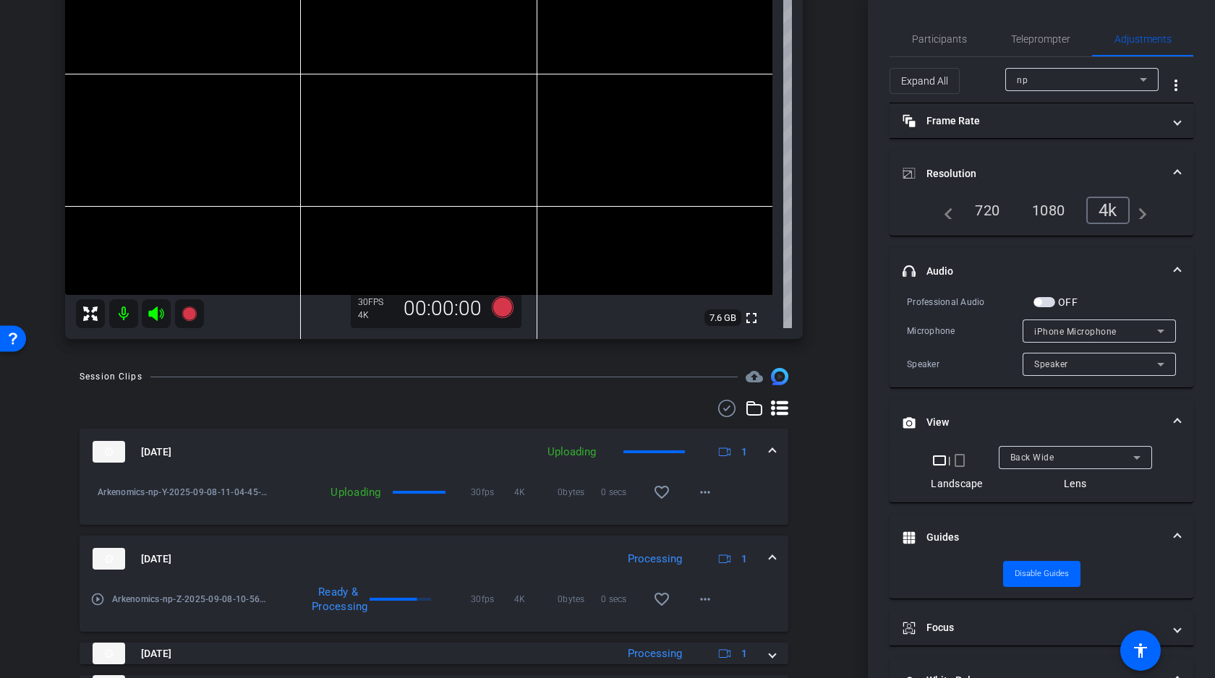
scroll to position [172, 0]
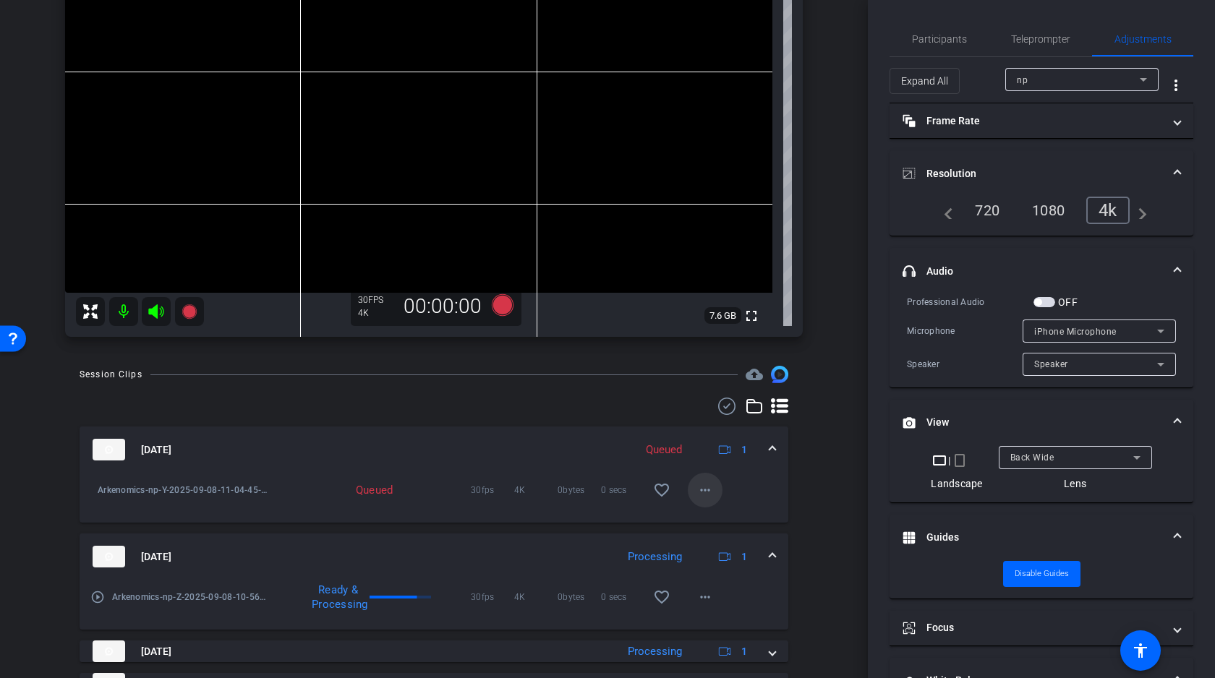
click at [706, 482] on mat-icon "more_horiz" at bounding box center [704, 490] width 17 height 17
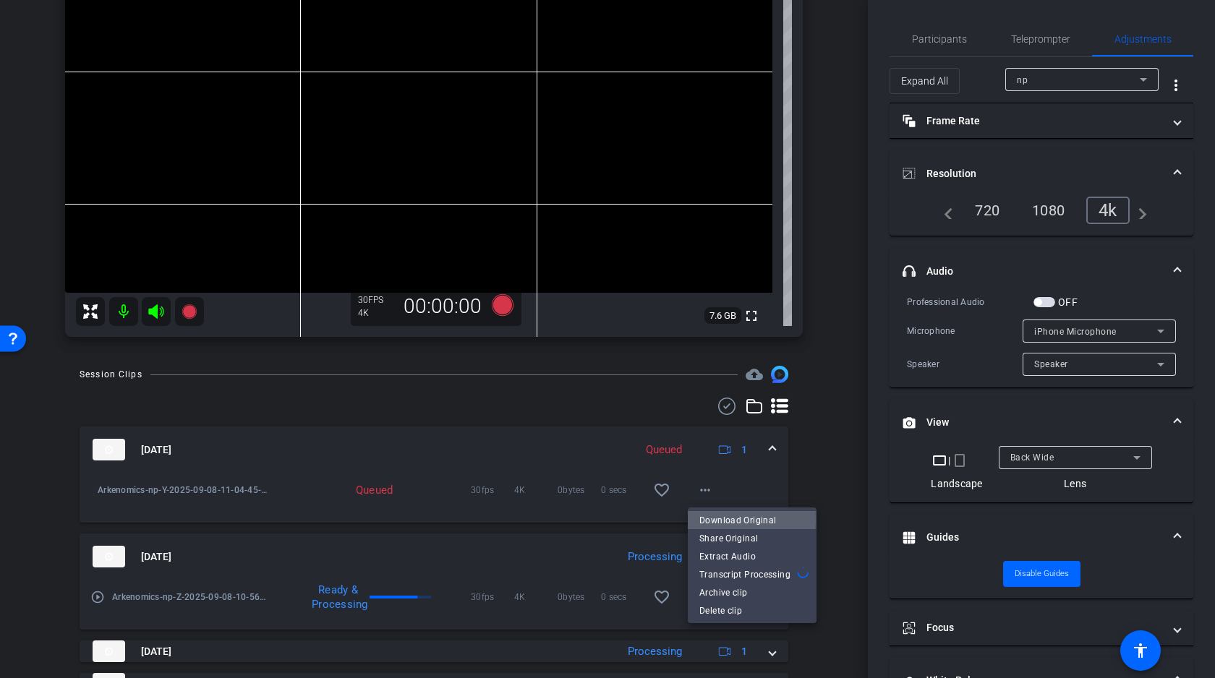
click at [724, 519] on span "Download Original" at bounding box center [752, 520] width 106 height 17
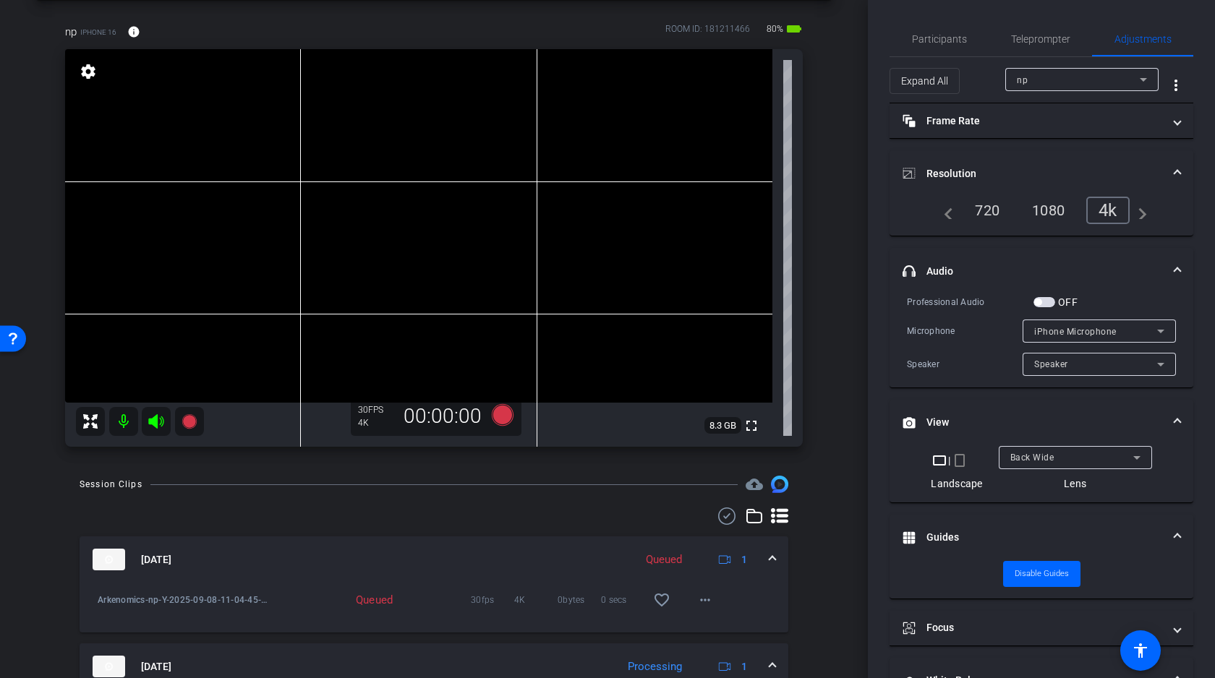
scroll to position [0, 0]
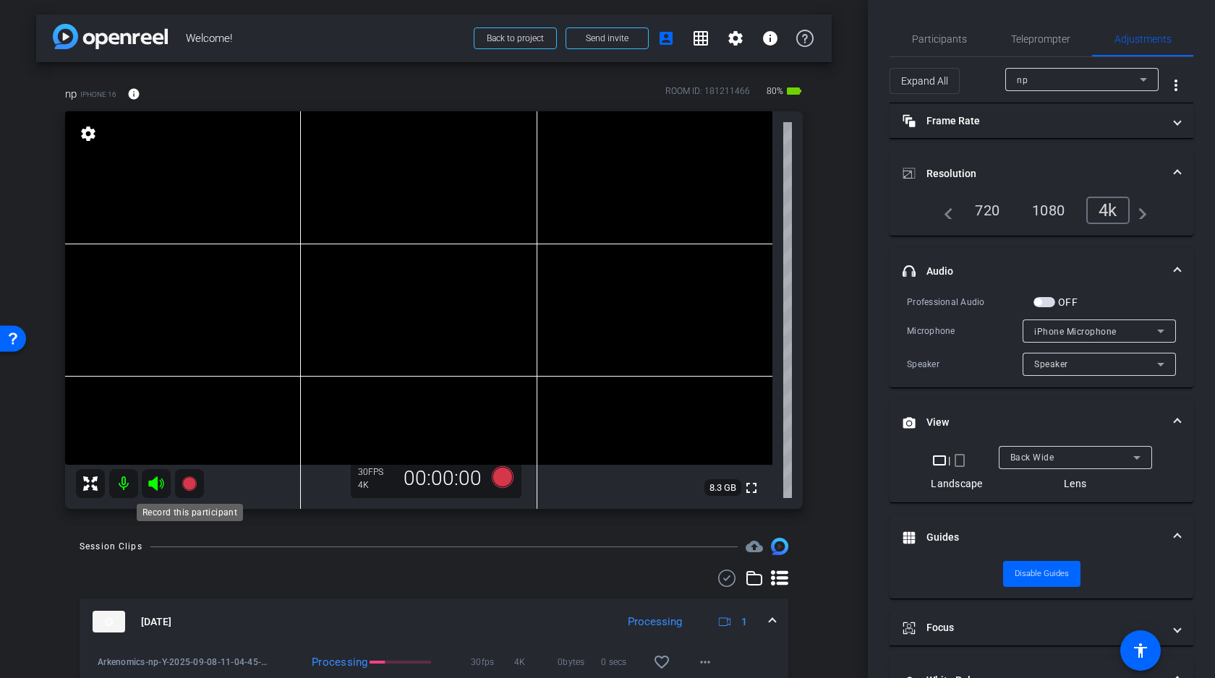
click at [188, 482] on icon at bounding box center [188, 483] width 14 height 14
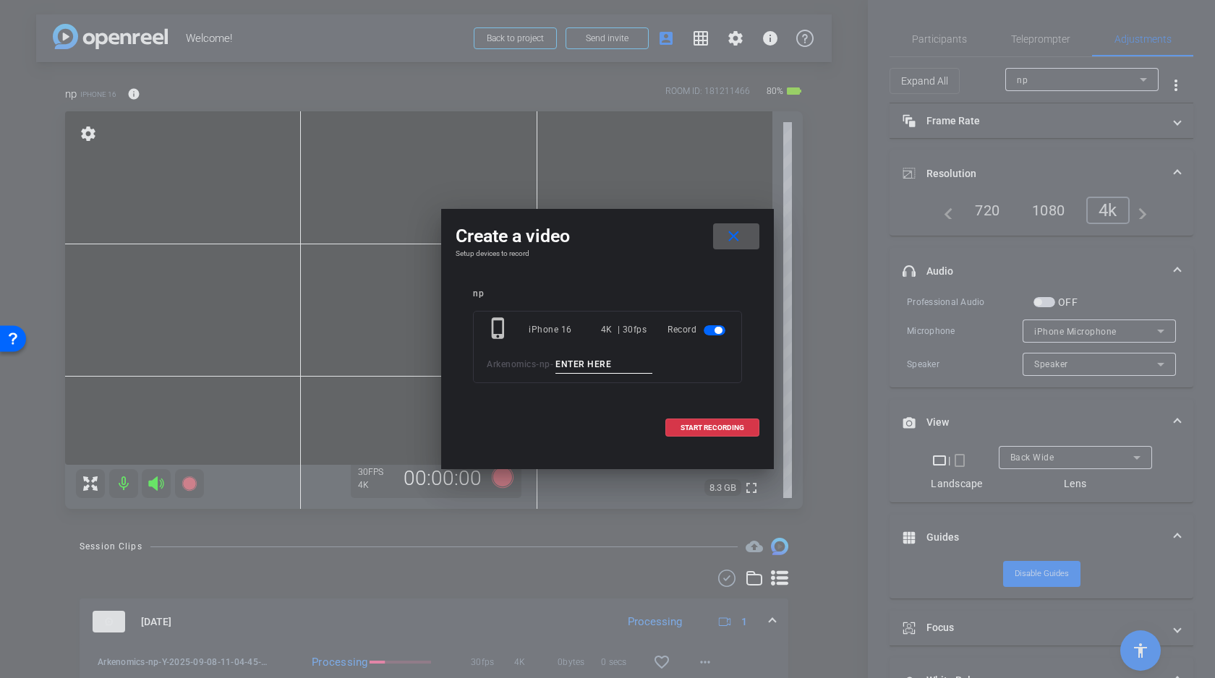
click at [599, 362] on input at bounding box center [603, 365] width 97 height 18
type input "W"
click at [727, 427] on span "START RECORDING" at bounding box center [712, 427] width 64 height 7
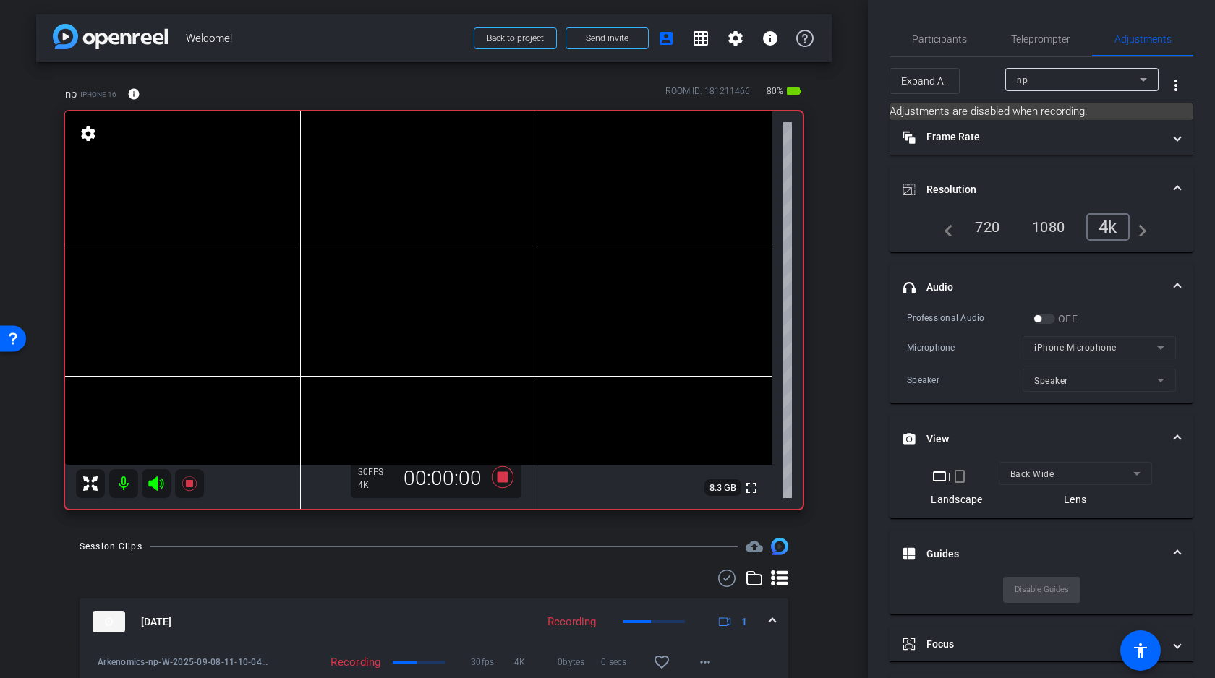
click at [246, 281] on video at bounding box center [418, 288] width 707 height 354
click at [161, 483] on icon at bounding box center [155, 483] width 15 height 14
click at [254, 279] on video at bounding box center [418, 288] width 707 height 354
click at [262, 277] on video at bounding box center [418, 288] width 707 height 354
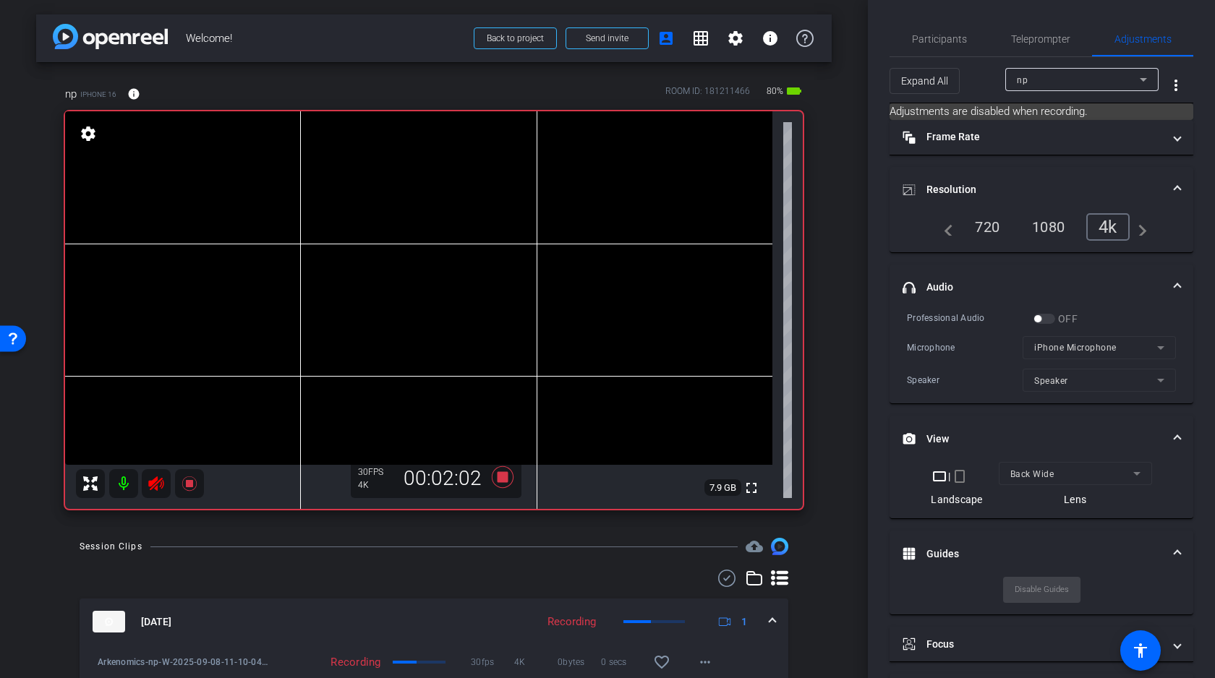
click at [275, 276] on video at bounding box center [418, 288] width 707 height 354
click at [268, 271] on video at bounding box center [418, 288] width 707 height 354
click at [284, 268] on video at bounding box center [418, 288] width 707 height 354
click at [281, 265] on video at bounding box center [418, 288] width 707 height 354
click at [283, 277] on video at bounding box center [418, 288] width 707 height 354
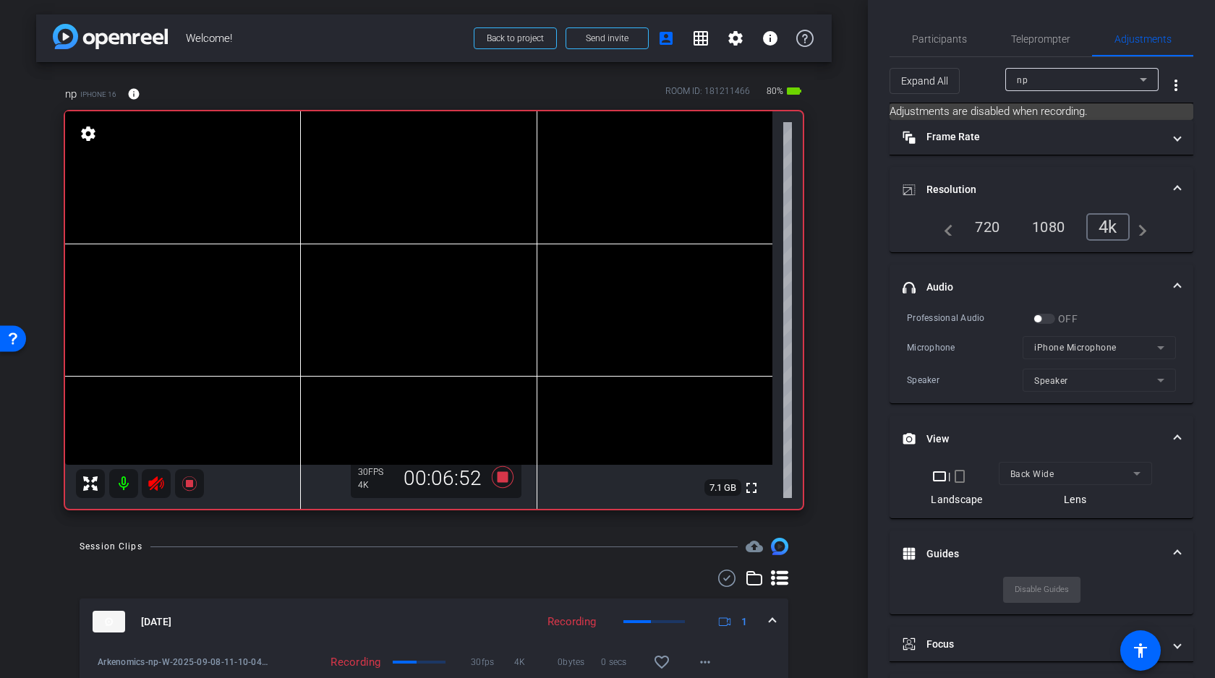
click at [267, 268] on video at bounding box center [418, 288] width 707 height 354
click at [289, 274] on video at bounding box center [418, 288] width 707 height 354
click at [285, 273] on video at bounding box center [418, 288] width 707 height 354
click at [295, 277] on video at bounding box center [418, 288] width 707 height 354
click at [285, 275] on video at bounding box center [418, 288] width 707 height 354
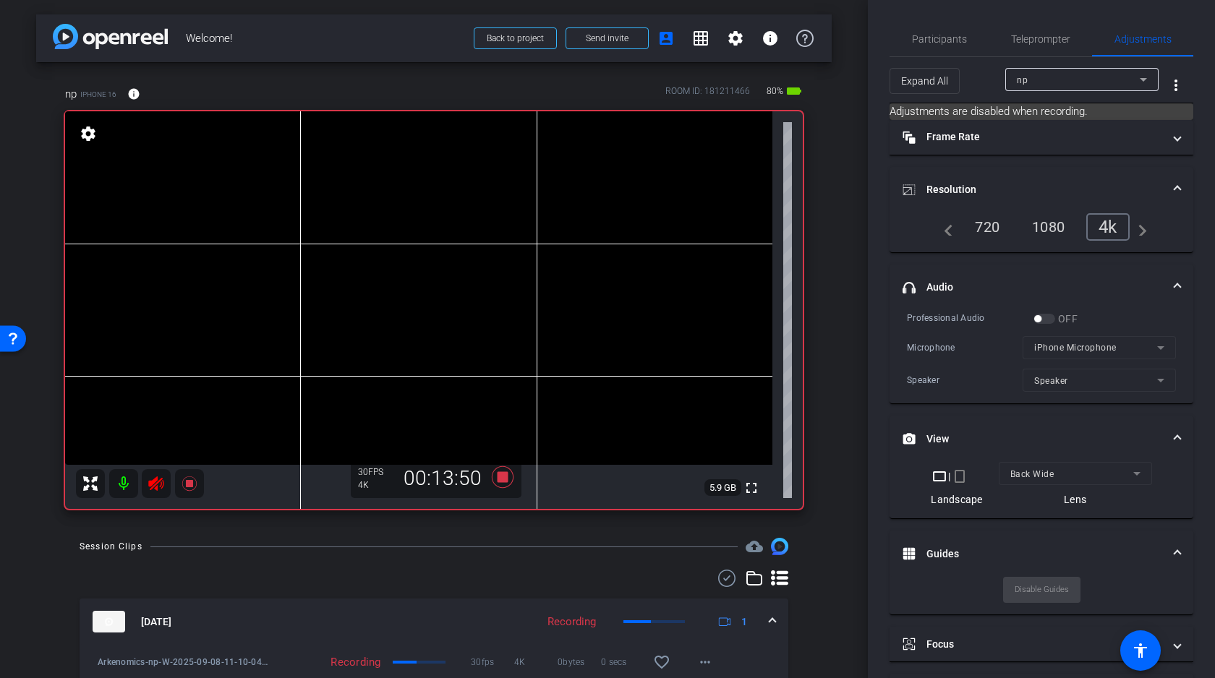
click at [283, 281] on video at bounding box center [418, 288] width 707 height 354
click at [290, 275] on video at bounding box center [418, 288] width 707 height 354
click at [504, 476] on icon at bounding box center [503, 477] width 22 height 22
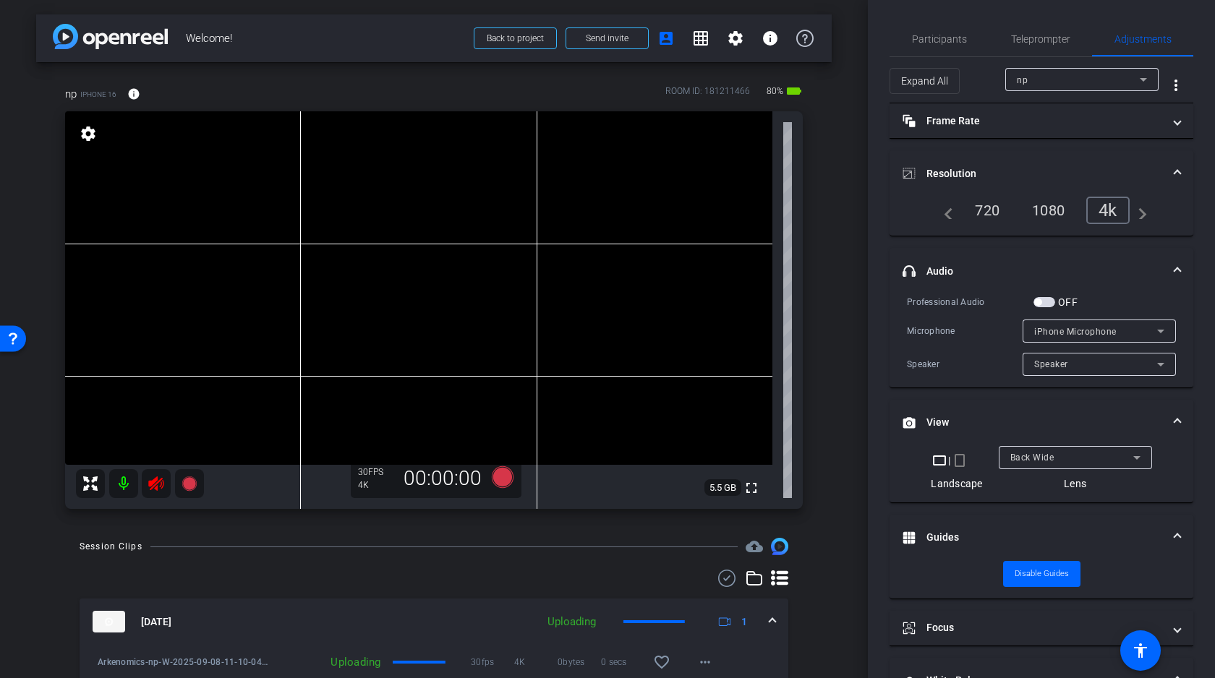
click at [155, 483] on icon at bounding box center [156, 483] width 17 height 17
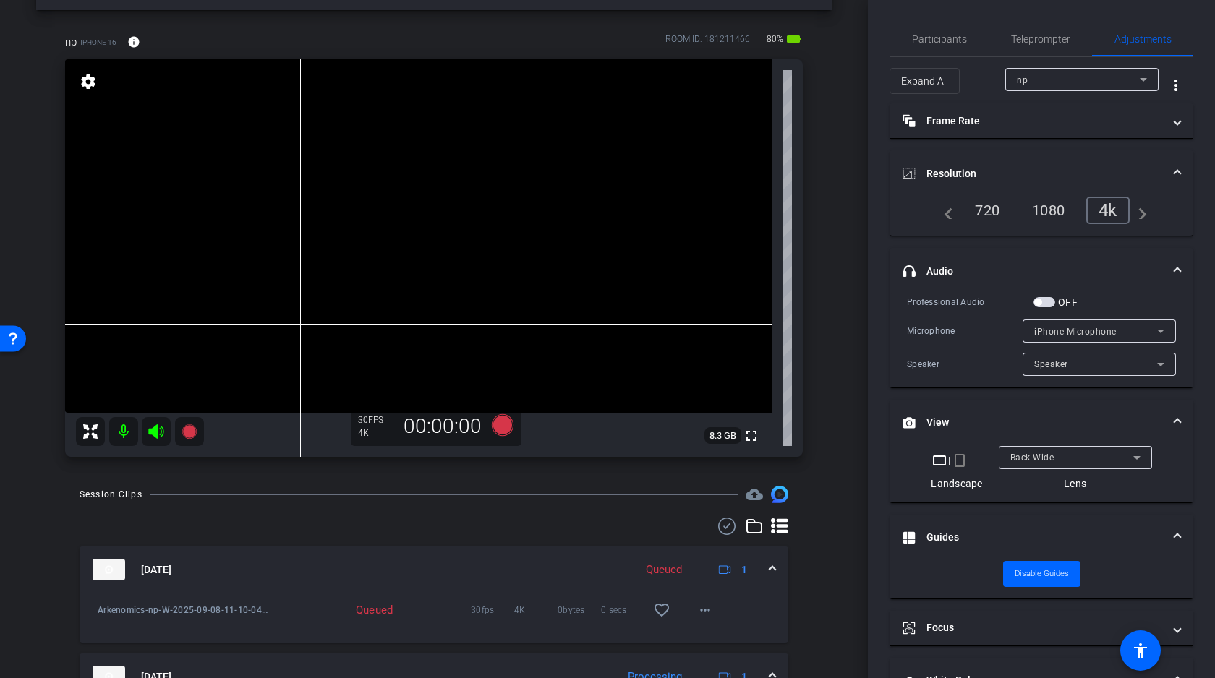
scroll to position [48, 0]
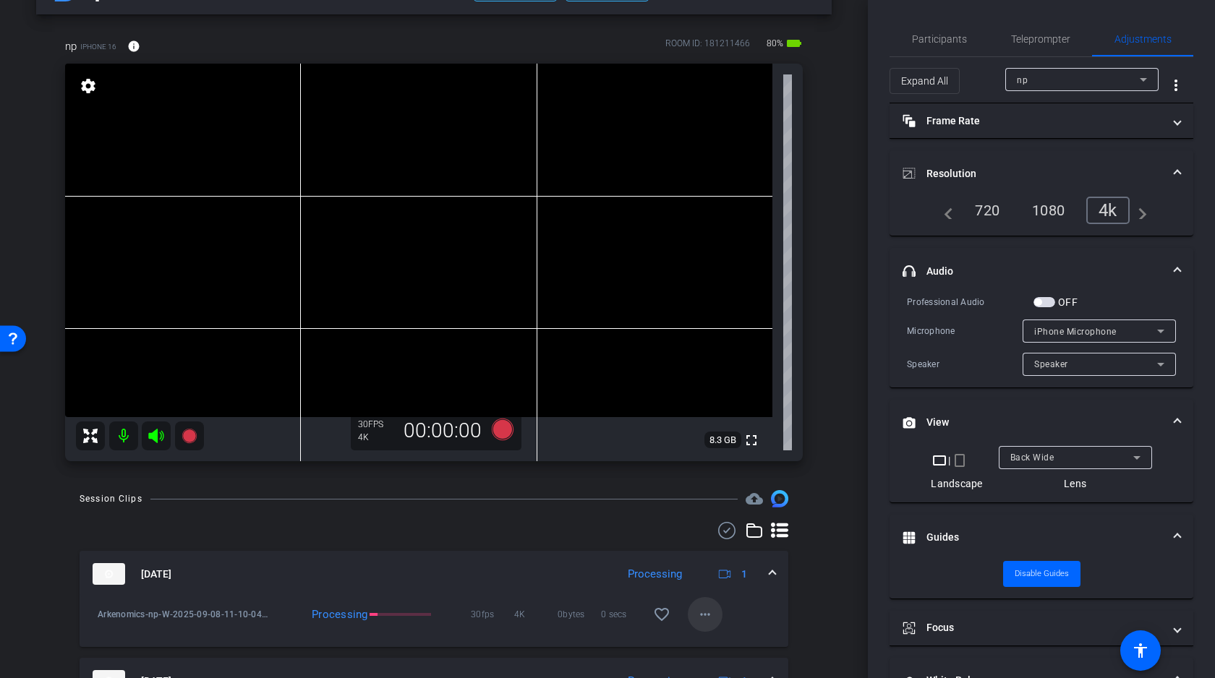
click at [703, 613] on mat-icon "more_horiz" at bounding box center [704, 614] width 17 height 17
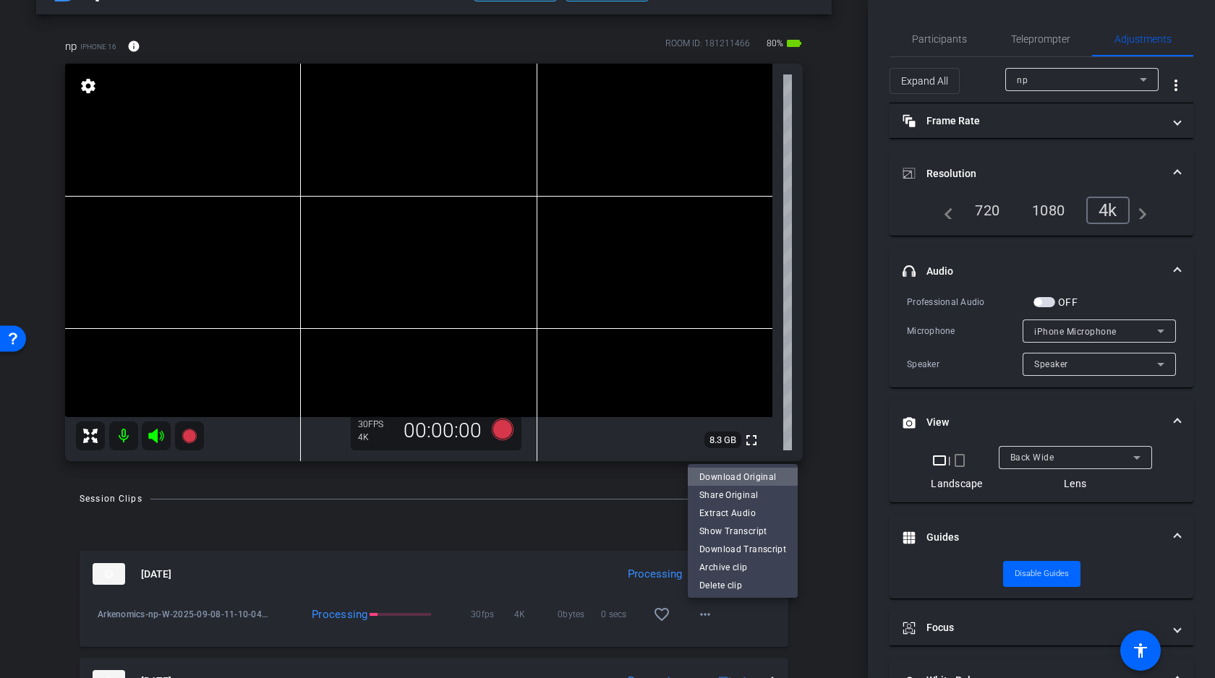
click at [751, 475] on span "Download Original" at bounding box center [742, 476] width 87 height 17
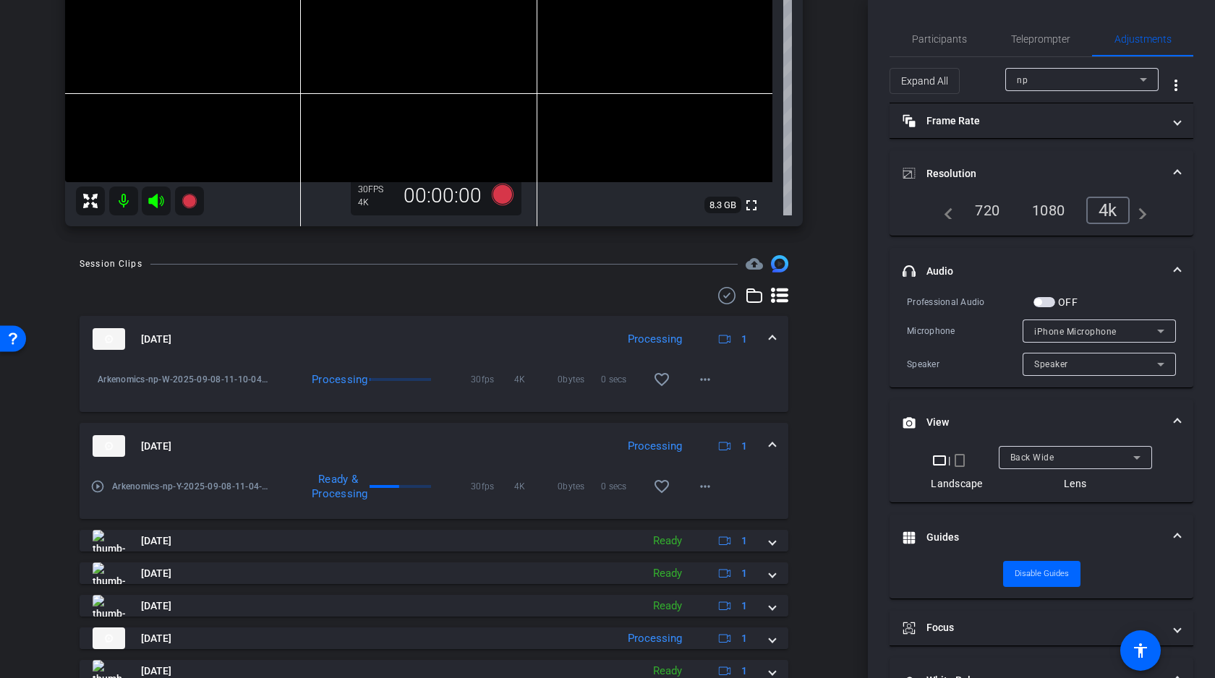
scroll to position [296, 0]
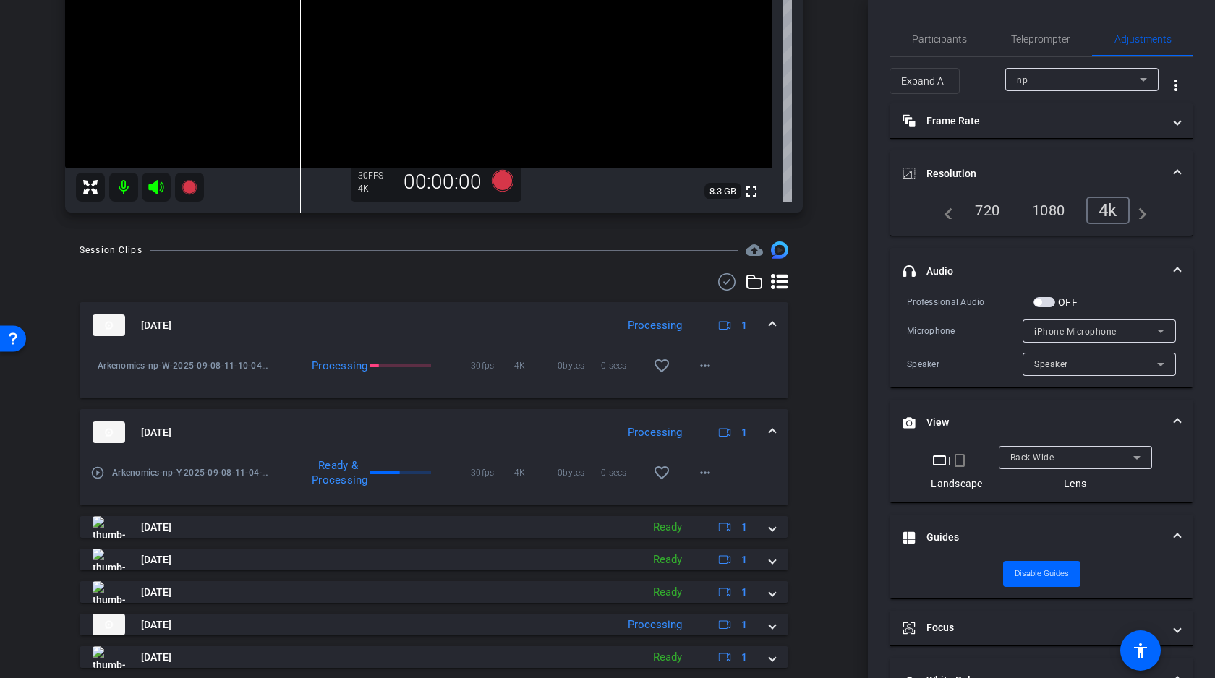
click at [833, 215] on div "arrow_back Welcome! Back to project Send invite account_box grid_on settings in…" at bounding box center [434, 43] width 868 height 678
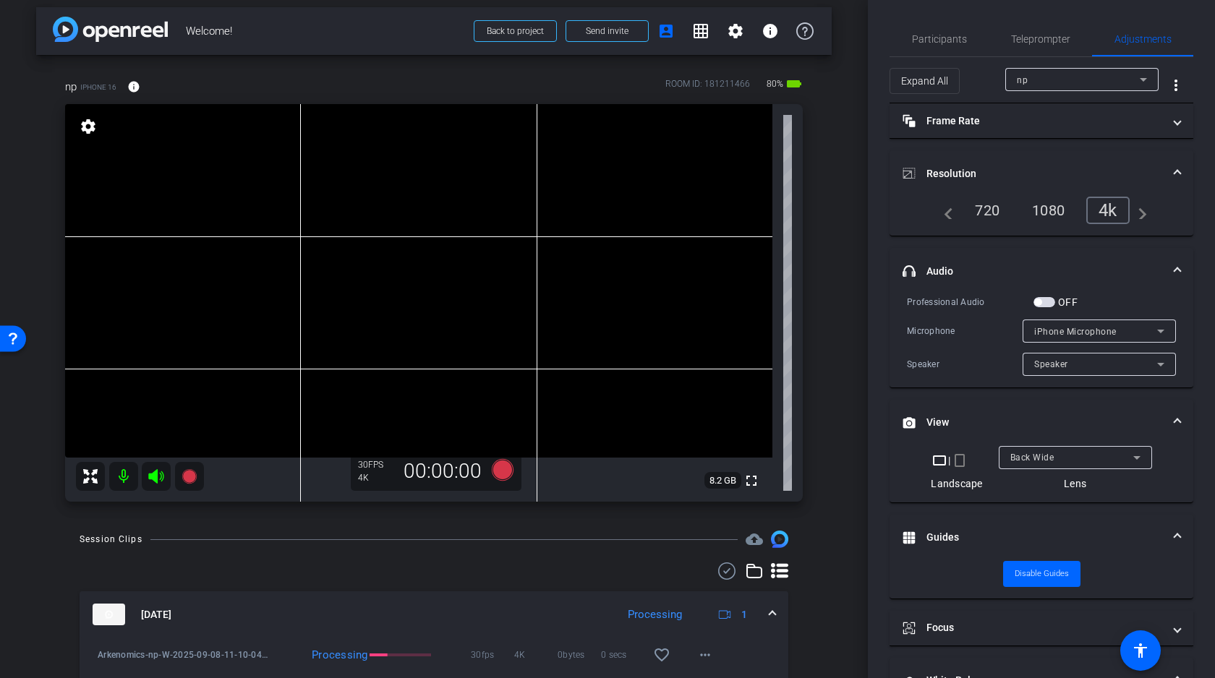
scroll to position [0, 0]
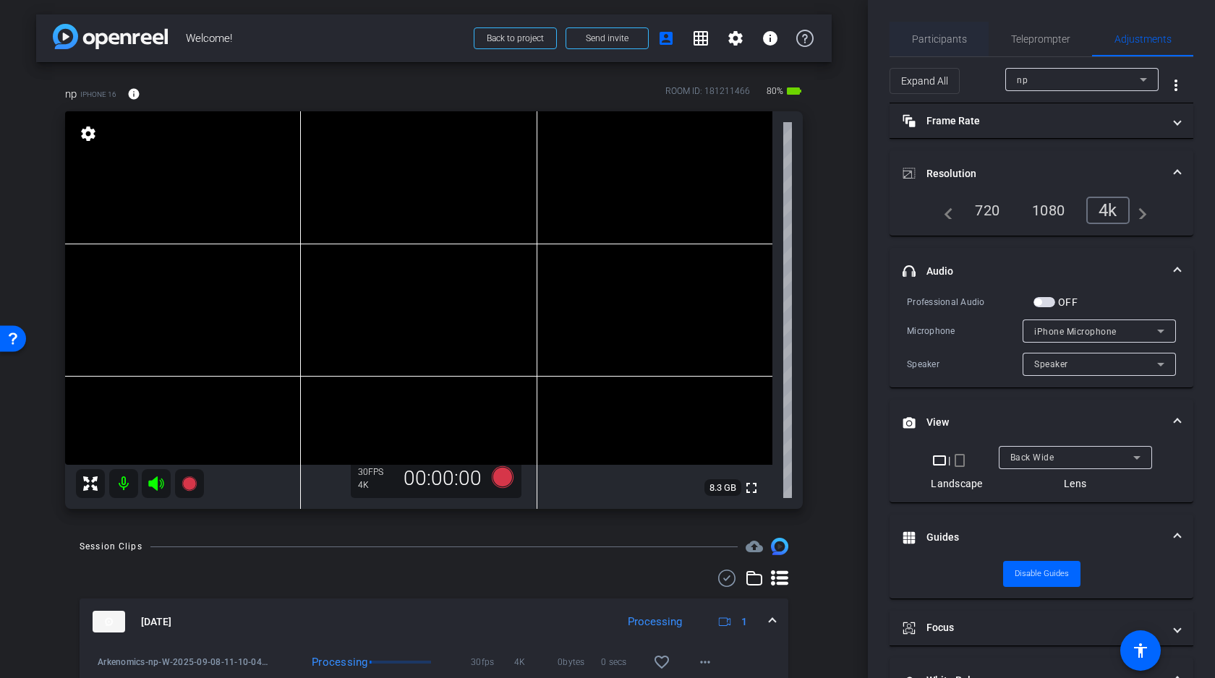
click at [944, 40] on span "Participants" at bounding box center [939, 39] width 55 height 10
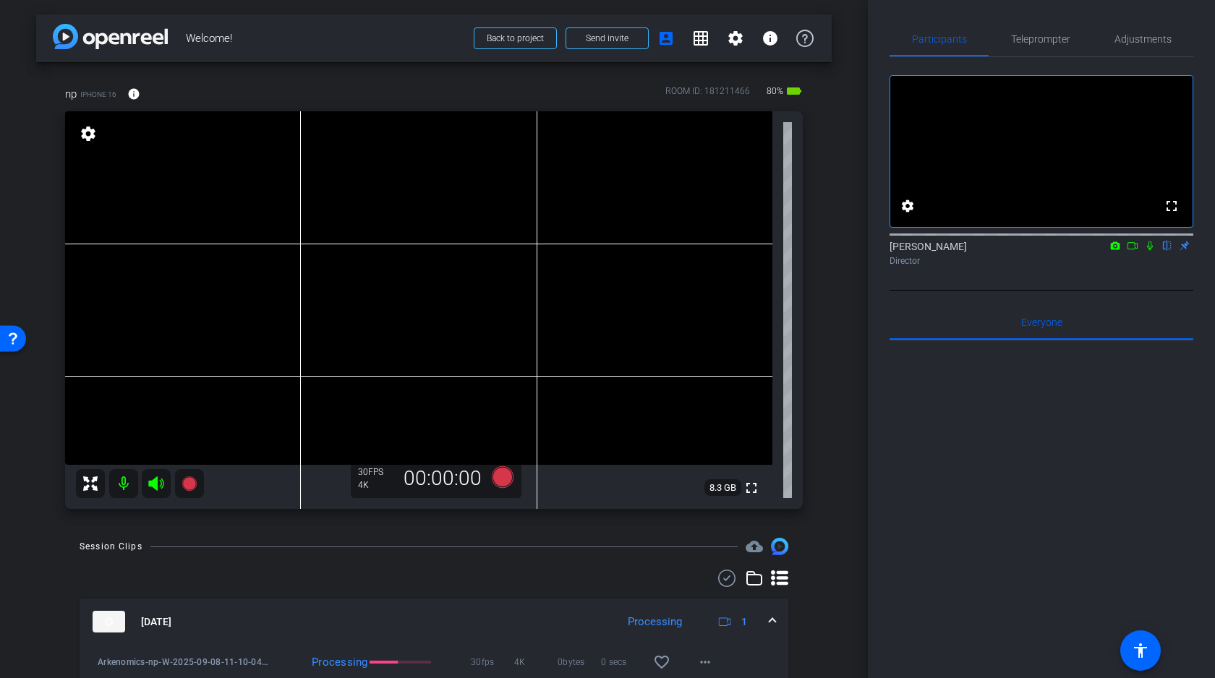
click at [1130, 249] on icon at bounding box center [1132, 245] width 10 height 7
click at [1167, 251] on icon at bounding box center [1167, 246] width 6 height 9
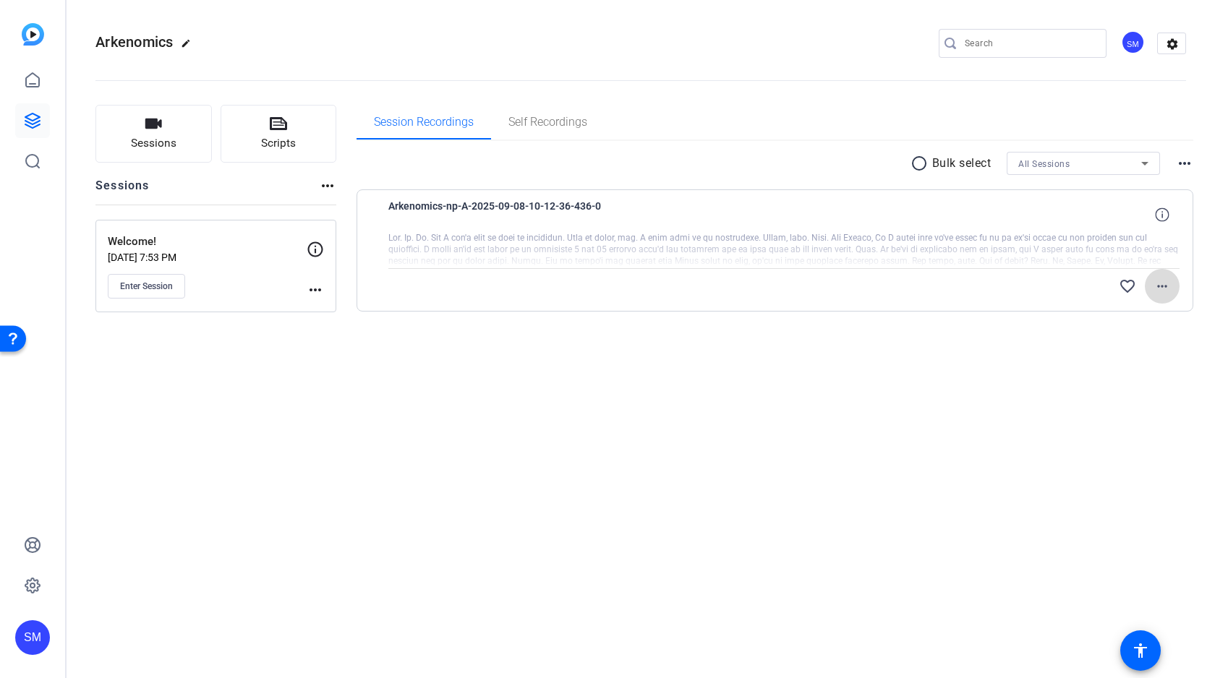
click at [1168, 289] on mat-icon "more_horiz" at bounding box center [1161, 286] width 17 height 17
click at [1121, 333] on span "Share Original" at bounding box center [1124, 334] width 87 height 17
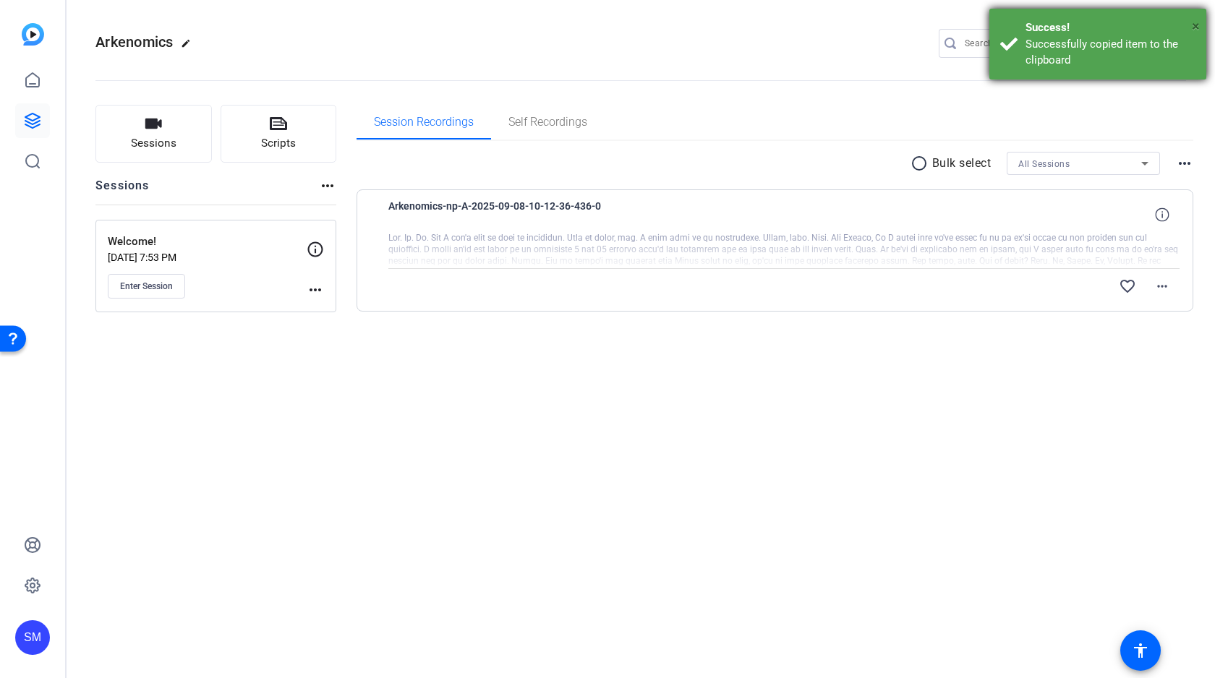
click at [1196, 25] on span "×" at bounding box center [1196, 25] width 8 height 17
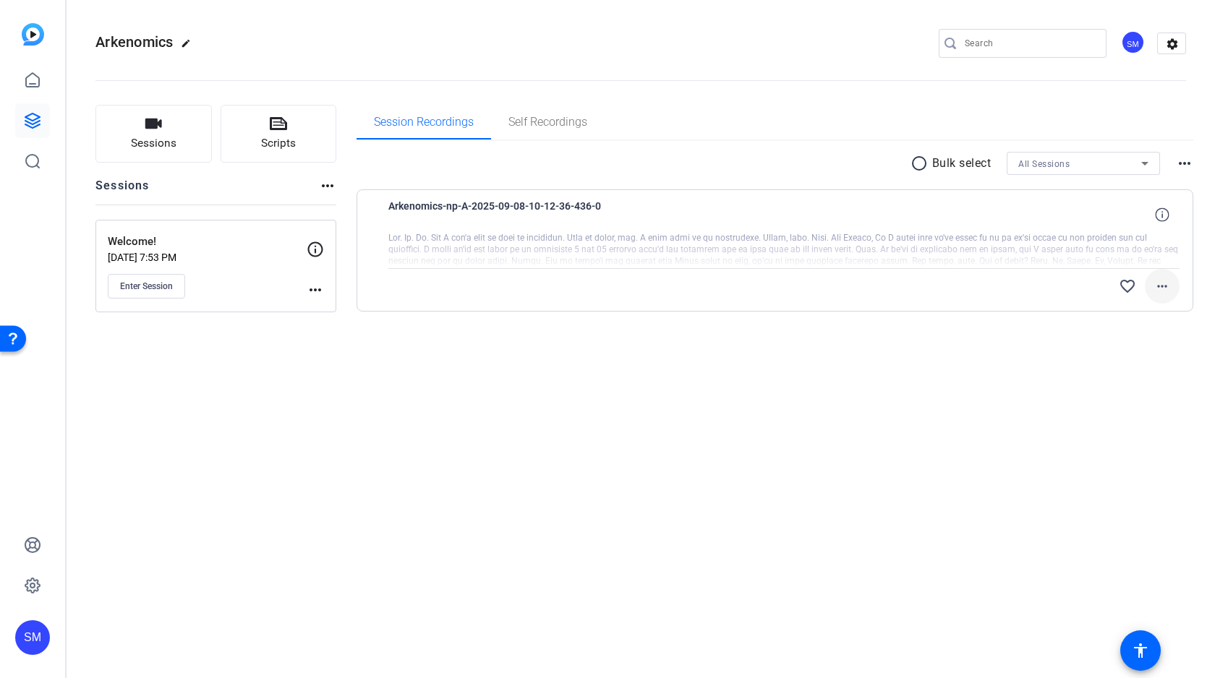
click at [1163, 284] on mat-icon "more_horiz" at bounding box center [1161, 286] width 17 height 17
click at [922, 382] on div at bounding box center [607, 339] width 1215 height 678
click at [1165, 217] on icon at bounding box center [1162, 215] width 14 height 14
click at [1165, 217] on mat-icon "close" at bounding box center [1161, 215] width 17 height 18
click at [1162, 284] on mat-icon "more_horiz" at bounding box center [1161, 286] width 17 height 17
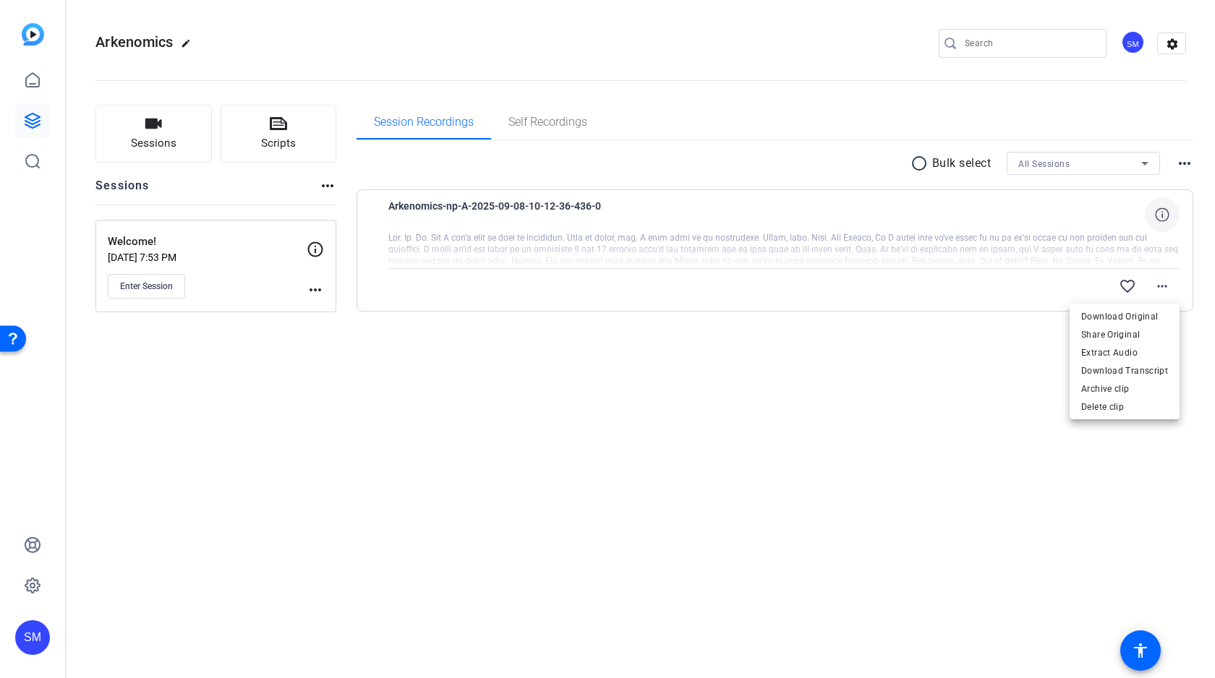
click at [937, 365] on div at bounding box center [607, 339] width 1215 height 678
click at [1166, 284] on mat-icon "more_horiz" at bounding box center [1161, 286] width 17 height 17
click at [0, 0] on div at bounding box center [0, 0] width 0 height 0
click at [1161, 289] on mat-icon "more_horiz" at bounding box center [1161, 286] width 17 height 17
click at [924, 380] on div at bounding box center [607, 339] width 1215 height 678
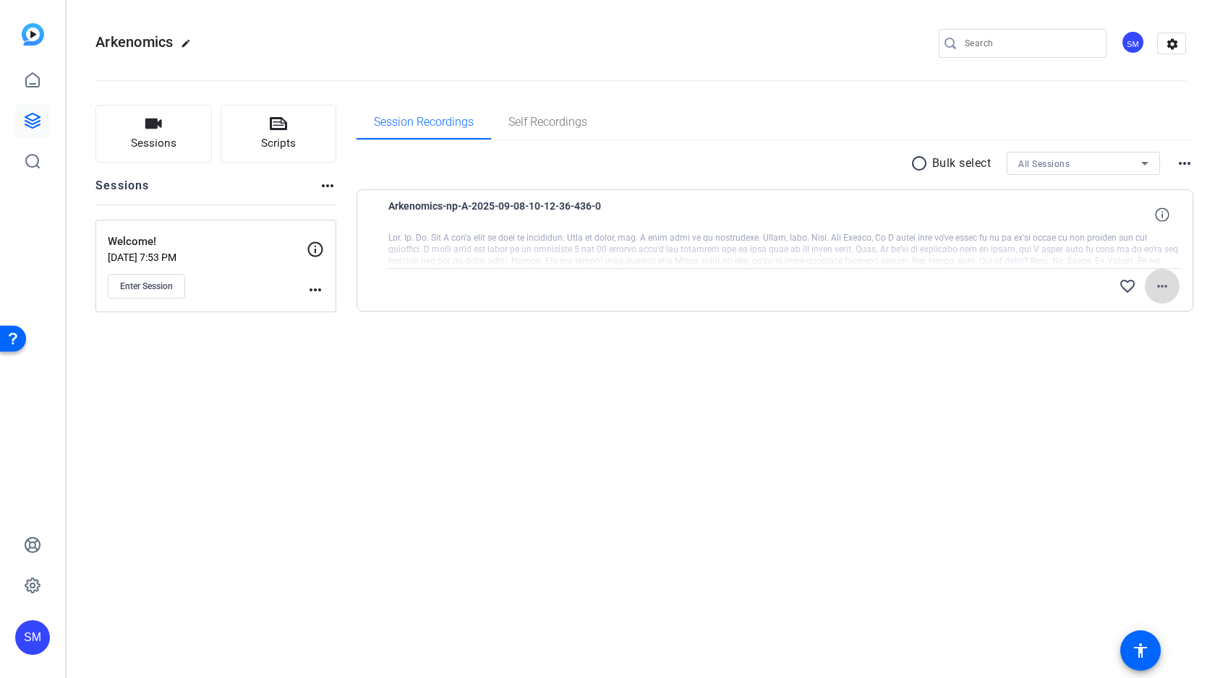
click at [1160, 286] on mat-icon "more_horiz" at bounding box center [1161, 286] width 17 height 17
click at [0, 0] on span "Share Original" at bounding box center [0, 0] width 0 height 0
click at [858, 448] on div "Arkenomics edit SM settings Sessions Scripts Sessions more_horiz Welcome! Sep 0…" at bounding box center [641, 339] width 1148 height 678
click at [1162, 283] on mat-icon "more_horiz" at bounding box center [1161, 286] width 17 height 17
click at [0, 0] on span "Download Transcript" at bounding box center [0, 0] width 0 height 0
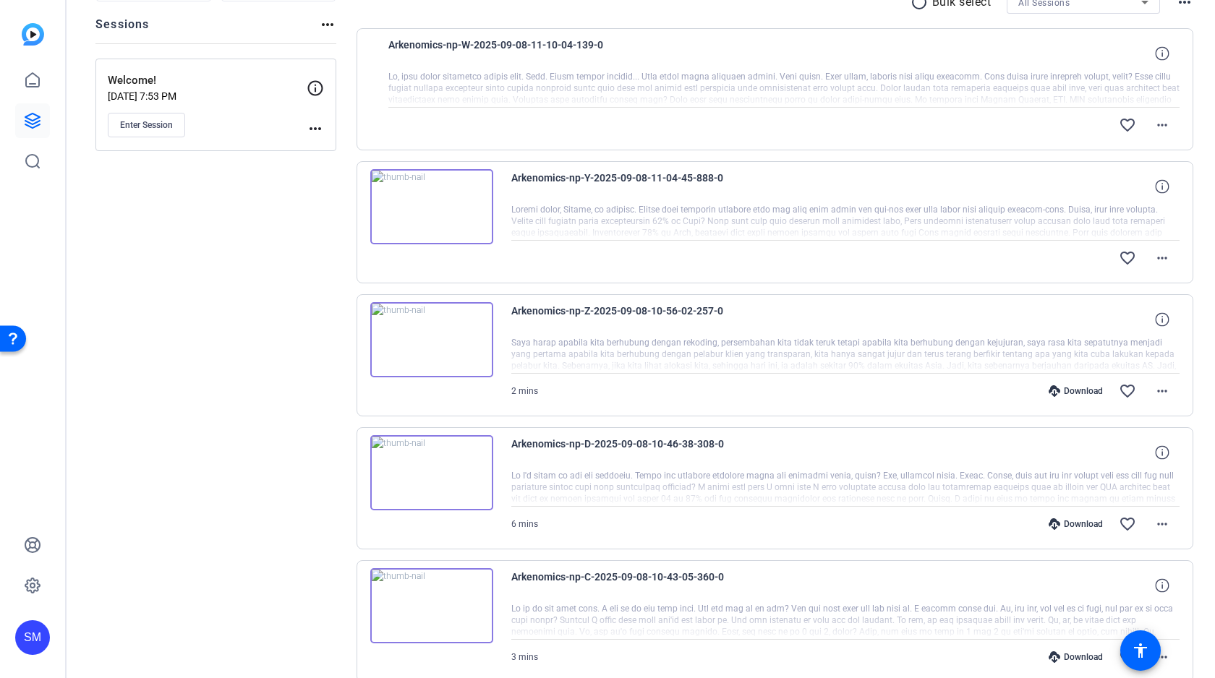
scroll to position [74, 0]
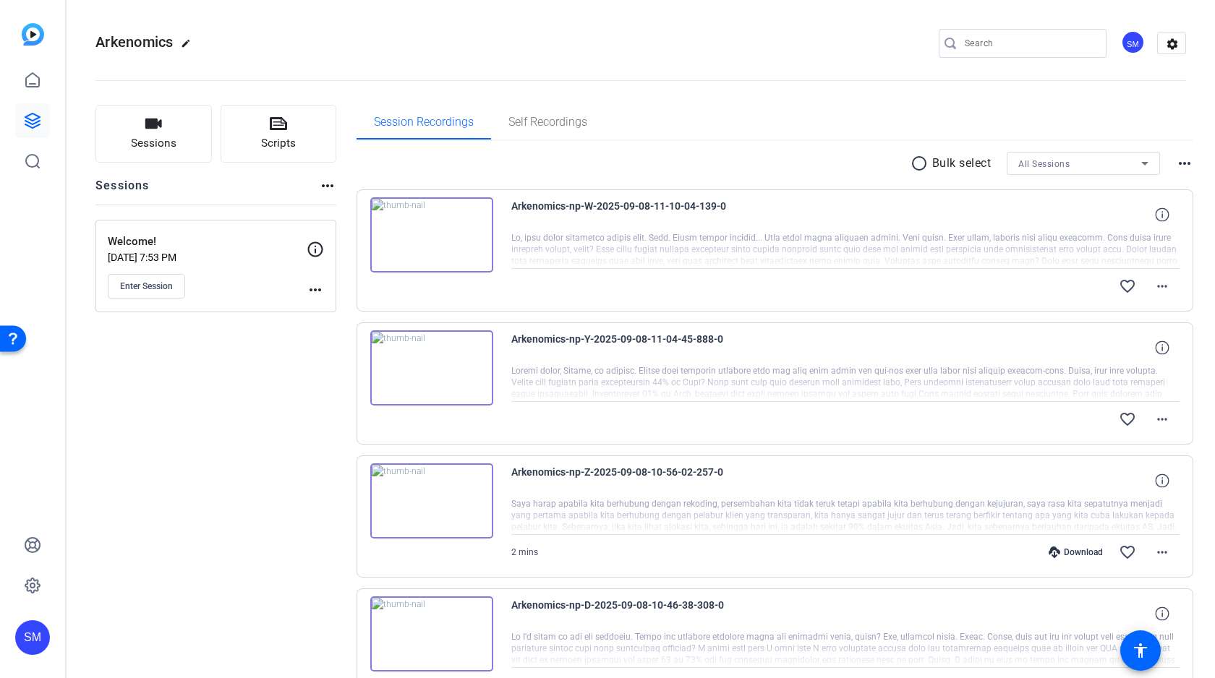
click at [915, 158] on mat-icon "radio_button_unchecked" at bounding box center [921, 163] width 22 height 17
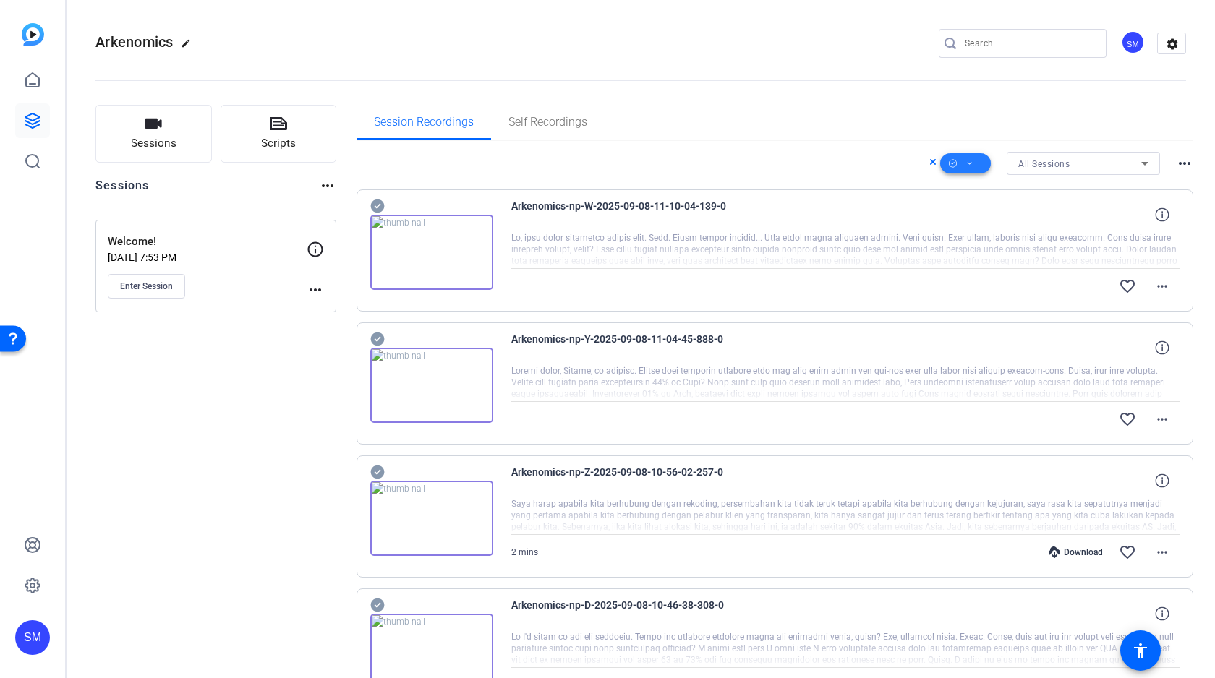
click at [968, 163] on icon at bounding box center [969, 164] width 7 height 18
click at [971, 185] on span "Select All" at bounding box center [990, 186] width 77 height 17
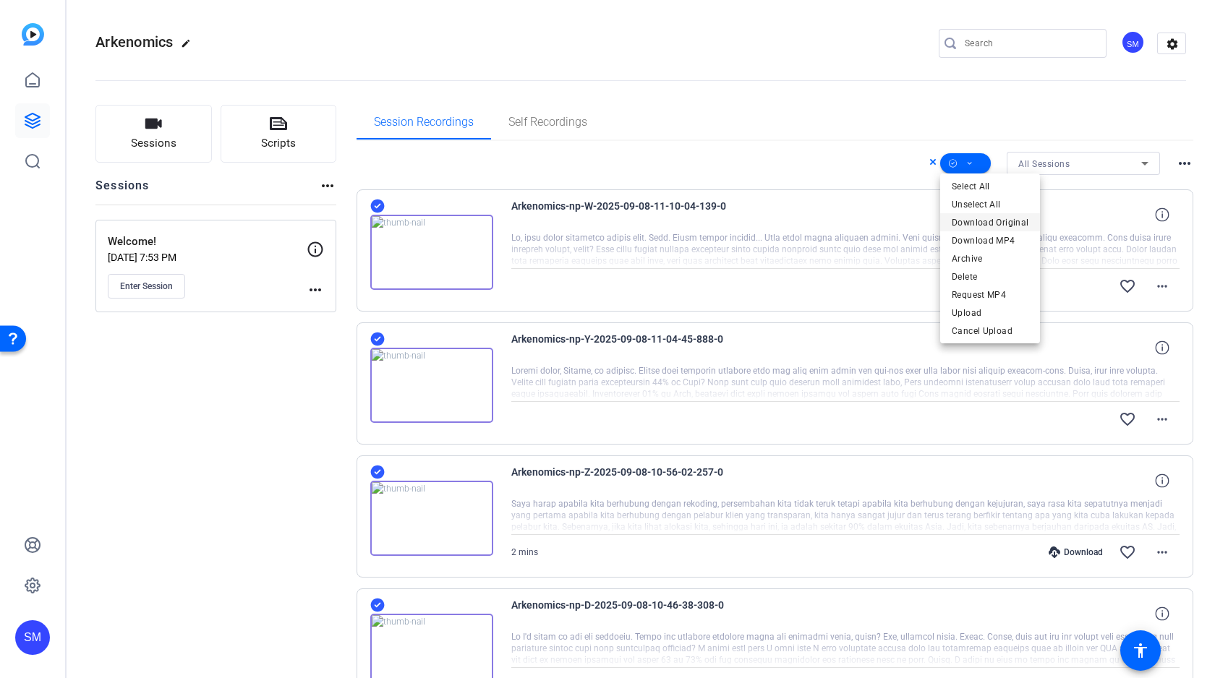
click at [977, 221] on span "Download Original" at bounding box center [990, 222] width 77 height 17
